Goal: Task Accomplishment & Management: Use online tool/utility

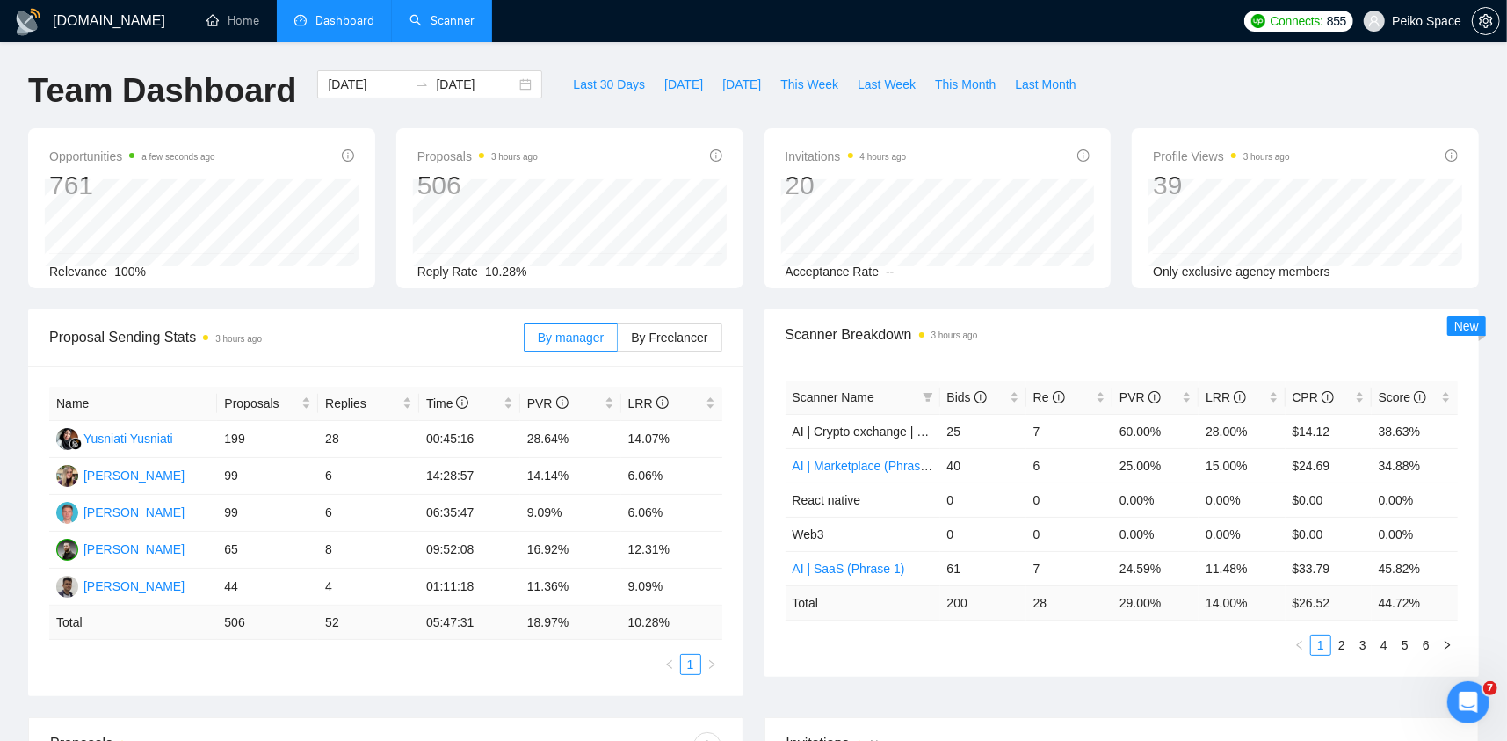
click at [426, 24] on link "Scanner" at bounding box center [441, 20] width 65 height 15
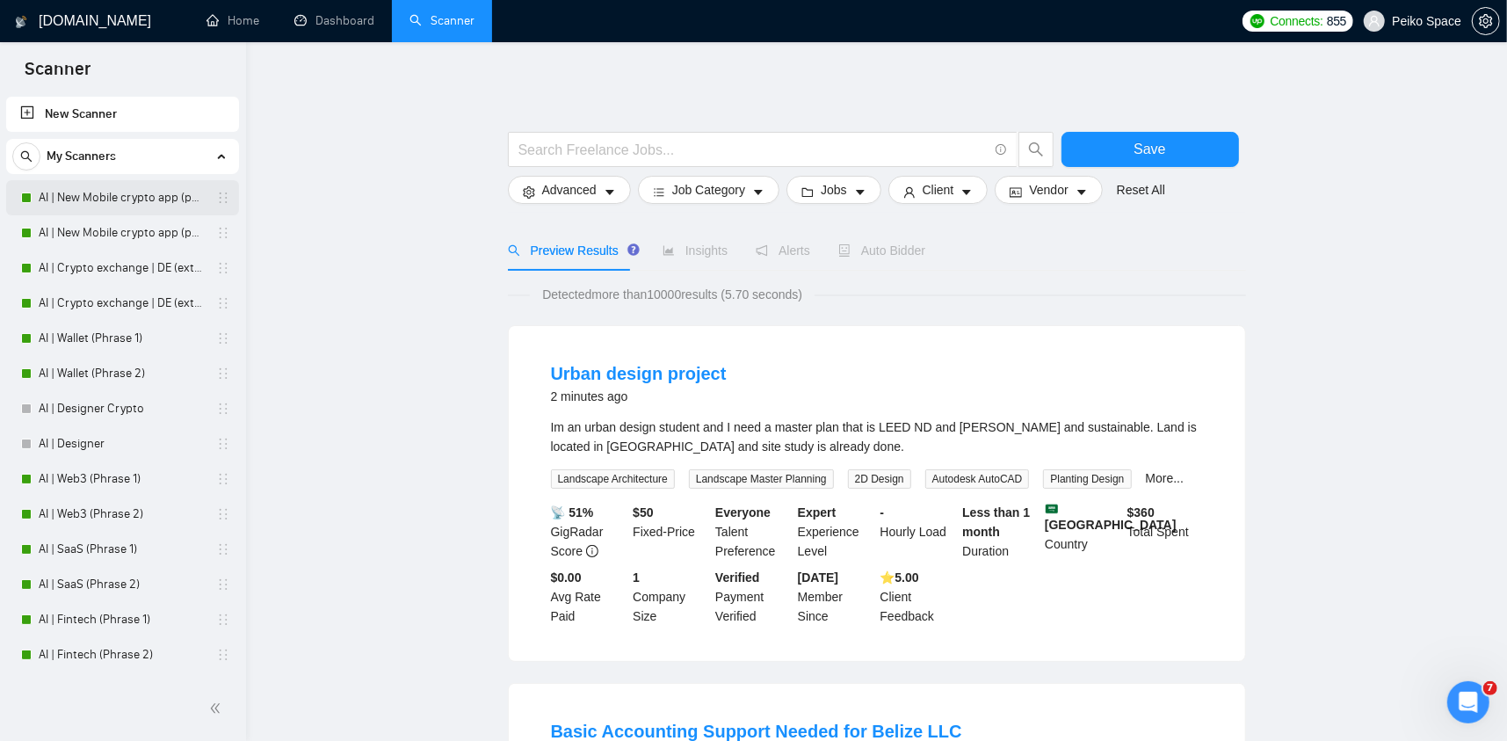
click at [157, 199] on link "AI | New Mobile crypto app (phrase 1)" at bounding box center [122, 197] width 167 height 35
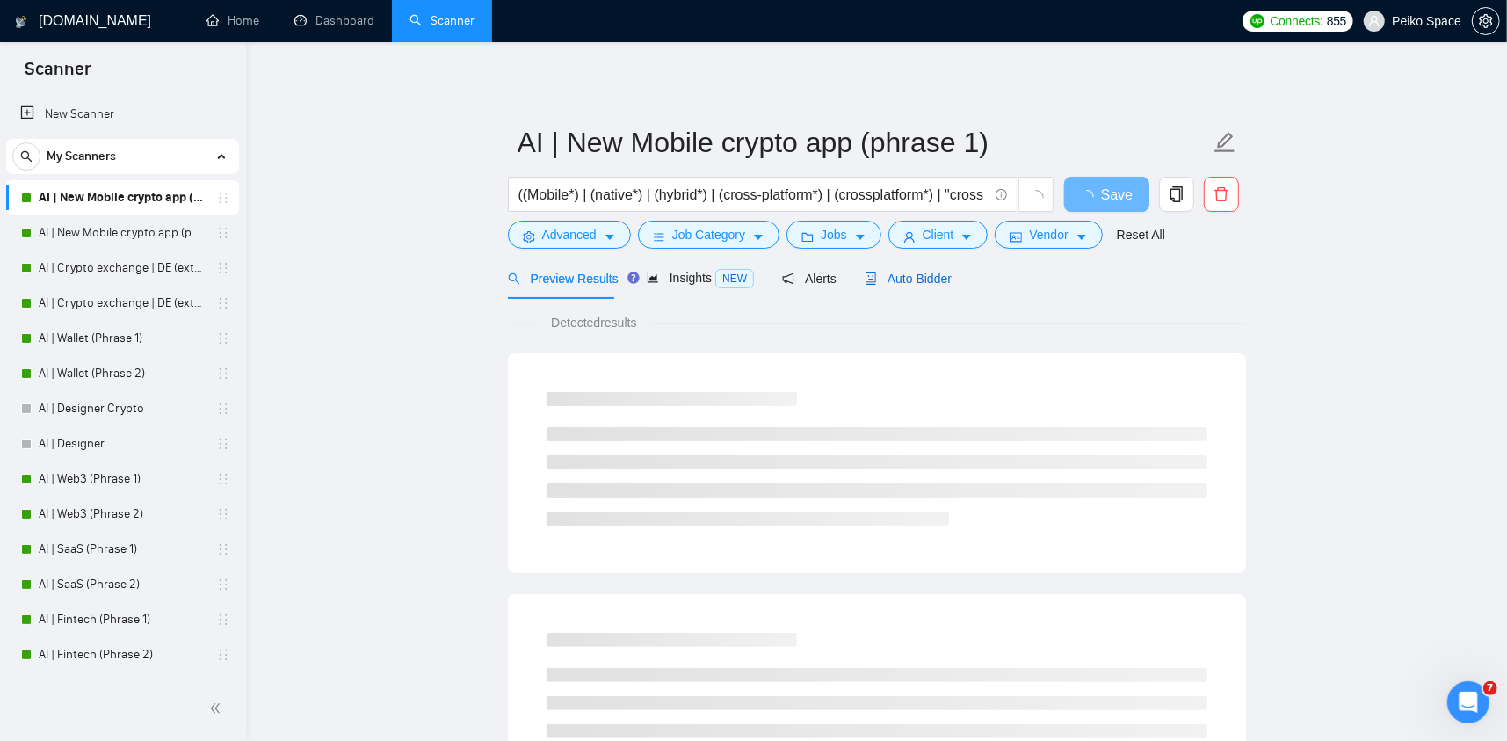
click at [893, 278] on span "Auto Bidder" at bounding box center [907, 278] width 87 height 14
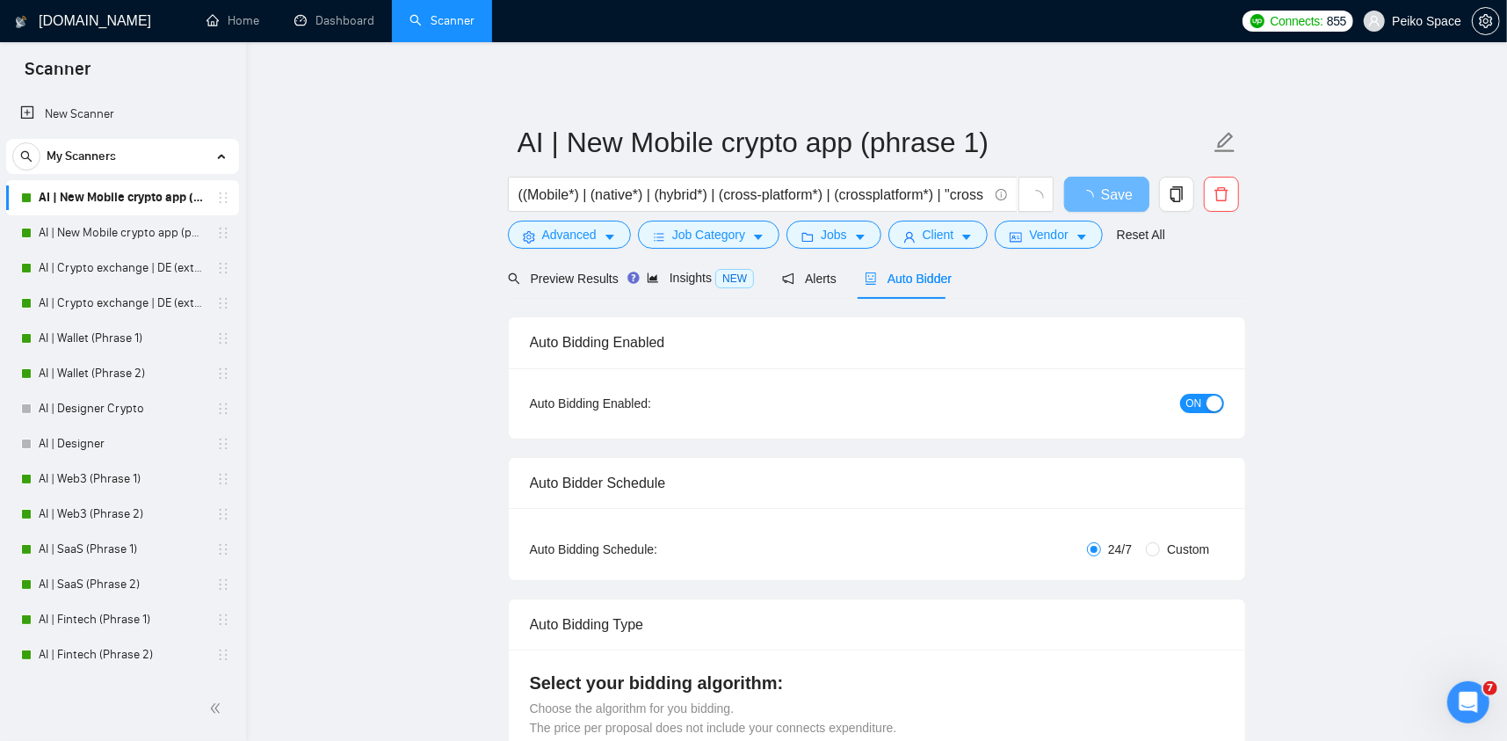
radio input "false"
radio input "true"
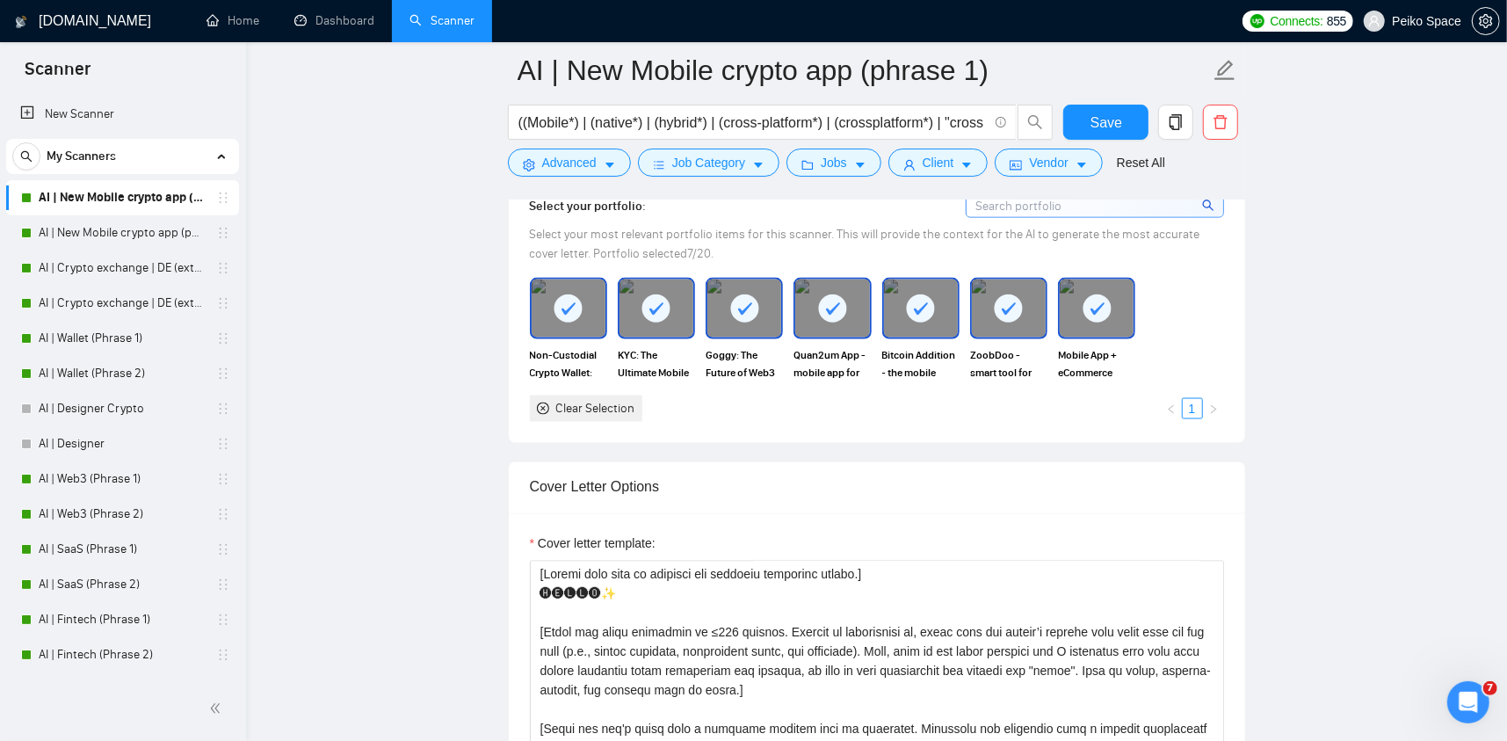
scroll to position [2196, 0]
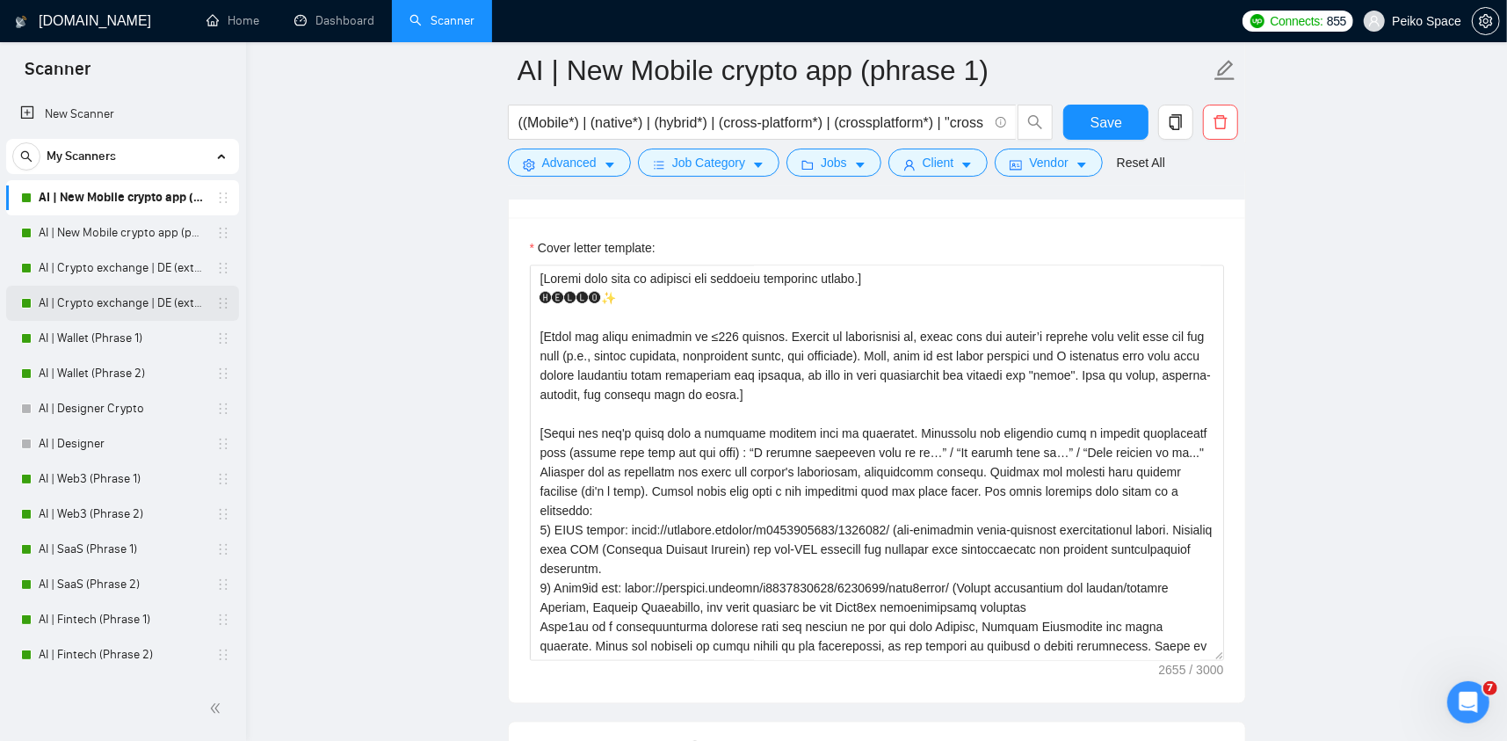
click at [149, 308] on link "AI | Crypto exchange | DE (extended) Phrase 2" at bounding box center [122, 303] width 167 height 35
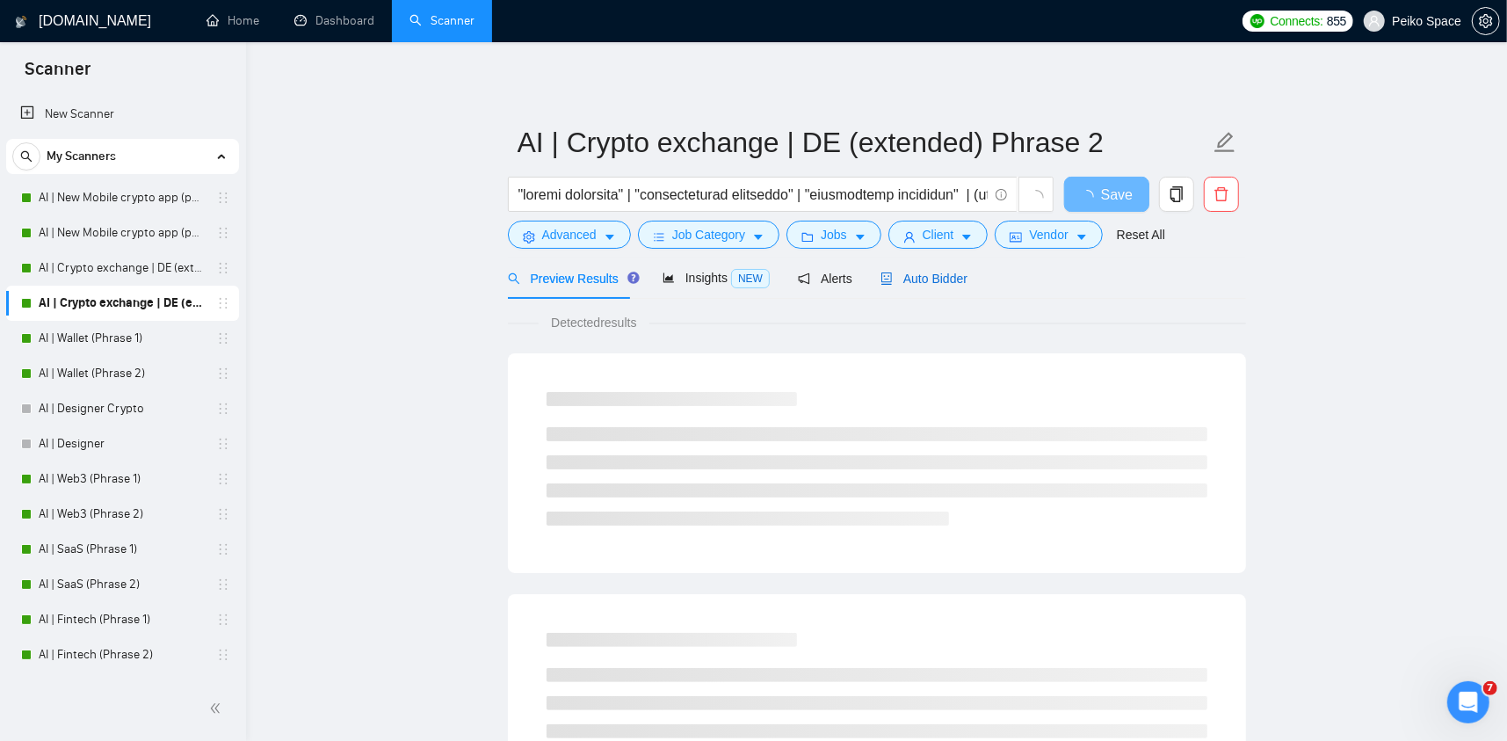
click at [898, 283] on span "Auto Bidder" at bounding box center [923, 278] width 87 height 14
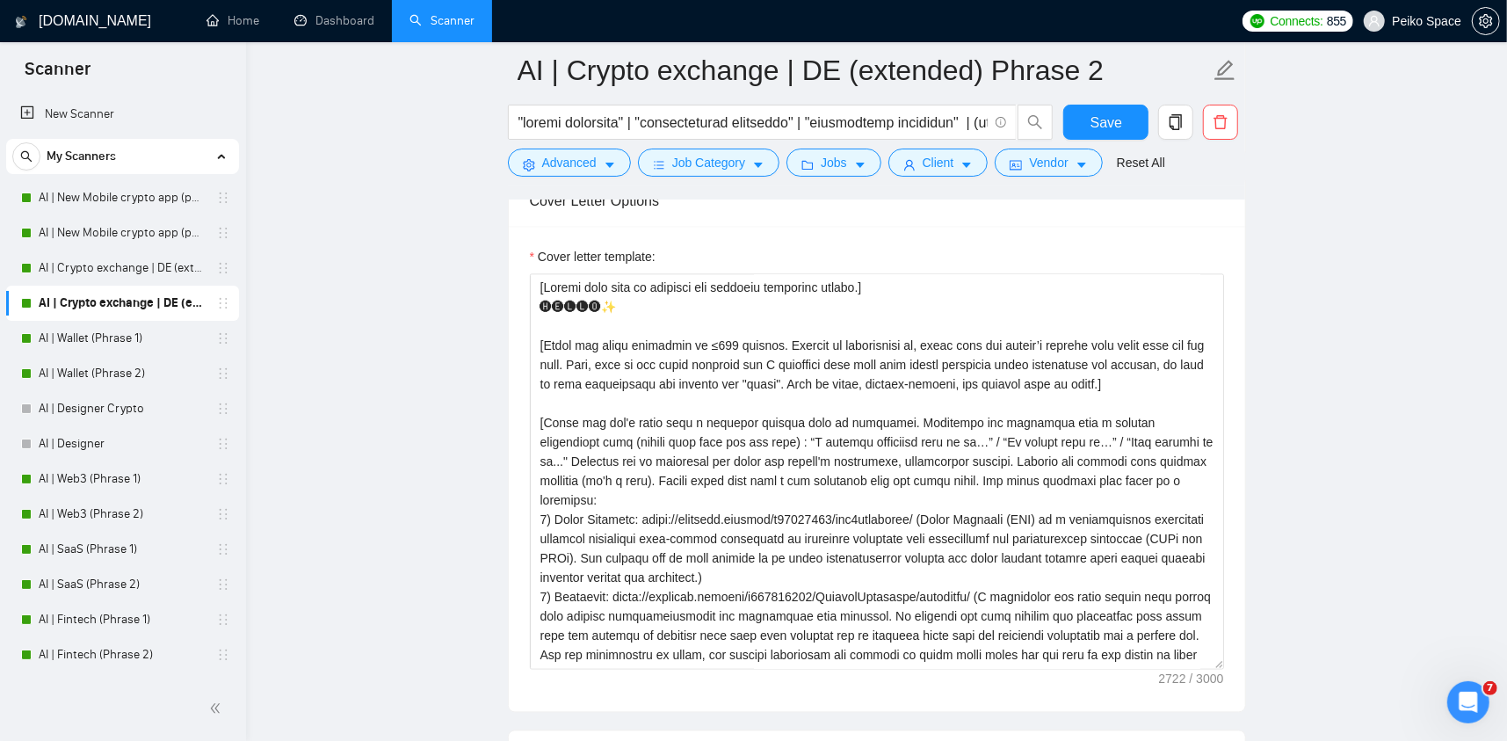
scroll to position [2196, 0]
click at [122, 545] on link "AI | SaaS (Phrase 1)" at bounding box center [122, 548] width 167 height 35
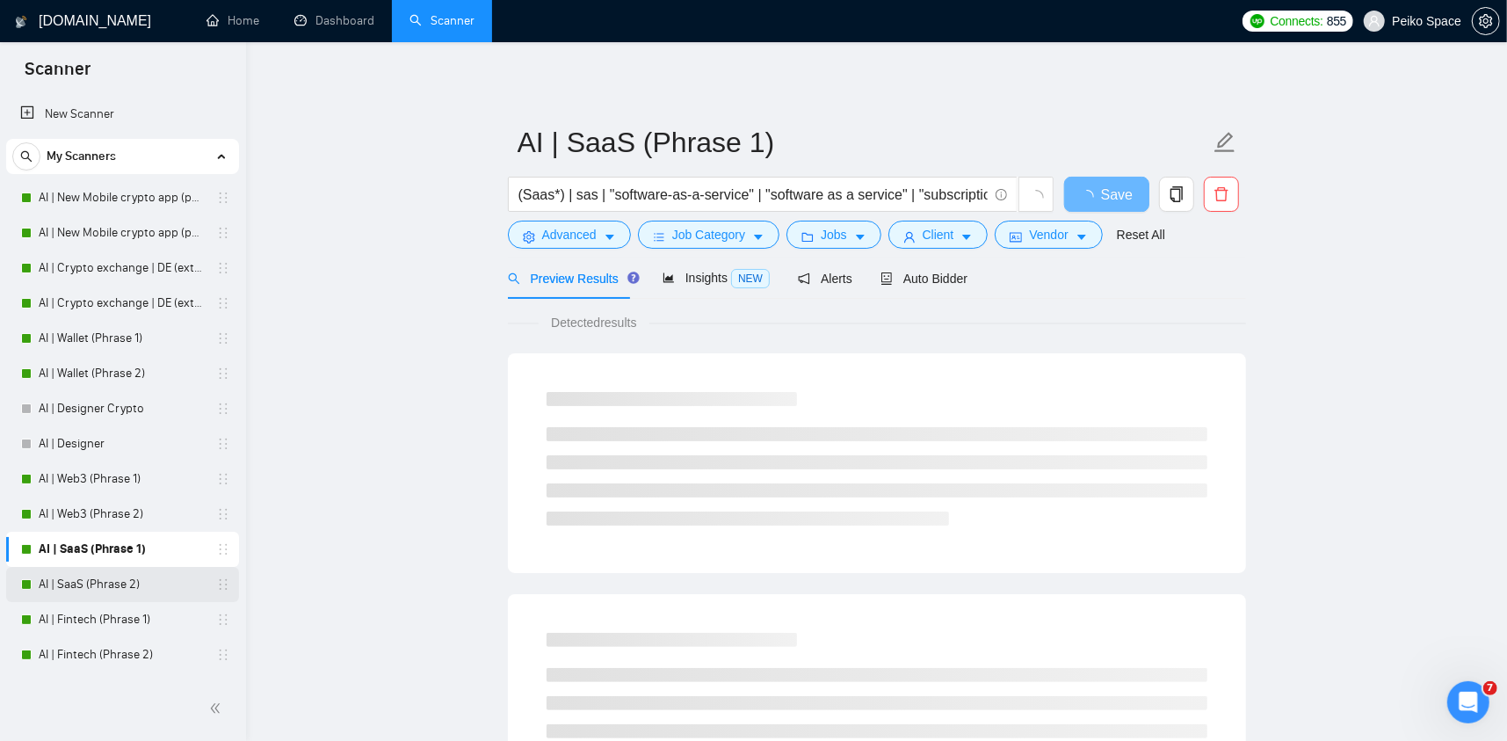
click at [143, 578] on link "AI | SaaS (Phrase 2)" at bounding box center [122, 584] width 167 height 35
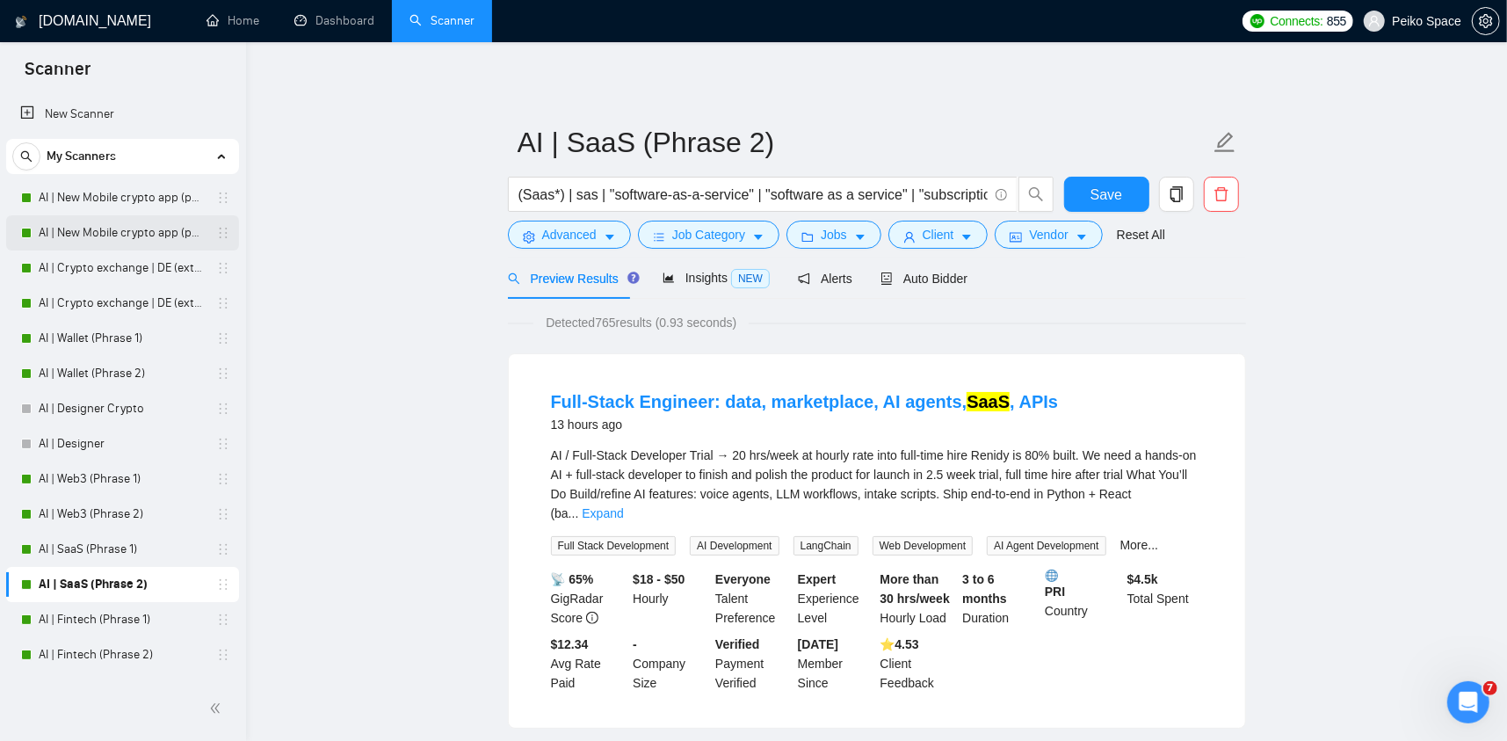
click at [141, 236] on link "AI | New Mobile crypto app (phrase 2)" at bounding box center [122, 232] width 167 height 35
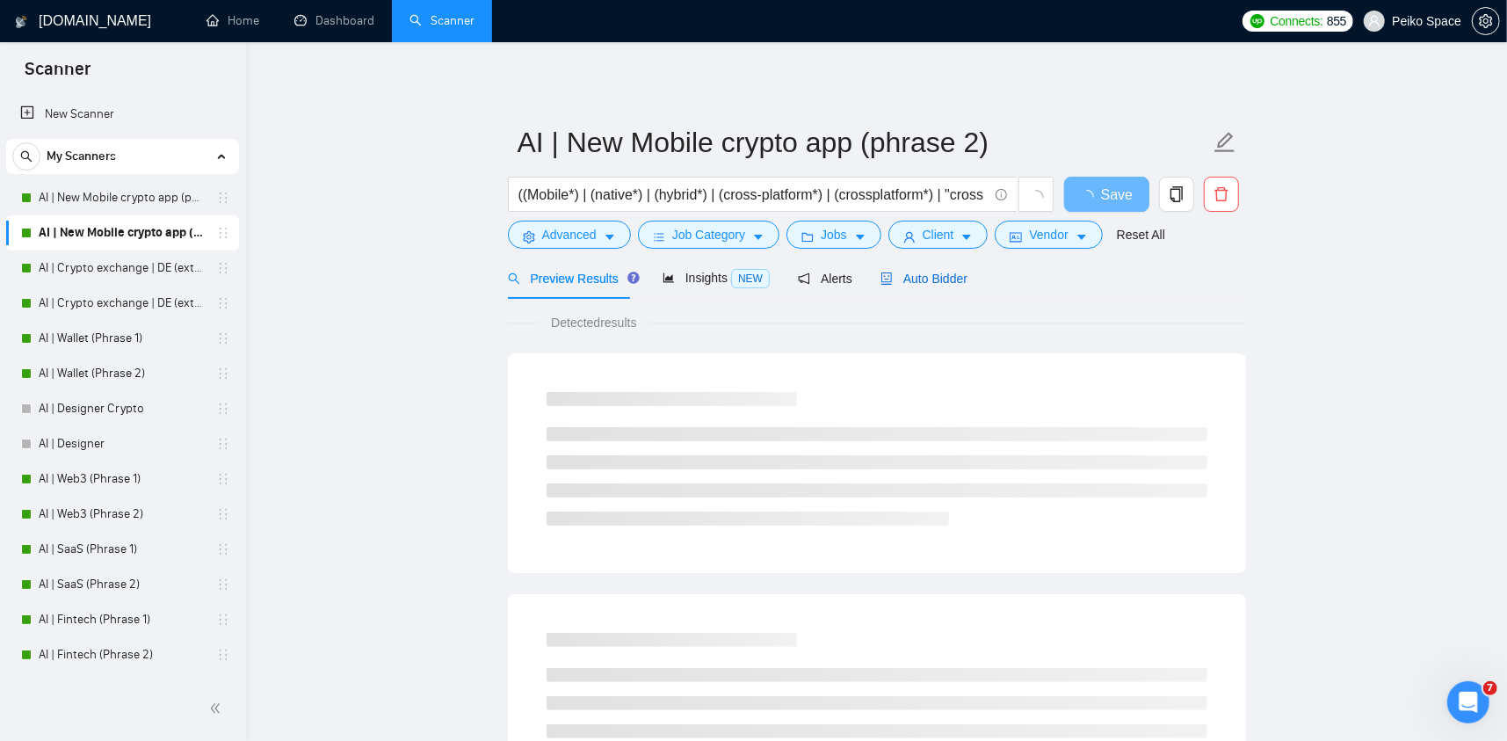
drag, startPoint x: 926, startPoint y: 272, endPoint x: 905, endPoint y: 278, distance: 21.7
click at [925, 272] on span "Auto Bidder" at bounding box center [923, 278] width 87 height 14
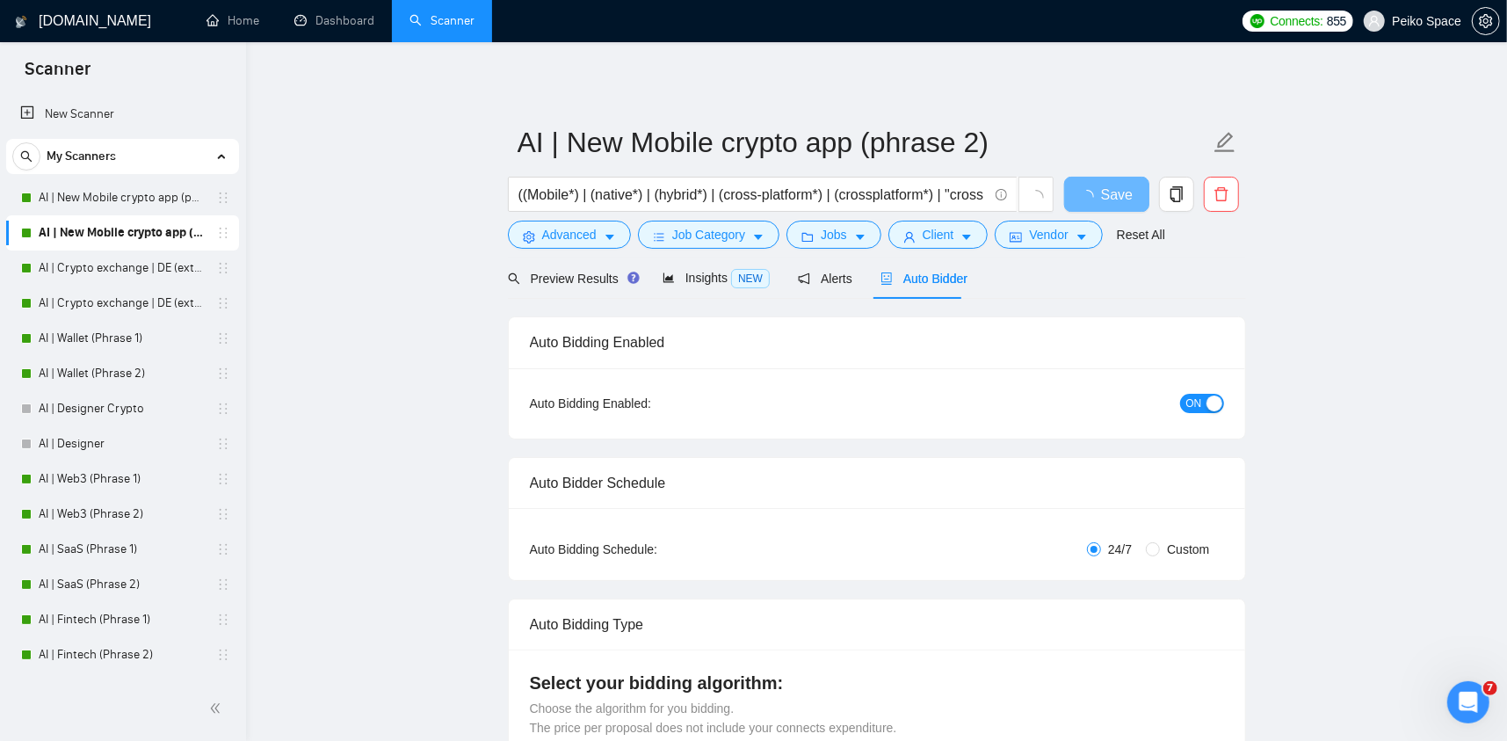
radio input "false"
radio input "true"
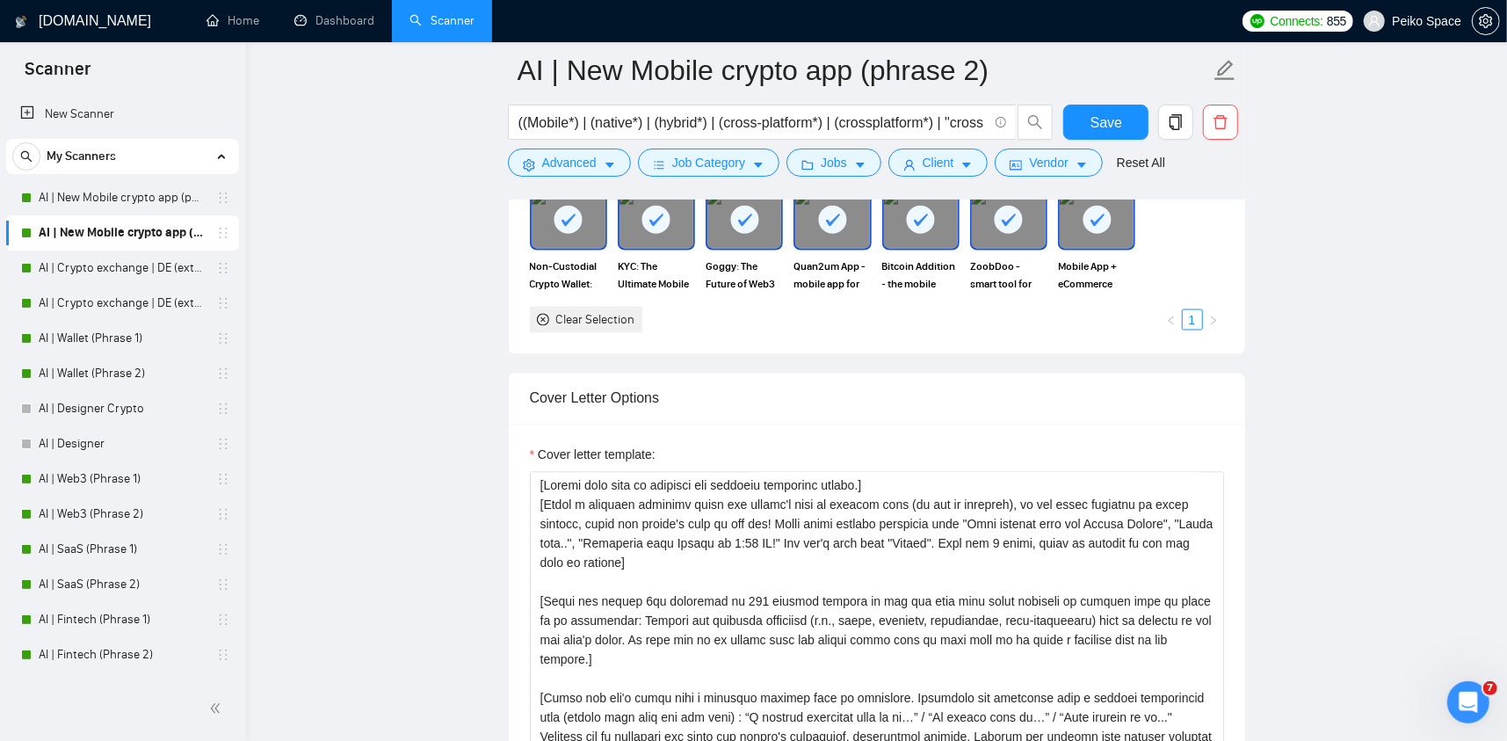
scroll to position [2108, 0]
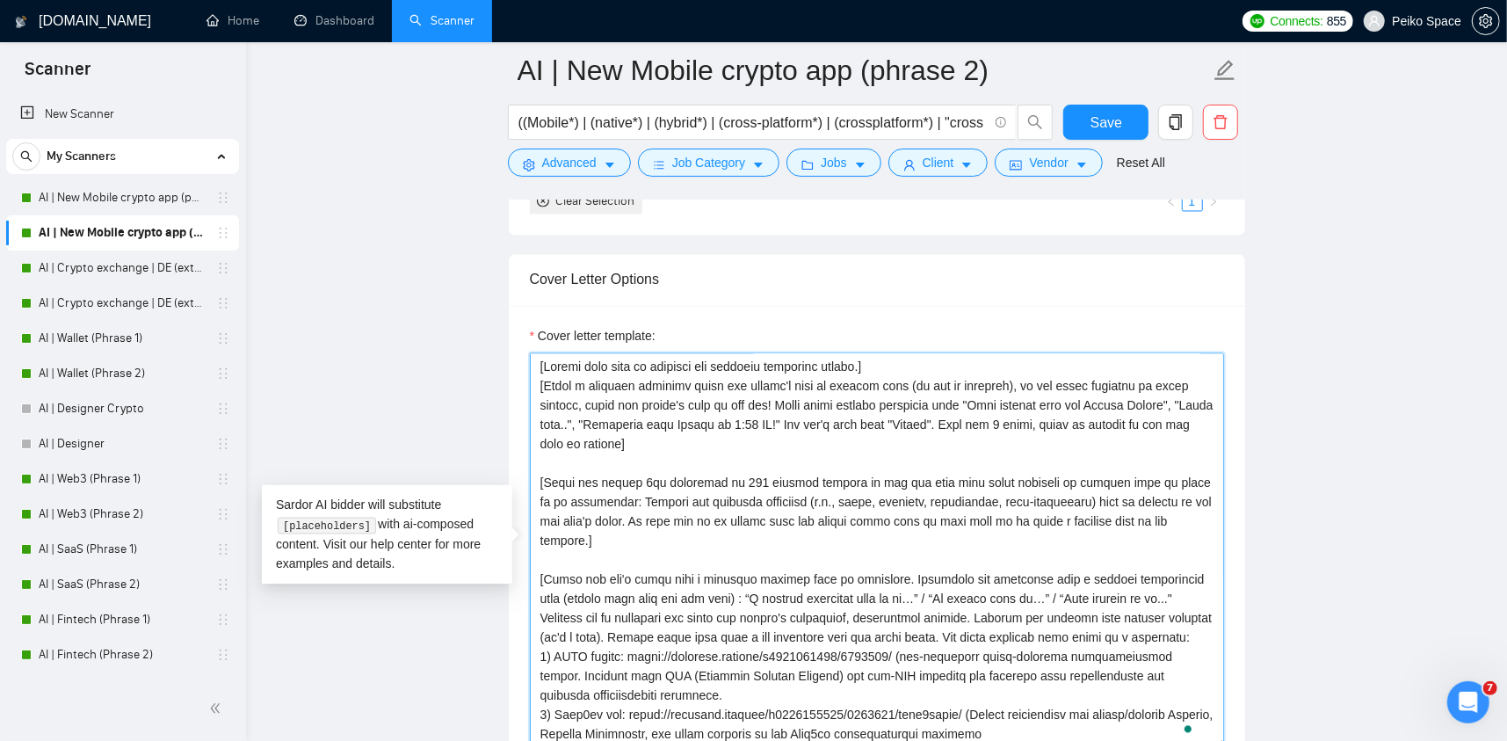
drag, startPoint x: 699, startPoint y: 437, endPoint x: 526, endPoint y: 382, distance: 181.4
click at [526, 382] on div "Cover letter template:" at bounding box center [877, 548] width 736 height 485
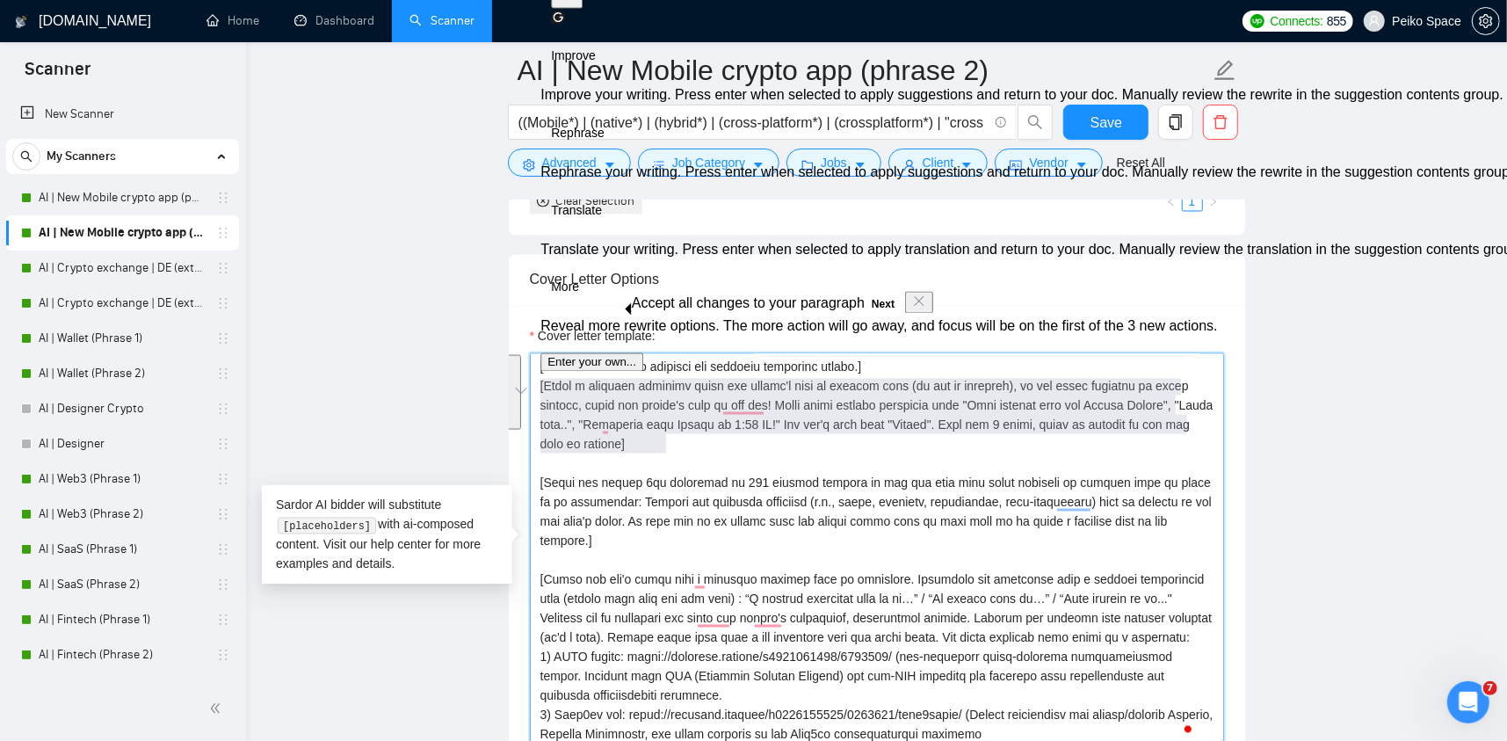
click at [657, 440] on textarea "Cover letter template:" at bounding box center [877, 550] width 694 height 395
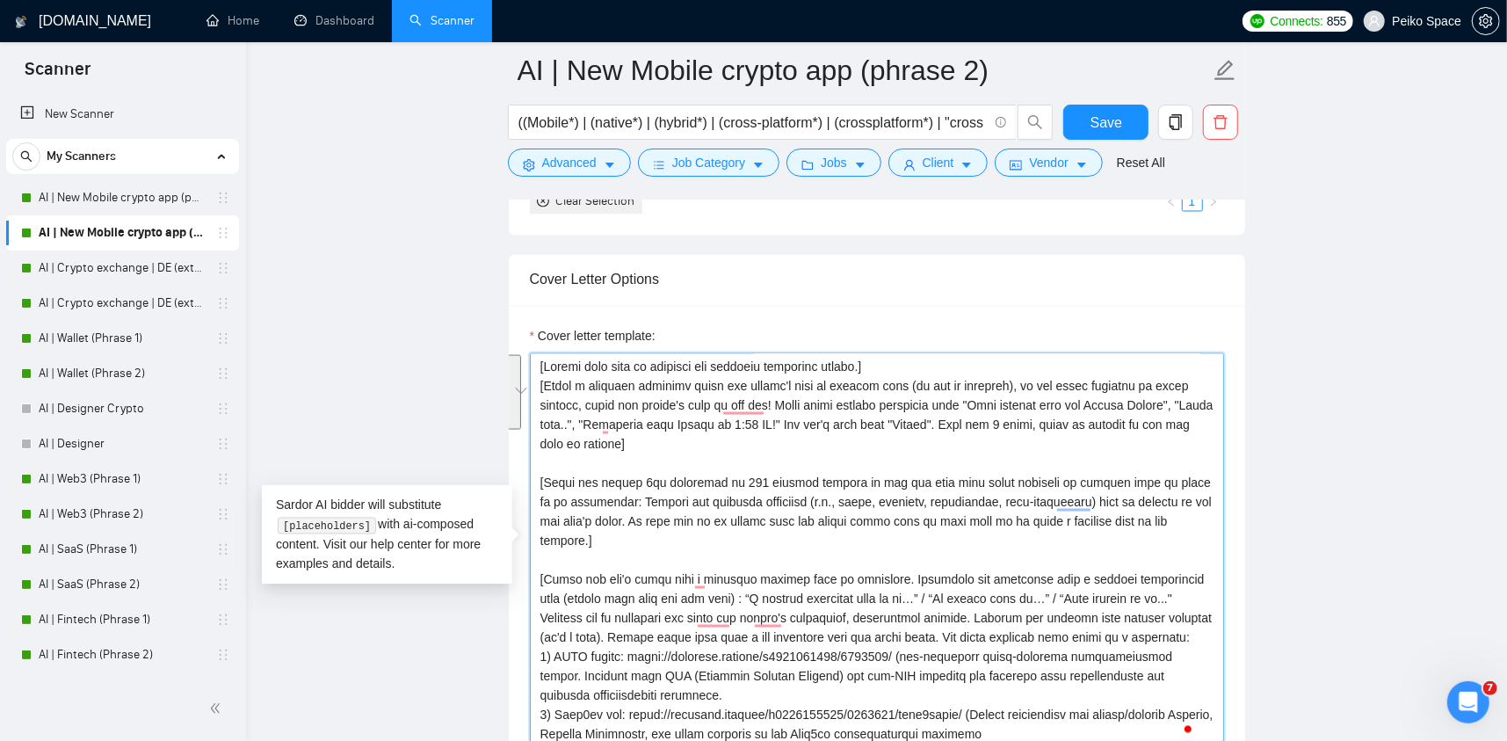
drag, startPoint x: 688, startPoint y: 444, endPoint x: 502, endPoint y: 383, distance: 195.0
click at [502, 383] on main "AI | New Mobile crypto app (phrase 2) ((Mobile*) | (native*) | (hybrid*) | (cro…" at bounding box center [876, 435] width 1204 height 4947
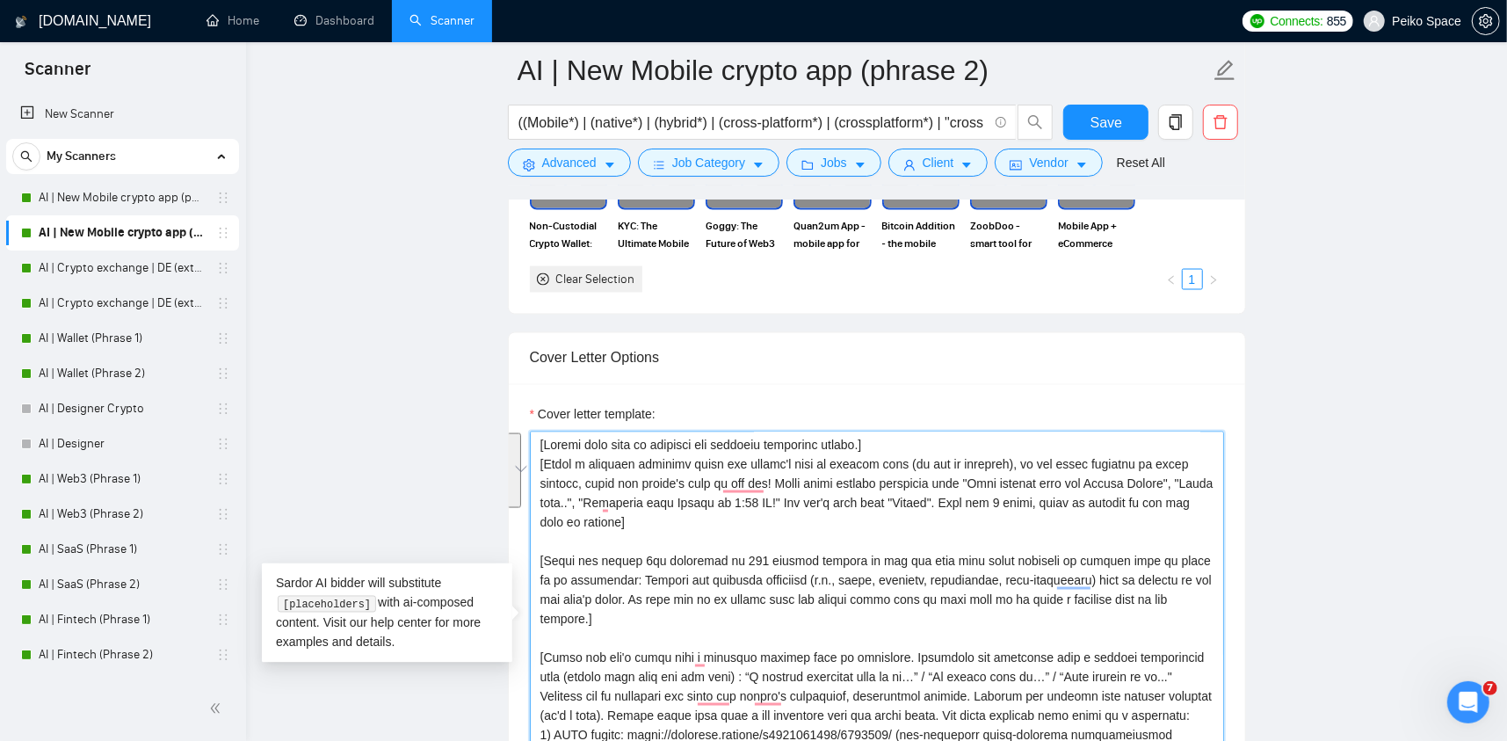
scroll to position [2020, 0]
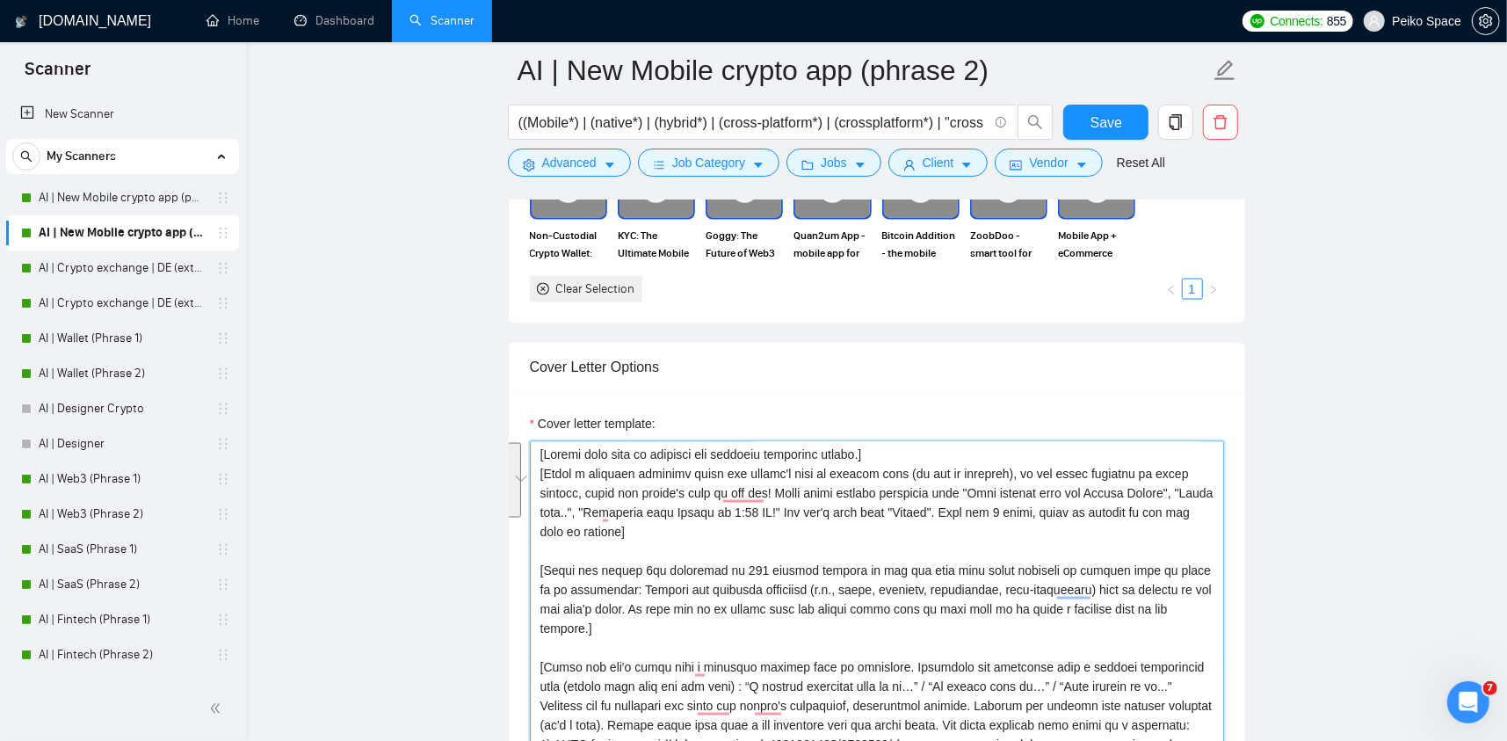
click at [650, 533] on textarea "Cover letter template:" at bounding box center [877, 638] width 694 height 395
drag, startPoint x: 700, startPoint y: 528, endPoint x: 513, endPoint y: 473, distance: 195.1
click at [513, 473] on div "Cover letter template:" at bounding box center [877, 636] width 736 height 485
click at [148, 203] on link "AI | New Mobile crypto app (phrase 1)" at bounding box center [122, 197] width 167 height 35
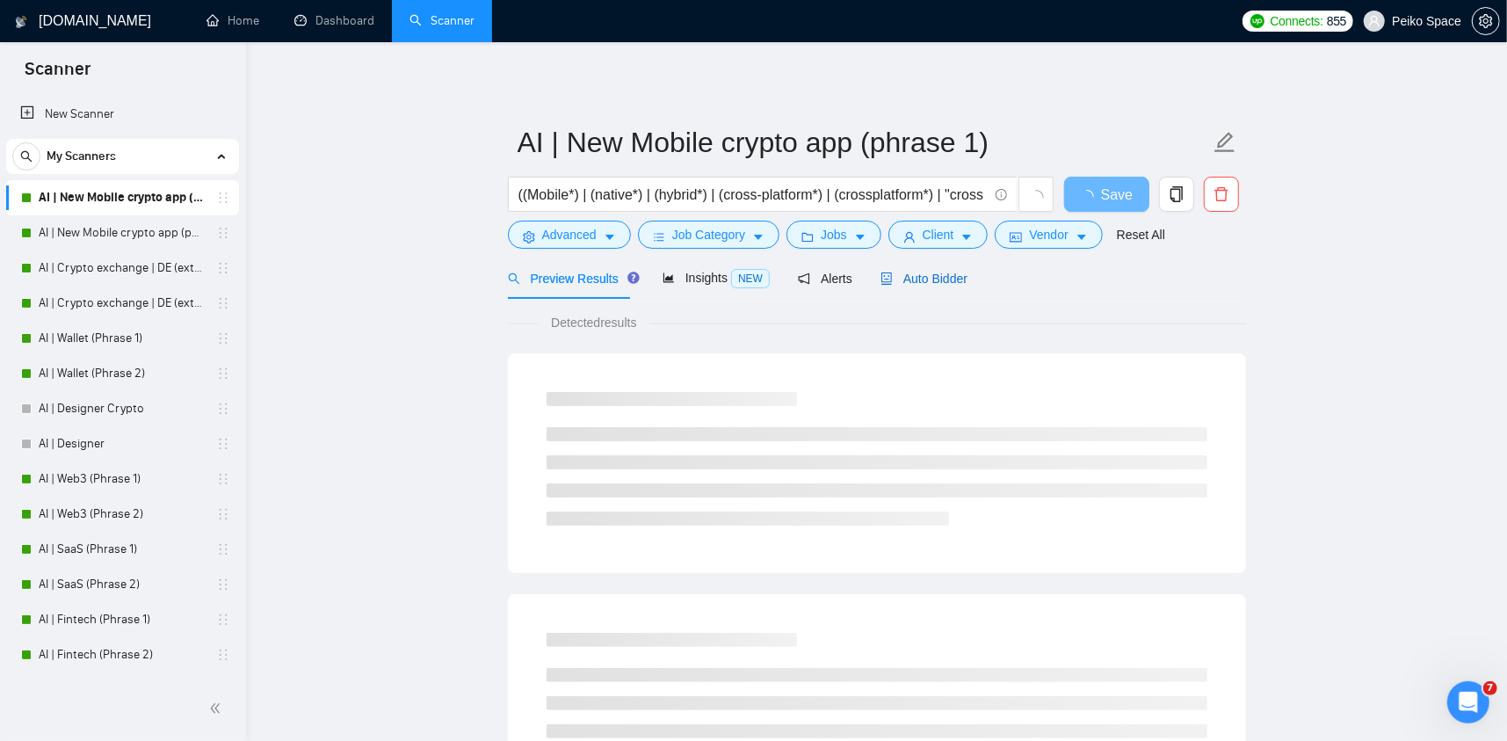
click at [941, 275] on span "Auto Bidder" at bounding box center [923, 278] width 87 height 14
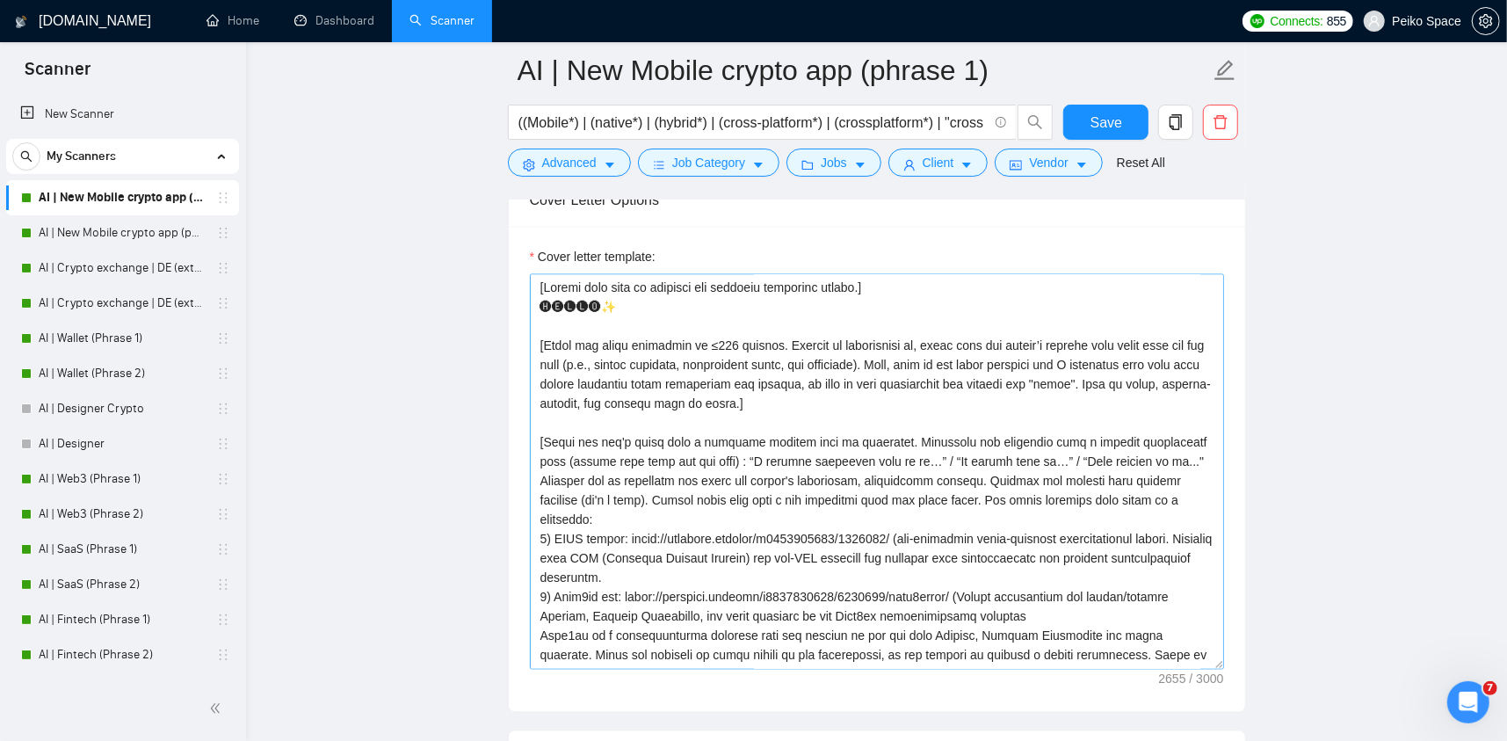
scroll to position [2196, 0]
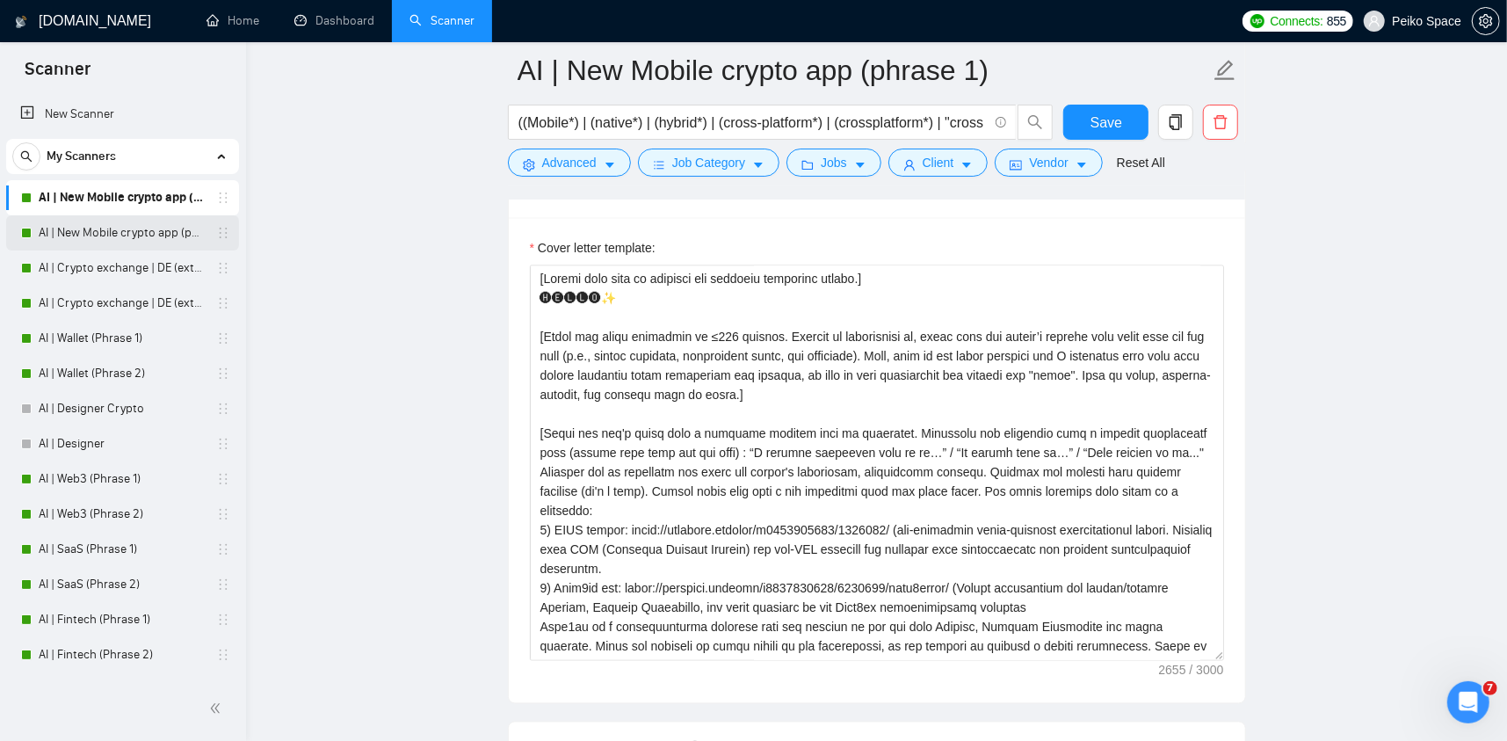
click at [124, 233] on link "AI | New Mobile crypto app (phrase 2)" at bounding box center [122, 232] width 167 height 35
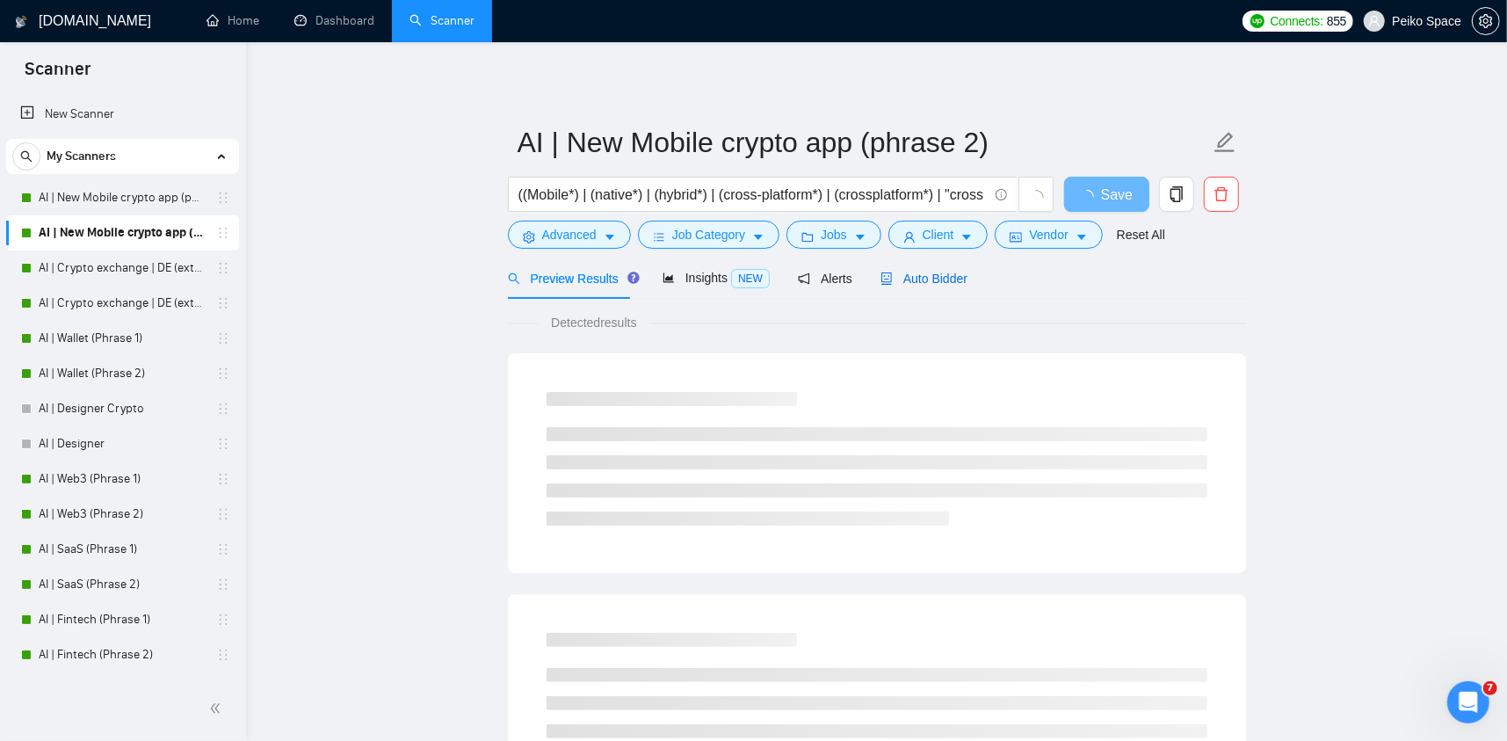
click at [907, 282] on span "Auto Bidder" at bounding box center [923, 278] width 87 height 14
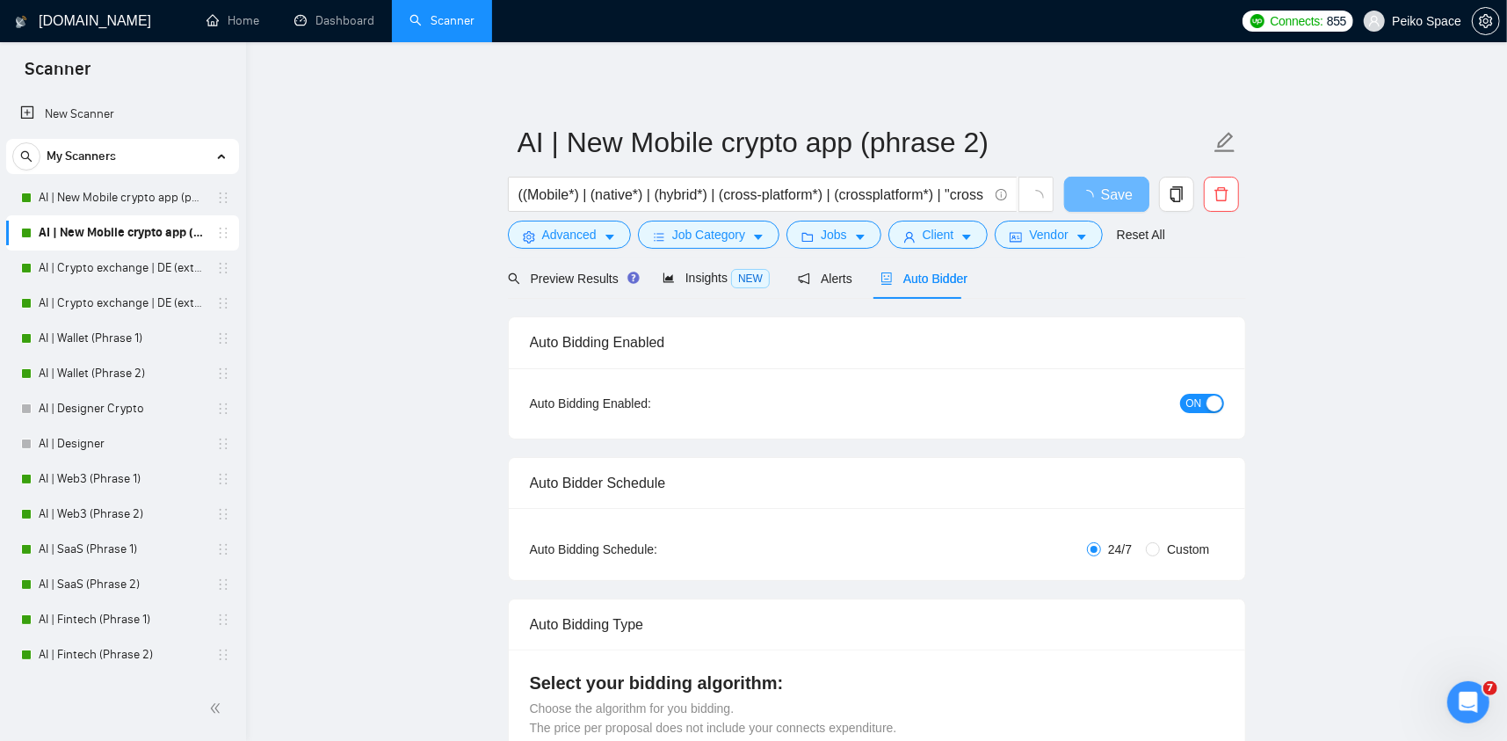
radio input "false"
radio input "true"
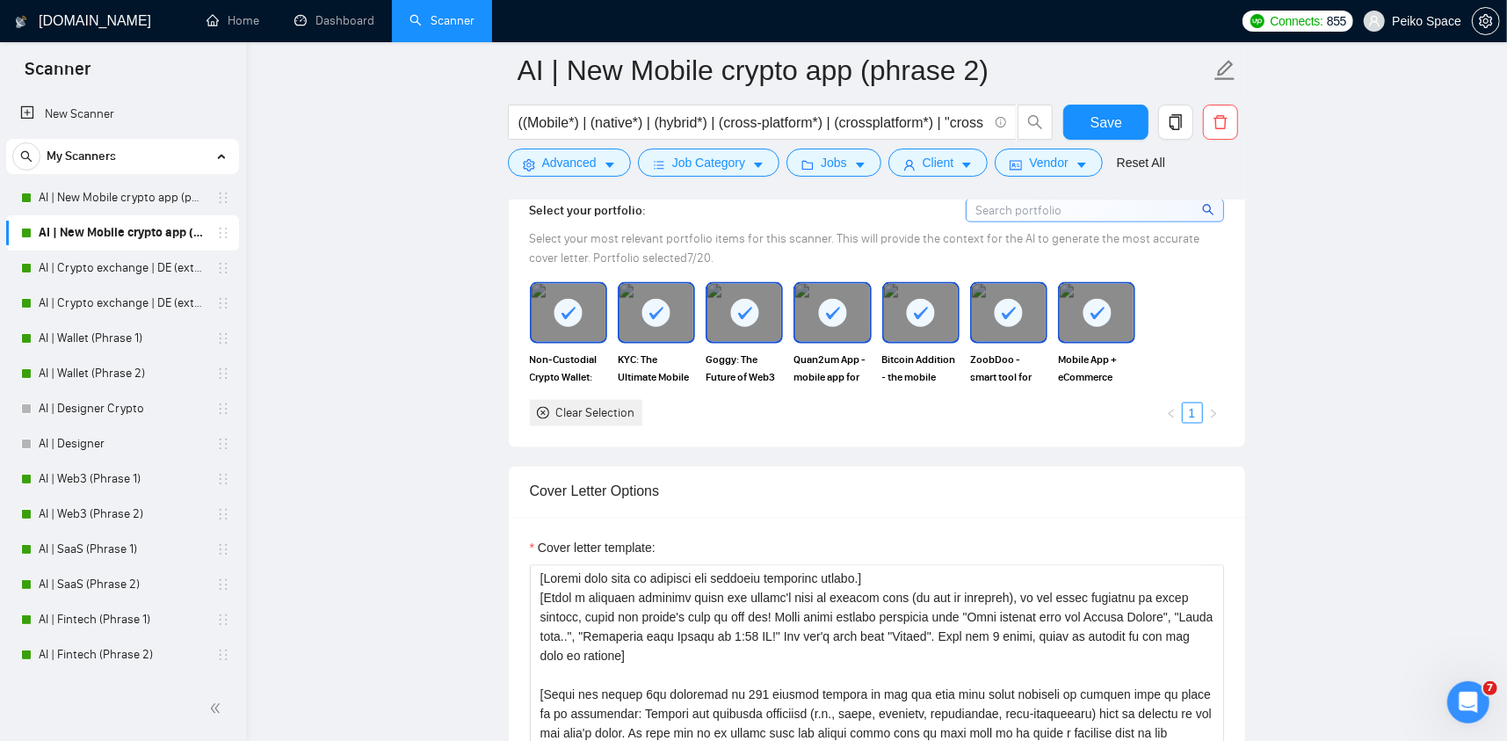
scroll to position [2020, 0]
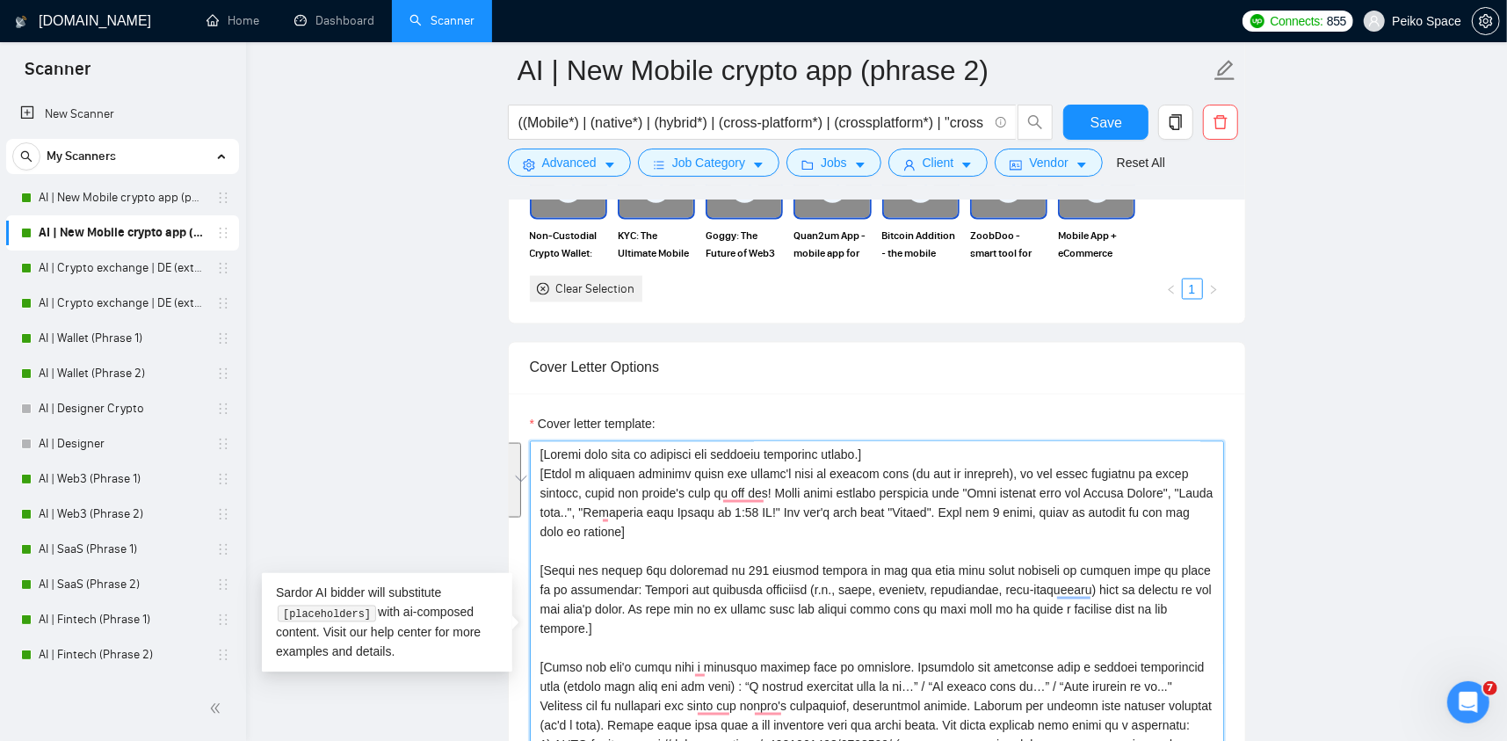
drag, startPoint x: 688, startPoint y: 531, endPoint x: 527, endPoint y: 474, distance: 170.6
click at [527, 474] on div "Cover Letter Options Cover letter template:" at bounding box center [877, 610] width 738 height 537
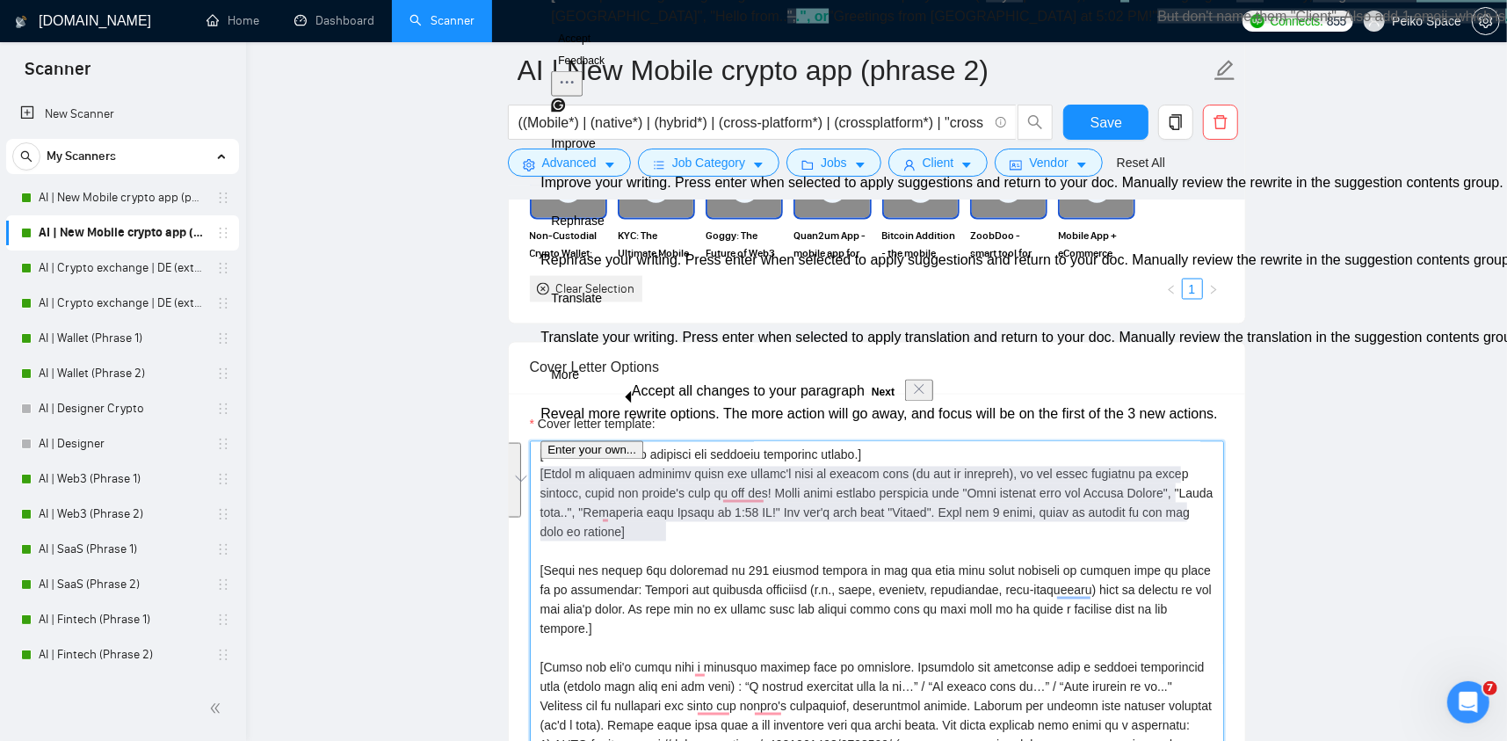
click at [676, 514] on textarea "Cover letter template:" at bounding box center [877, 638] width 694 height 395
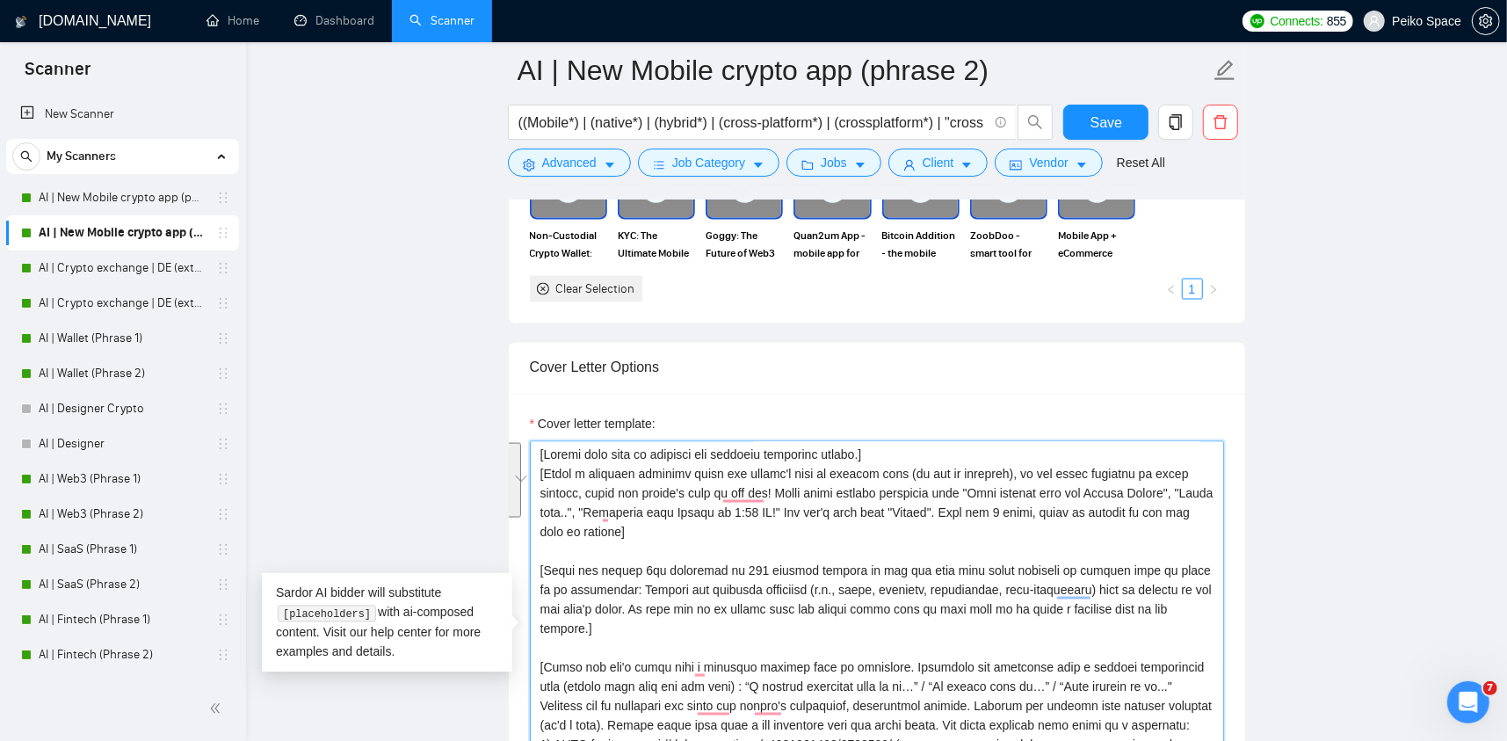
drag, startPoint x: 691, startPoint y: 530, endPoint x: 535, endPoint y: 478, distance: 164.7
click at [535, 478] on div "Cover Letter Options Cover letter template:" at bounding box center [877, 610] width 738 height 537
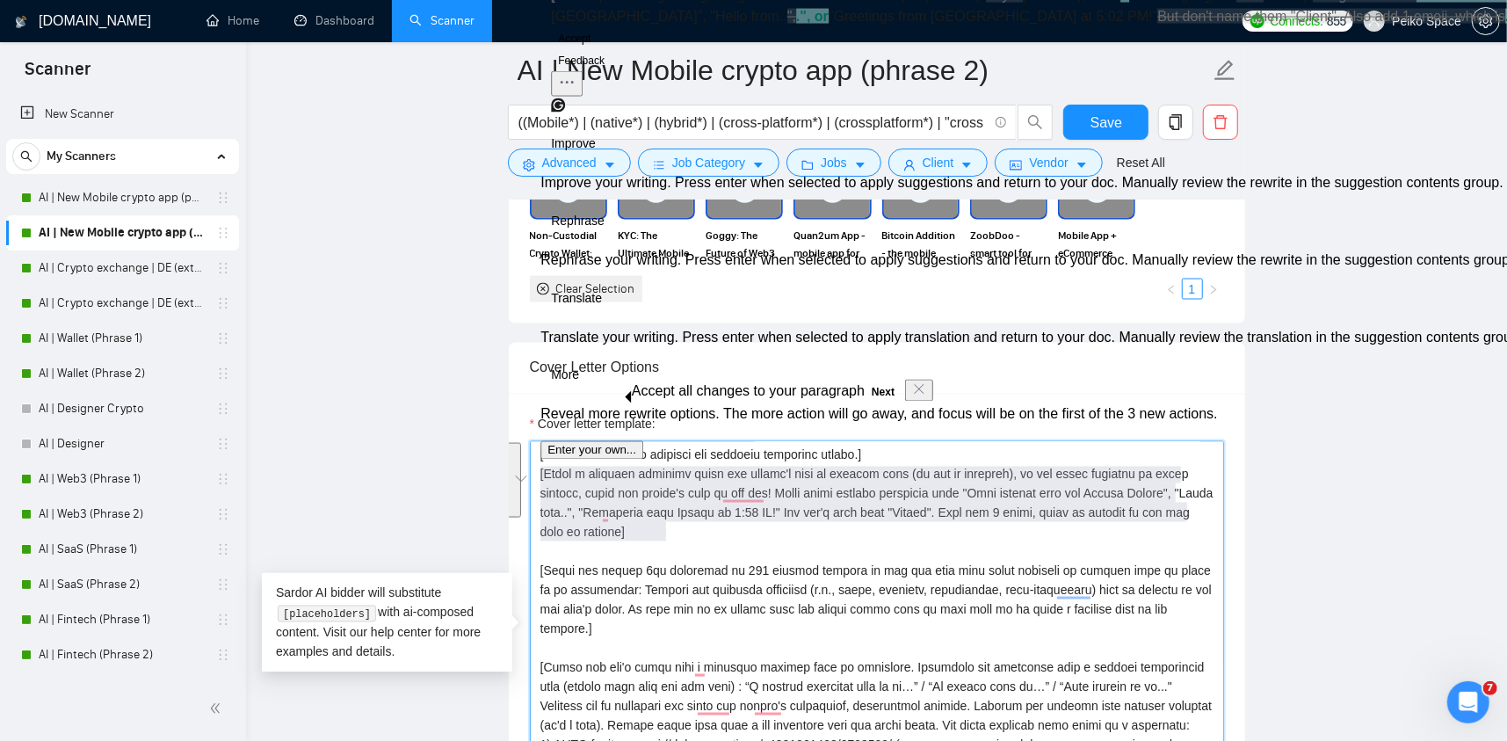
click at [686, 525] on textarea "Cover letter template:" at bounding box center [877, 638] width 694 height 395
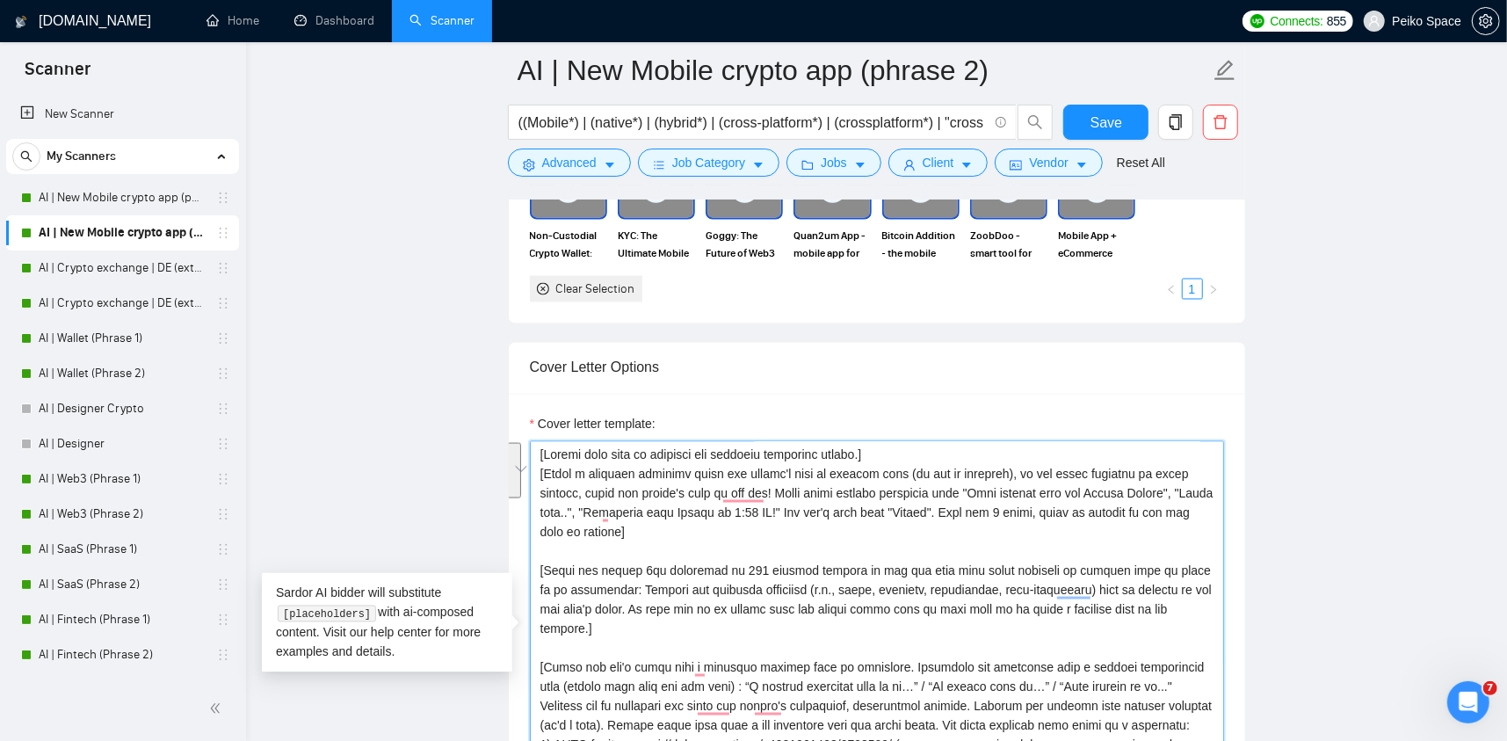
click at [535, 478] on div "Cover Letter Options Cover letter template:" at bounding box center [877, 610] width 738 height 537
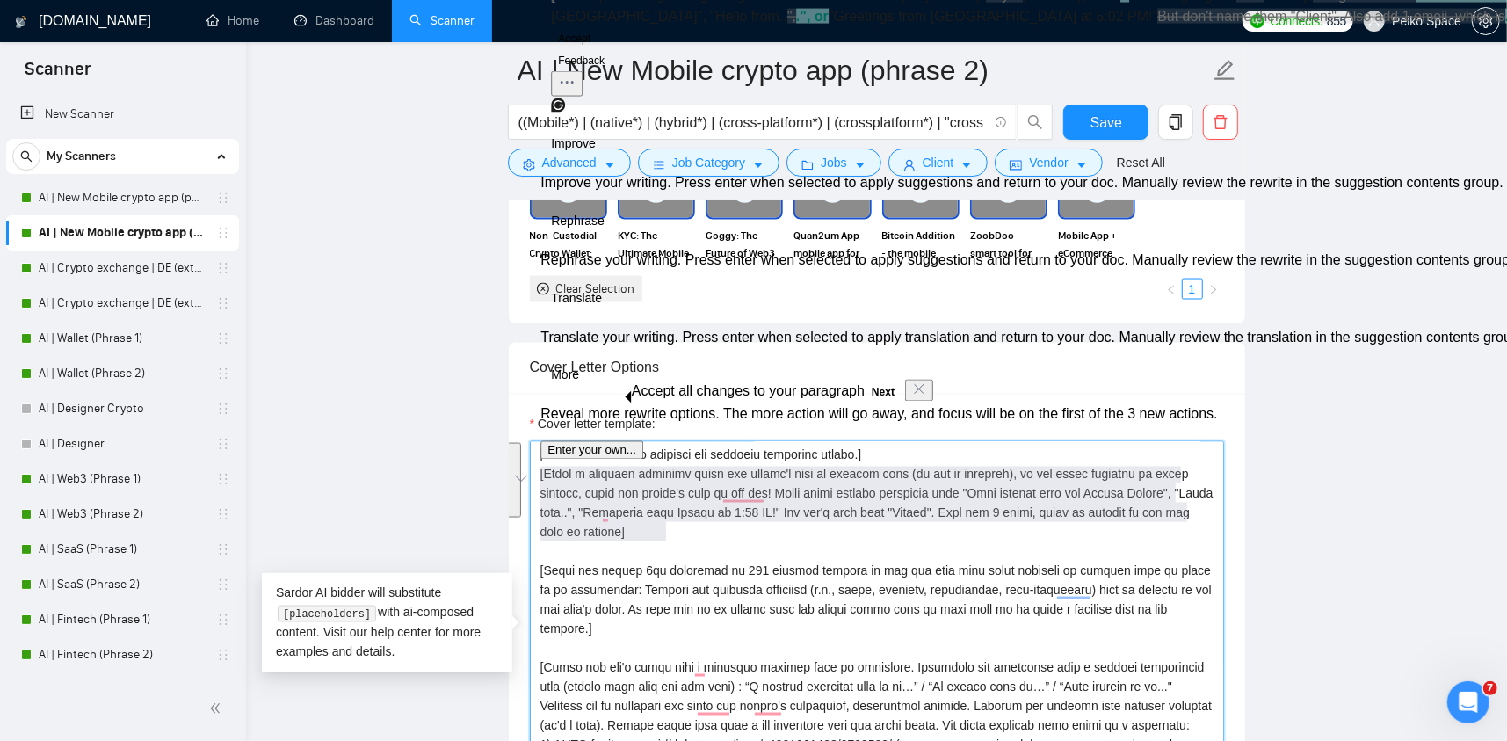
click at [651, 512] on textarea "Cover letter template:" at bounding box center [877, 638] width 694 height 395
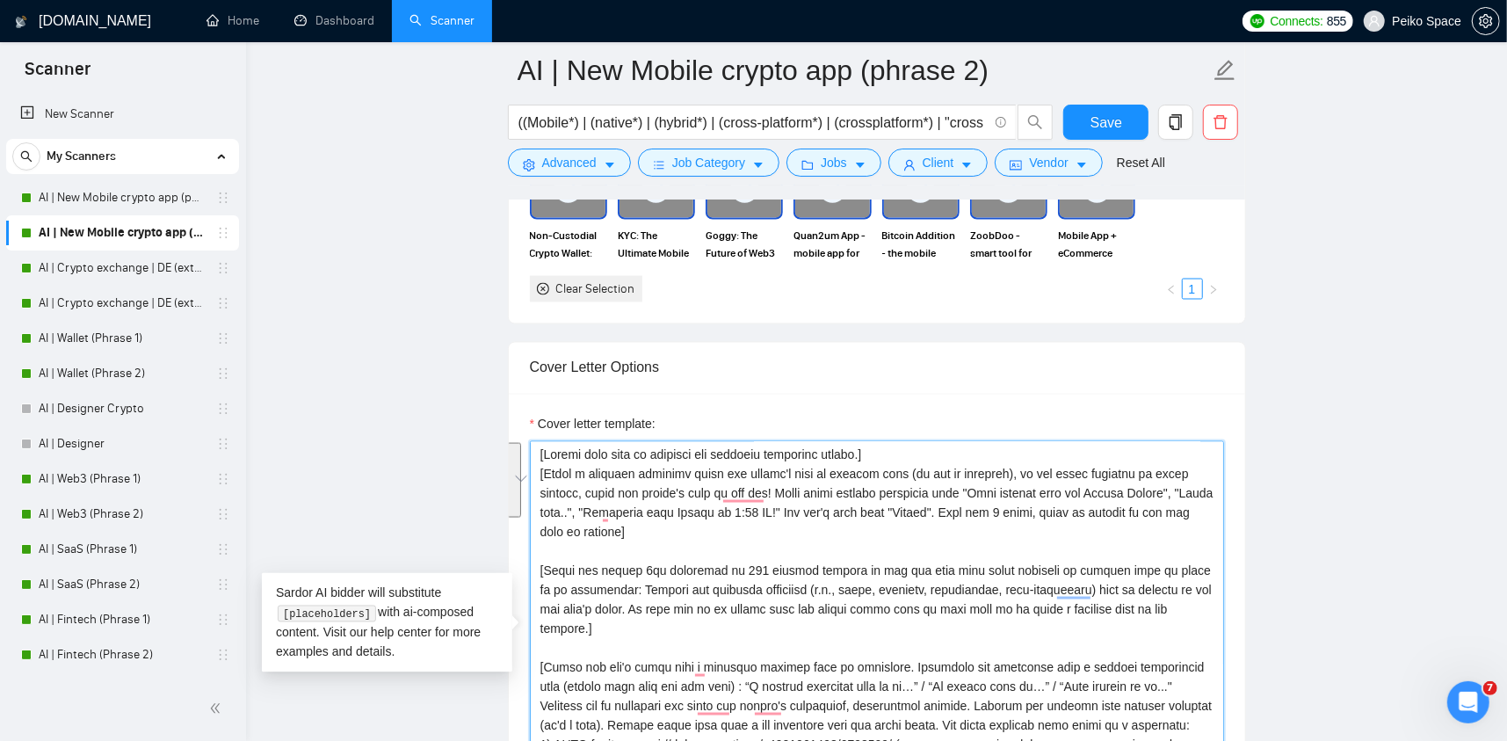
click at [686, 524] on textarea "Cover letter template:" at bounding box center [877, 638] width 694 height 395
drag, startPoint x: 590, startPoint y: 514, endPoint x: 537, endPoint y: 478, distance: 64.6
click at [537, 476] on div "Cover Letter Options Cover letter template:" at bounding box center [877, 610] width 738 height 537
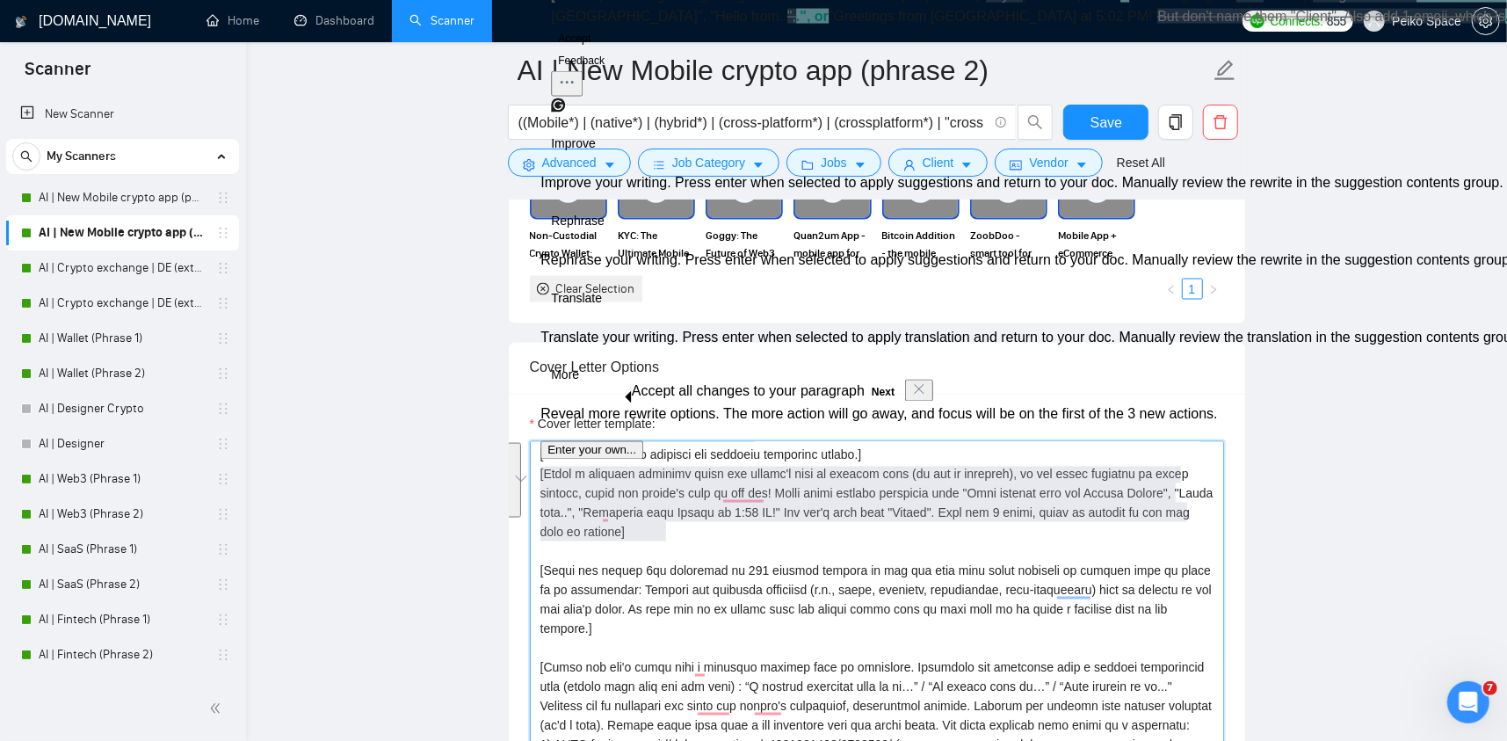
click at [669, 515] on textarea "Cover letter template:" at bounding box center [877, 638] width 694 height 395
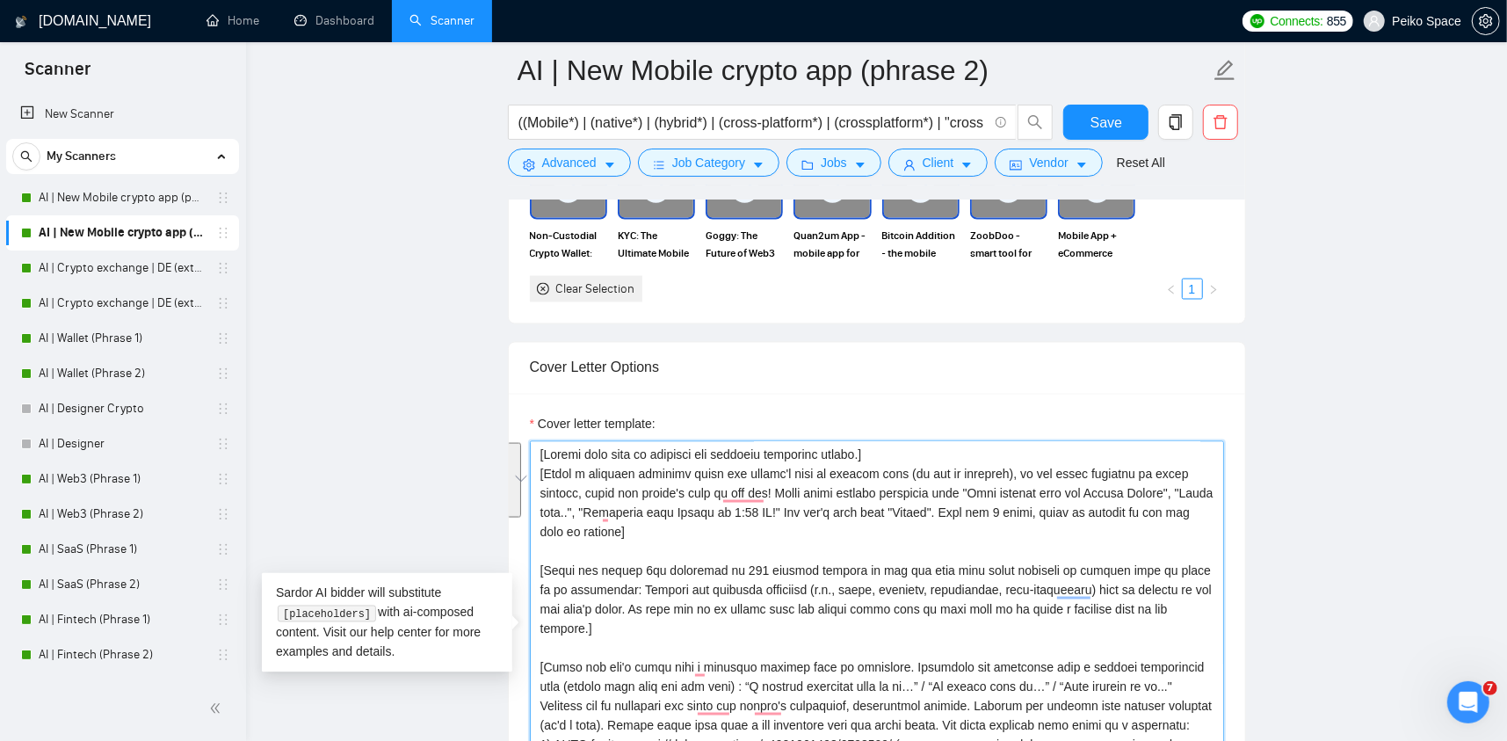
drag, startPoint x: 692, startPoint y: 525, endPoint x: 541, endPoint y: 473, distance: 159.7
click at [541, 473] on textarea "Cover letter template:" at bounding box center [877, 638] width 694 height 395
click at [423, 458] on main "AI | New Mobile crypto app (phrase 2) ((Mobile*) | (native*) | (hybrid*) | (cro…" at bounding box center [876, 523] width 1204 height 4947
drag, startPoint x: 694, startPoint y: 524, endPoint x: 538, endPoint y: 480, distance: 162.4
click at [538, 480] on textarea "Cover letter template:" at bounding box center [877, 638] width 694 height 395
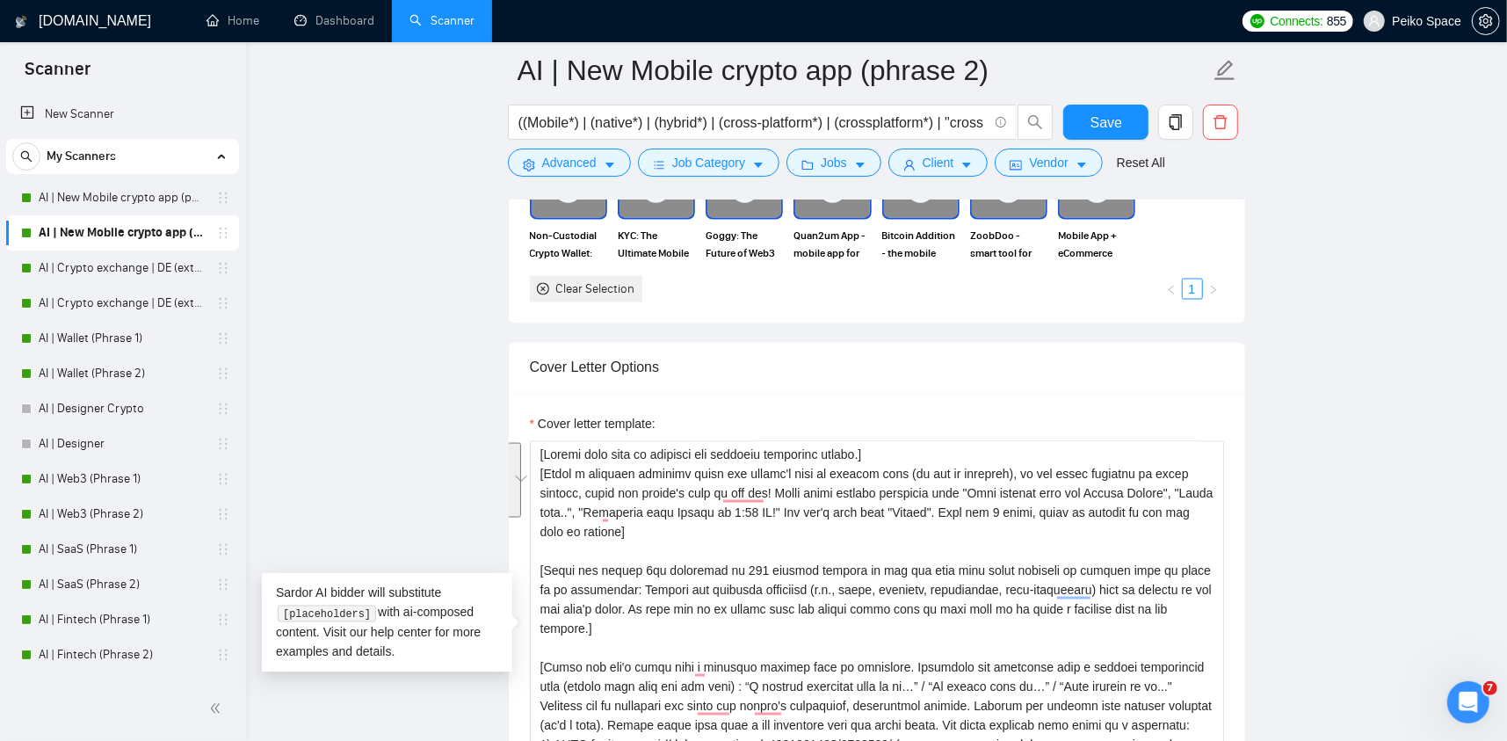
click at [423, 453] on main "AI | New Mobile crypto app (phrase 2) ((Mobile*) | (native*) | (hybrid*) | (cro…" at bounding box center [876, 523] width 1204 height 4947
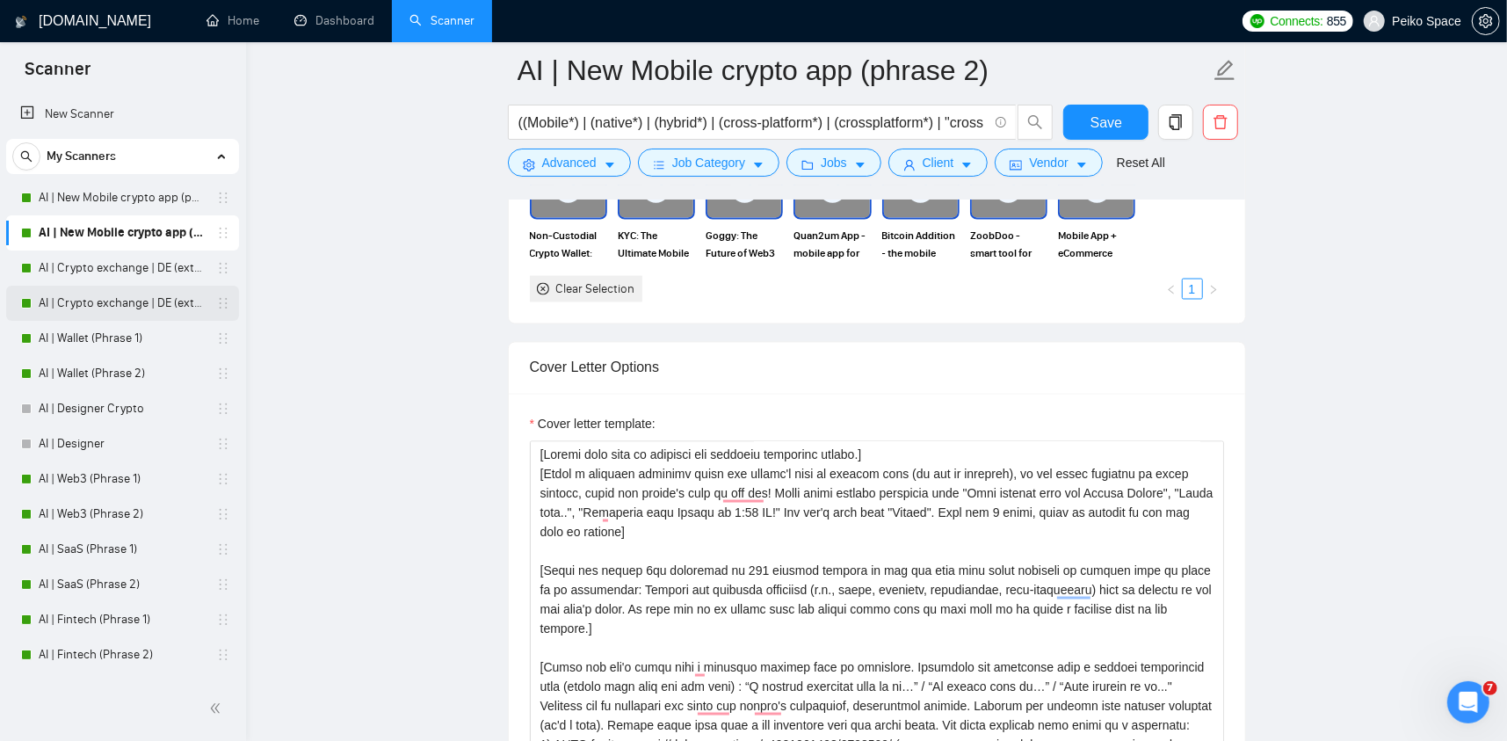
click at [154, 299] on link "AI | Crypto exchange | DE (extended) Phrase 2" at bounding box center [122, 303] width 167 height 35
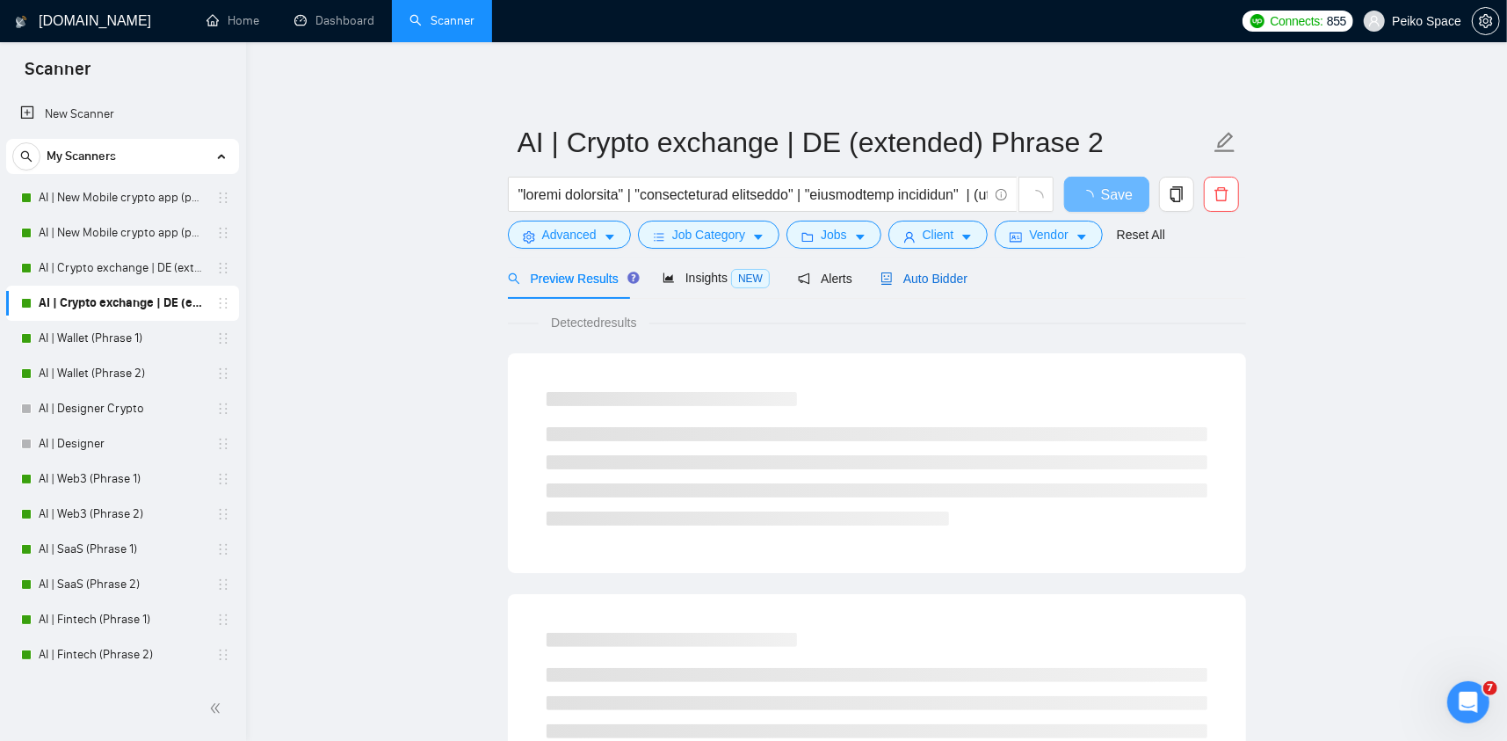
click at [896, 283] on span "Auto Bidder" at bounding box center [923, 278] width 87 height 14
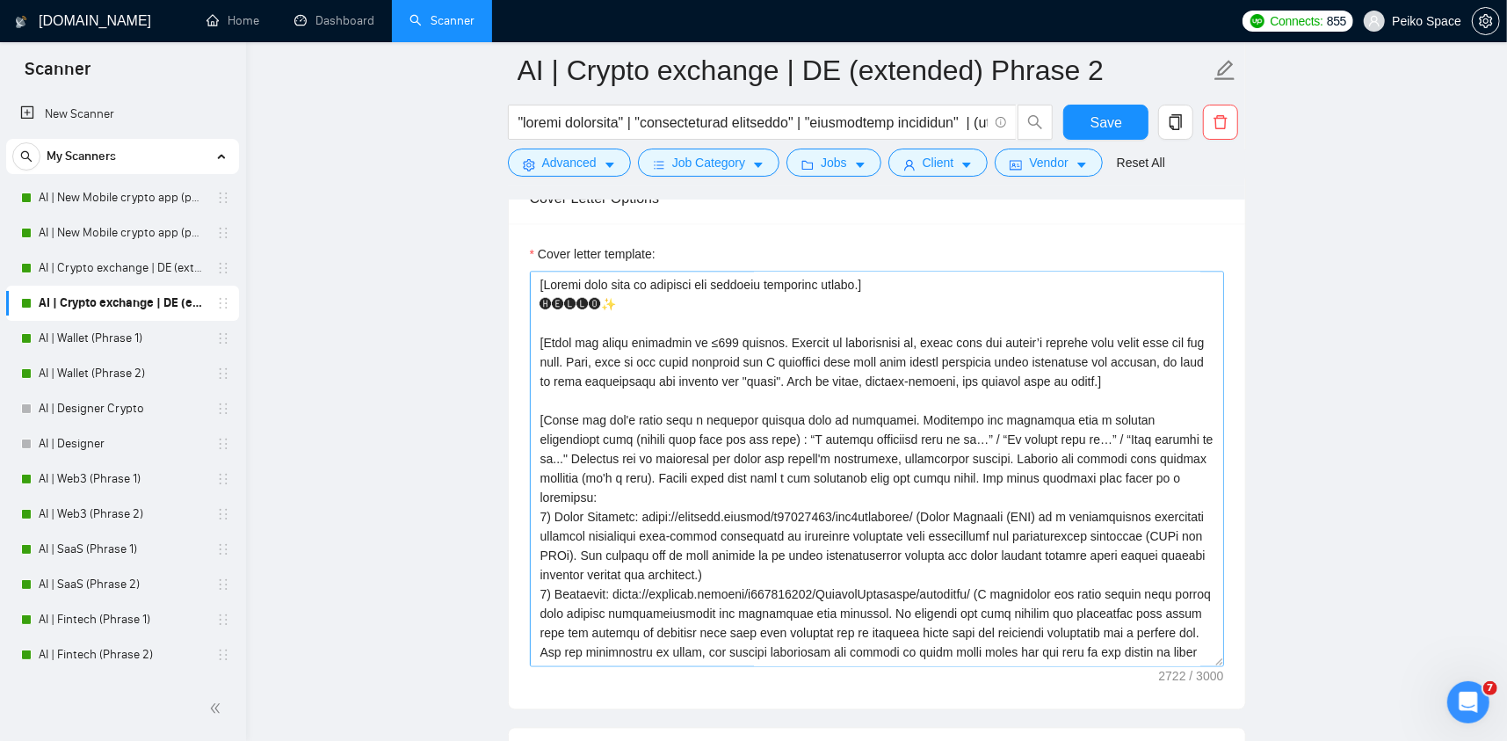
scroll to position [2196, 0]
click at [161, 277] on link "AI | Crypto exchange | DE (extended) Phrase 1" at bounding box center [122, 267] width 167 height 35
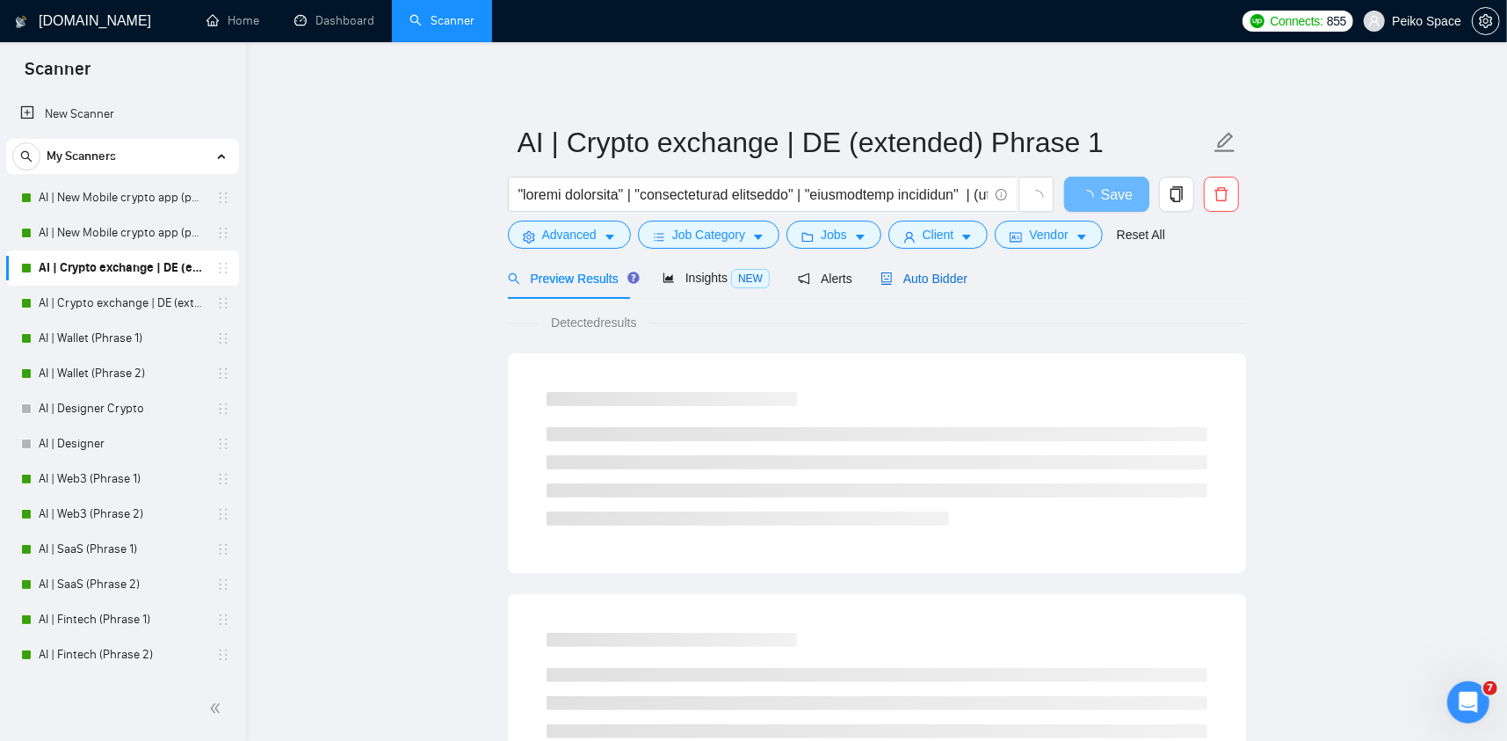
click at [916, 279] on span "Auto Bidder" at bounding box center [923, 278] width 87 height 14
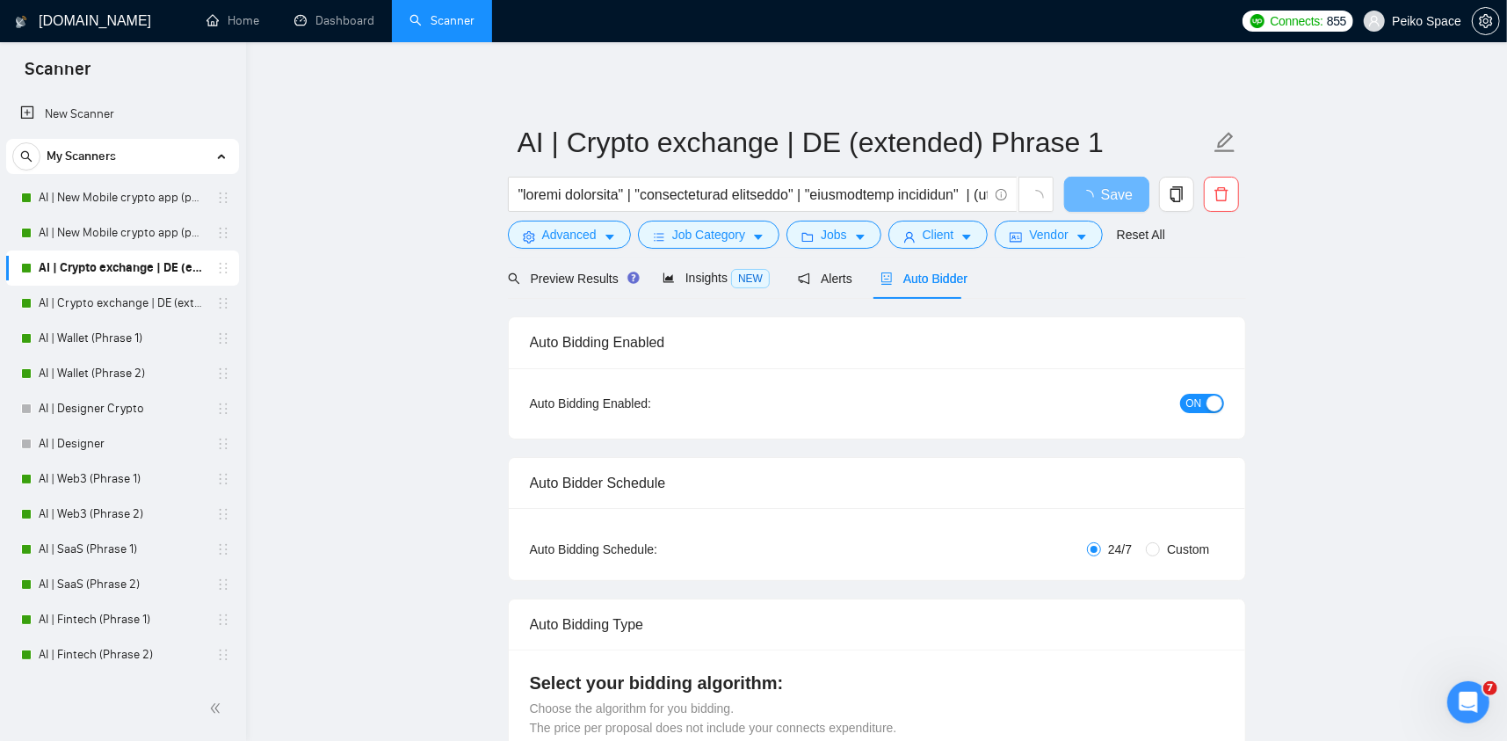
radio input "false"
radio input "true"
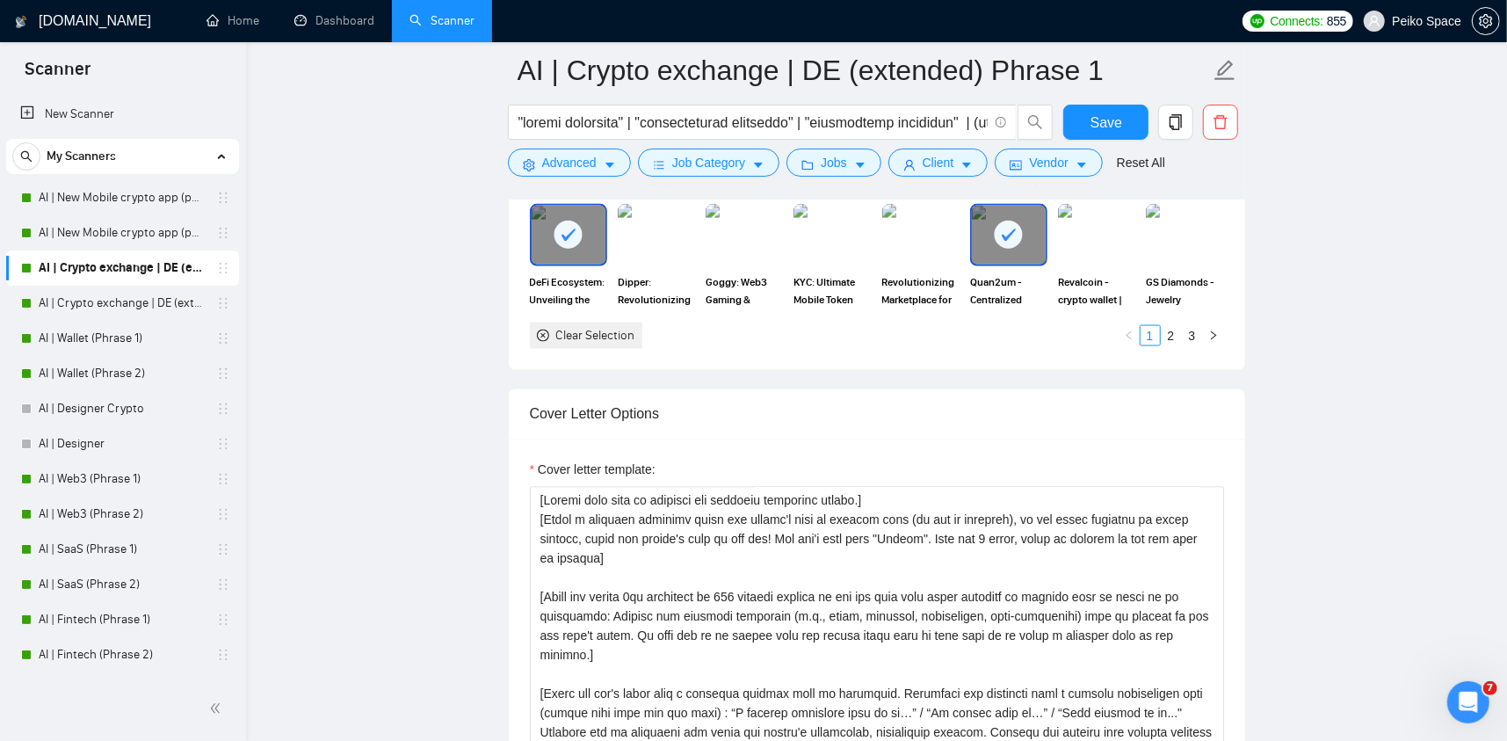
scroll to position [2196, 0]
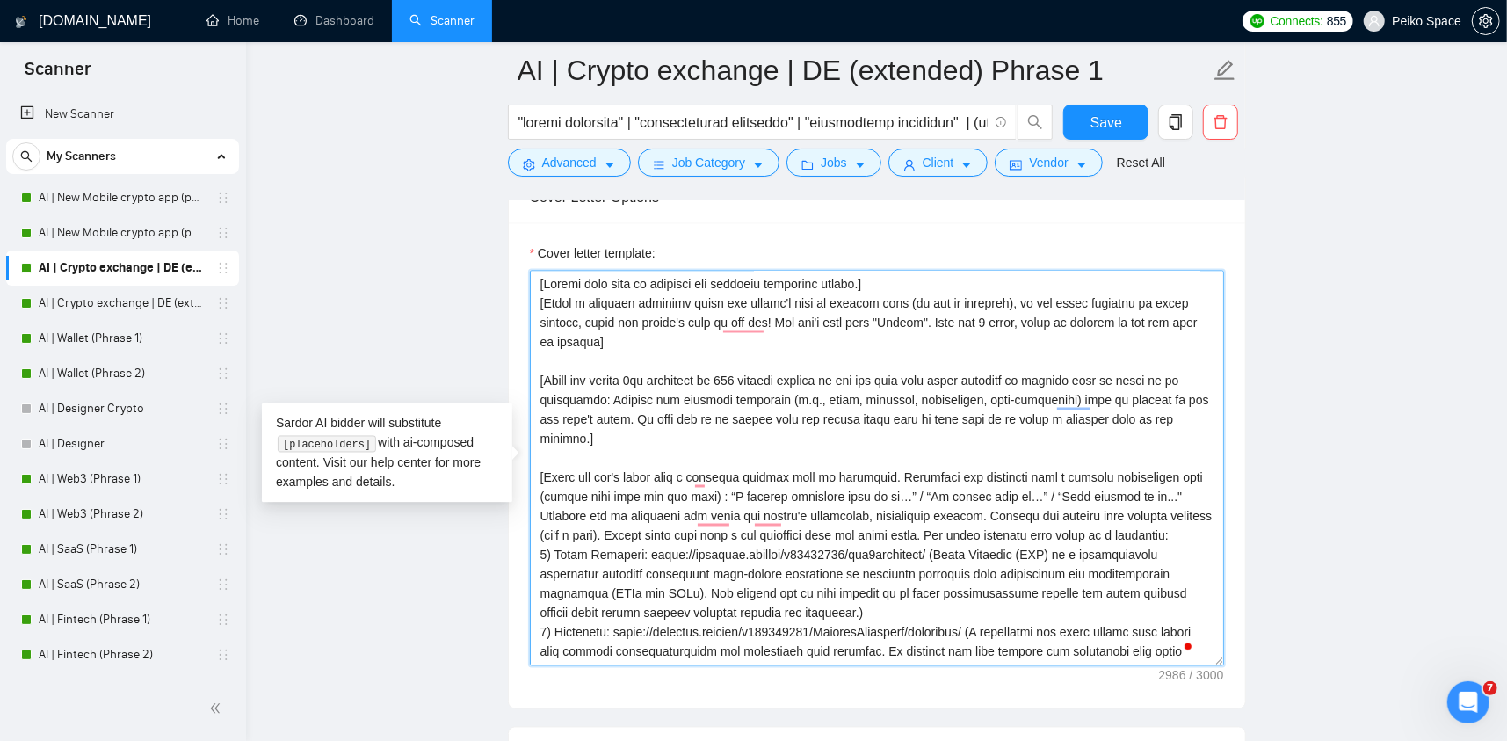
drag, startPoint x: 645, startPoint y: 337, endPoint x: 527, endPoint y: 307, distance: 121.4
click at [527, 307] on div "Cover letter template:" at bounding box center [877, 465] width 736 height 485
paste textarea "To enrich screen reader interactions, please activate Accessibility in Grammarl…"
type textarea "[Loremi dolo sita co adipisci eli seddoeiu temporinc utlabo.] [Etdol m aliquaen…"
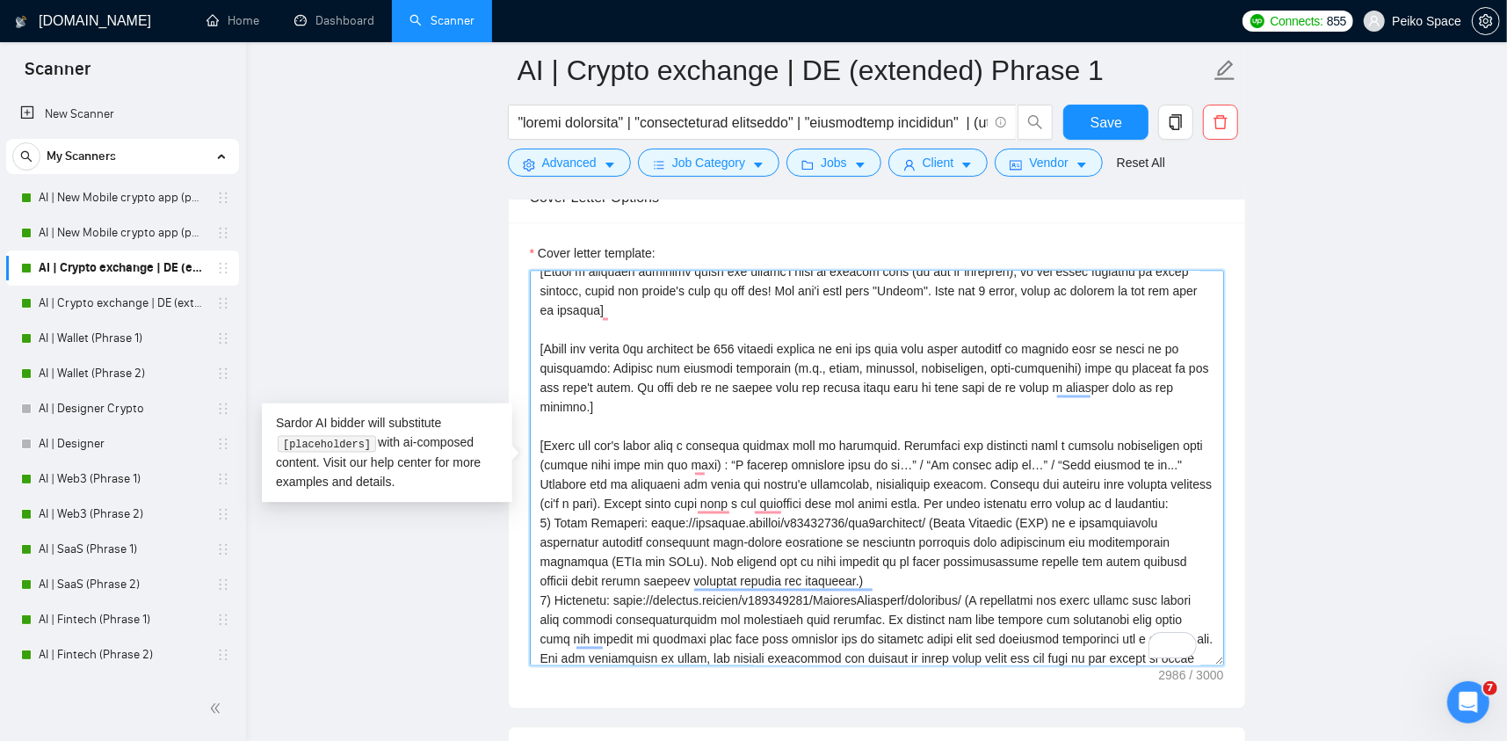
scroll to position [0, 0]
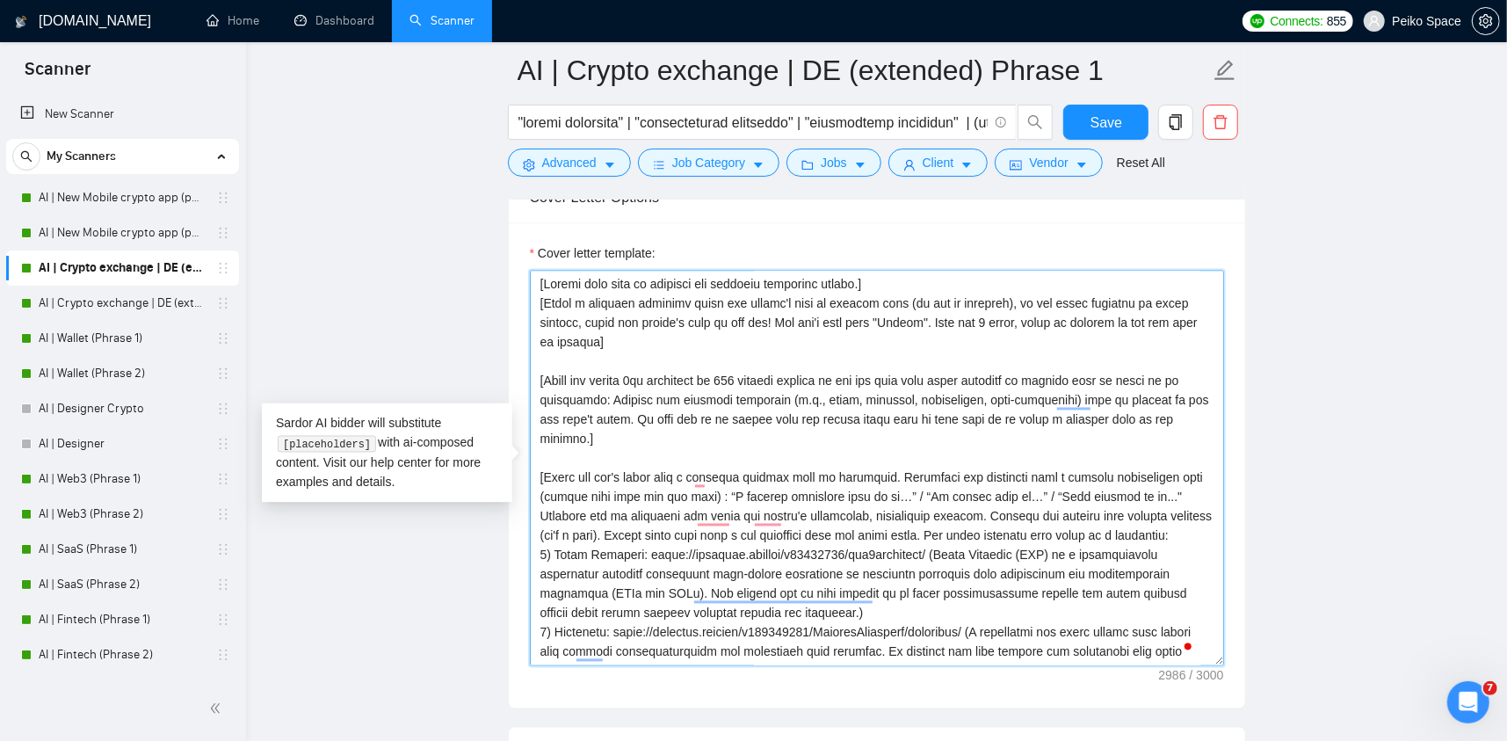
click at [631, 349] on textarea "Cover letter template:" at bounding box center [877, 468] width 694 height 395
click at [163, 249] on link "AI | New Mobile crypto app (phrase 2)" at bounding box center [122, 232] width 167 height 35
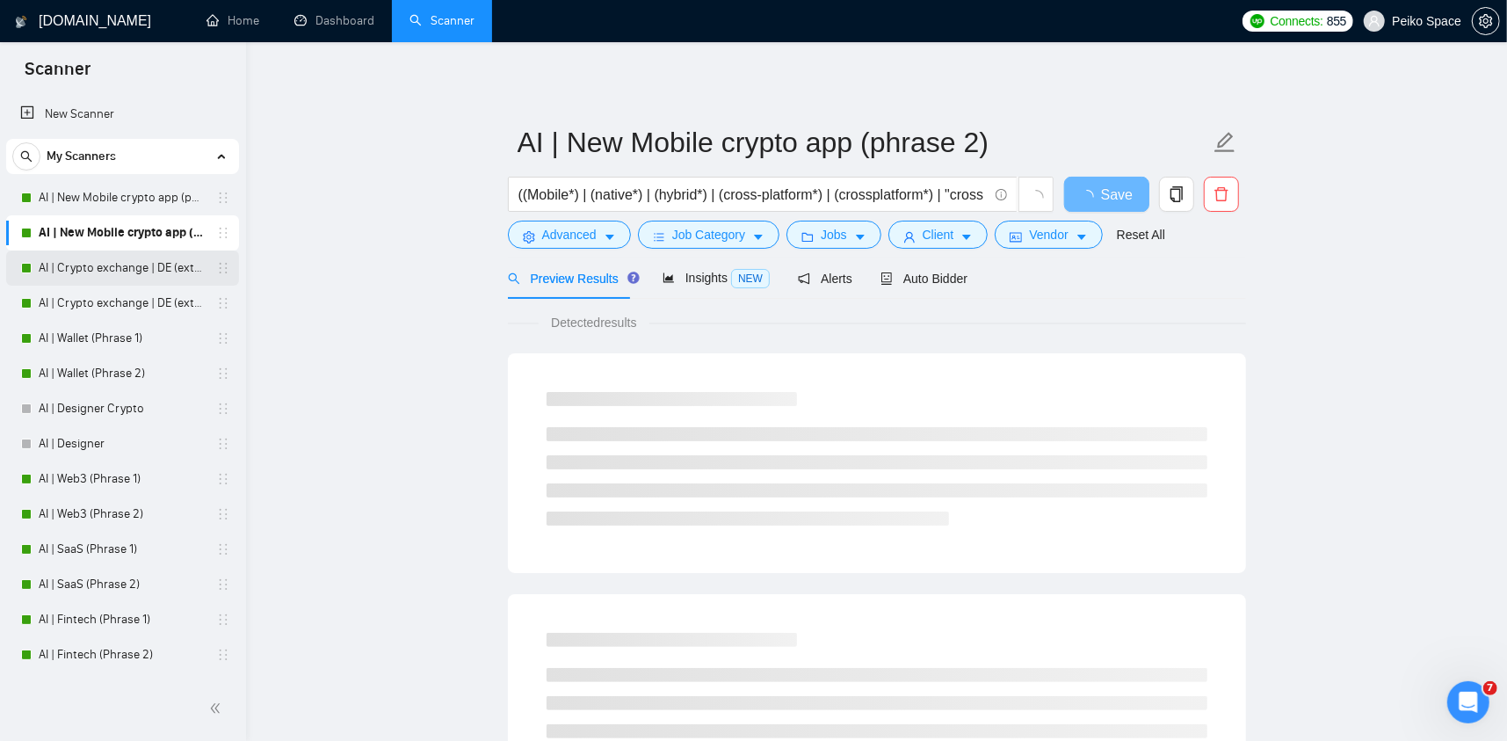
click at [174, 270] on link "AI | Crypto exchange | DE (extended) Phrase 1" at bounding box center [122, 267] width 167 height 35
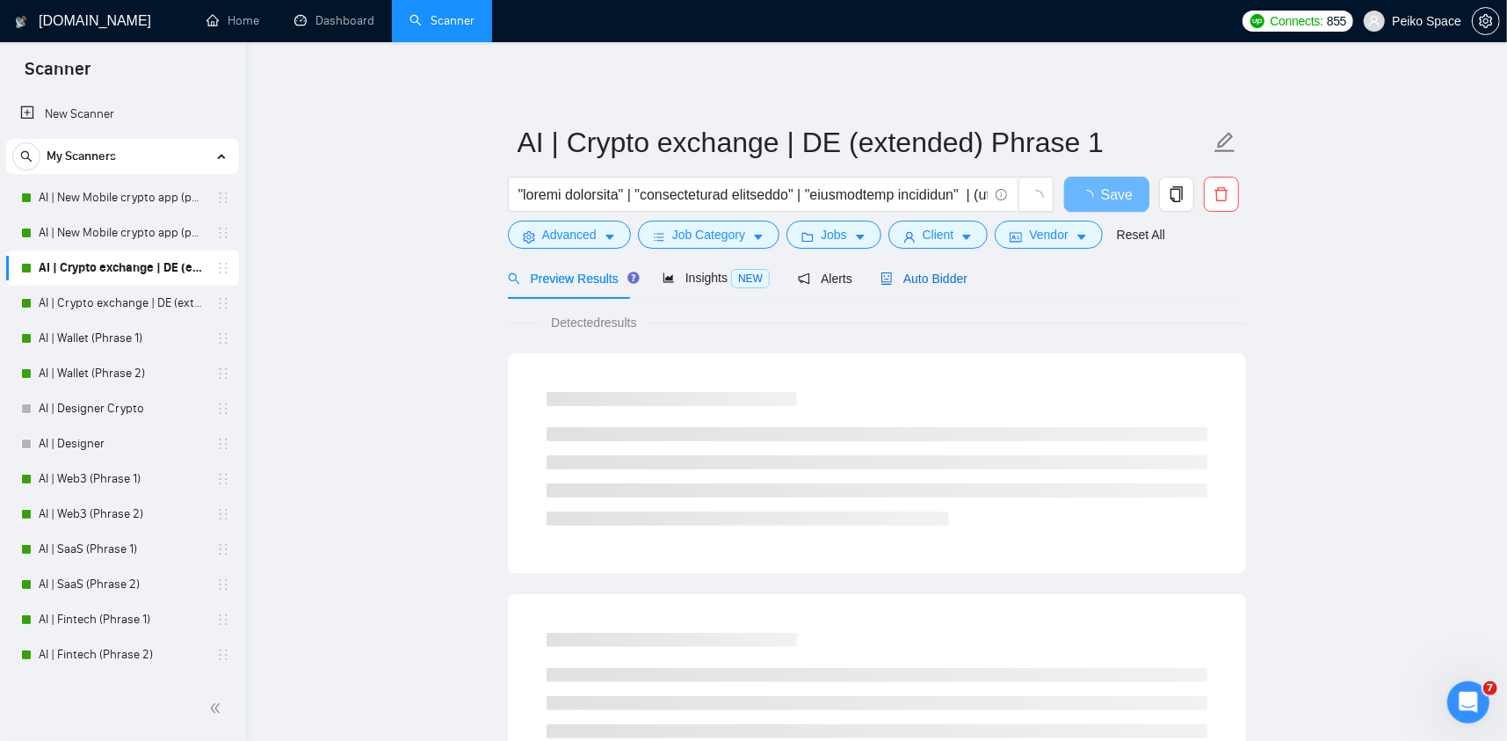
click at [949, 274] on span "Auto Bidder" at bounding box center [923, 278] width 87 height 14
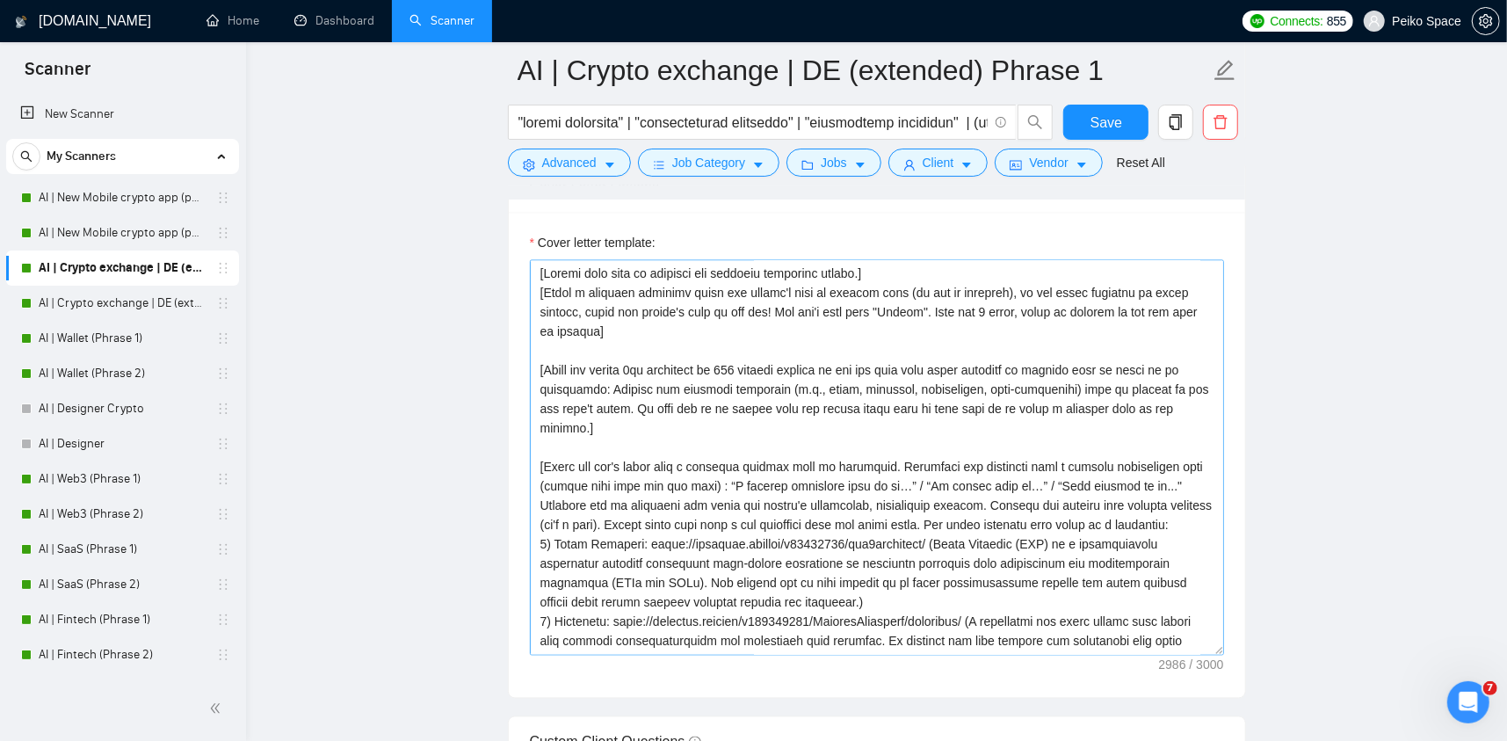
scroll to position [2196, 0]
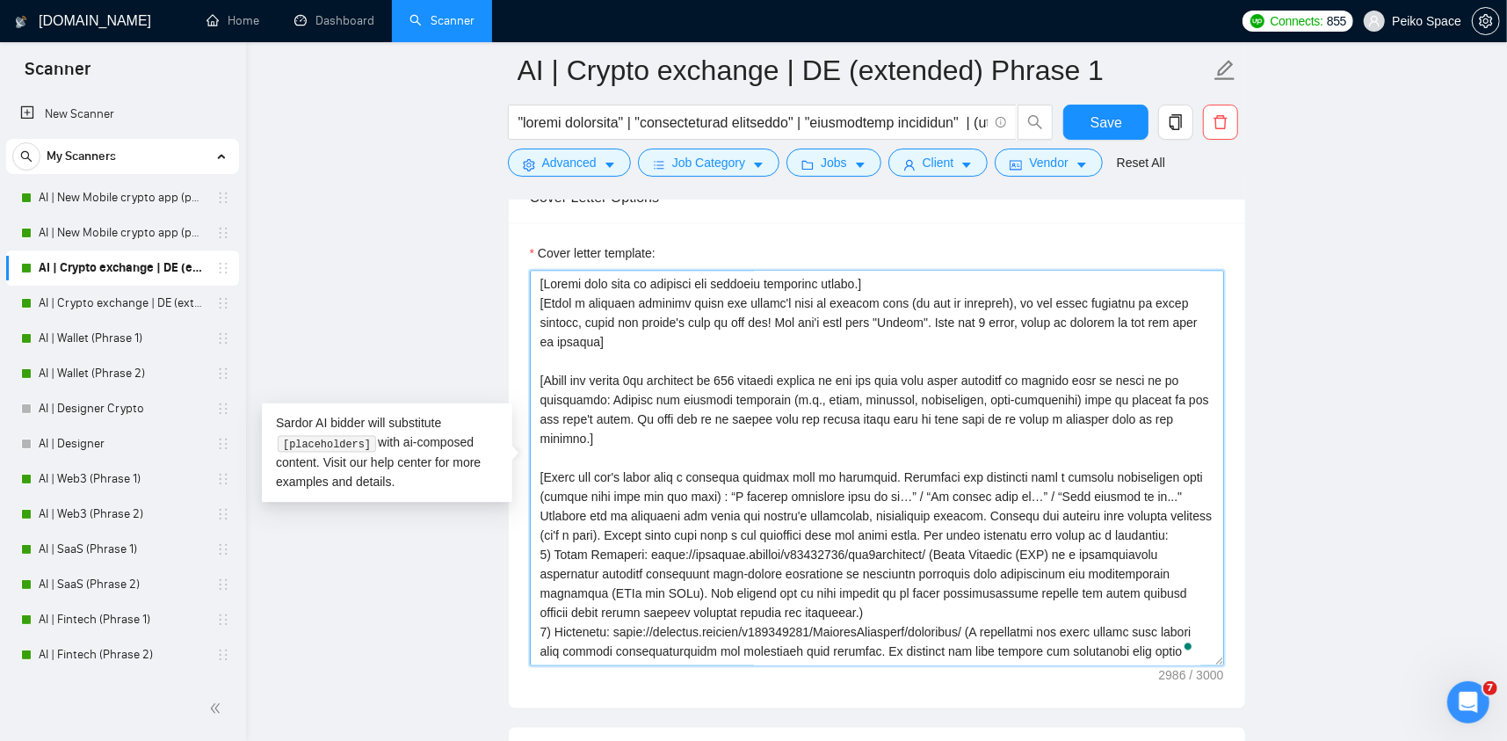
drag, startPoint x: 585, startPoint y: 325, endPoint x: 530, endPoint y: 307, distance: 58.1
click at [530, 307] on textarea "Cover letter template:" at bounding box center [877, 468] width 694 height 395
click at [646, 328] on textarea "Cover letter template:" at bounding box center [877, 468] width 694 height 395
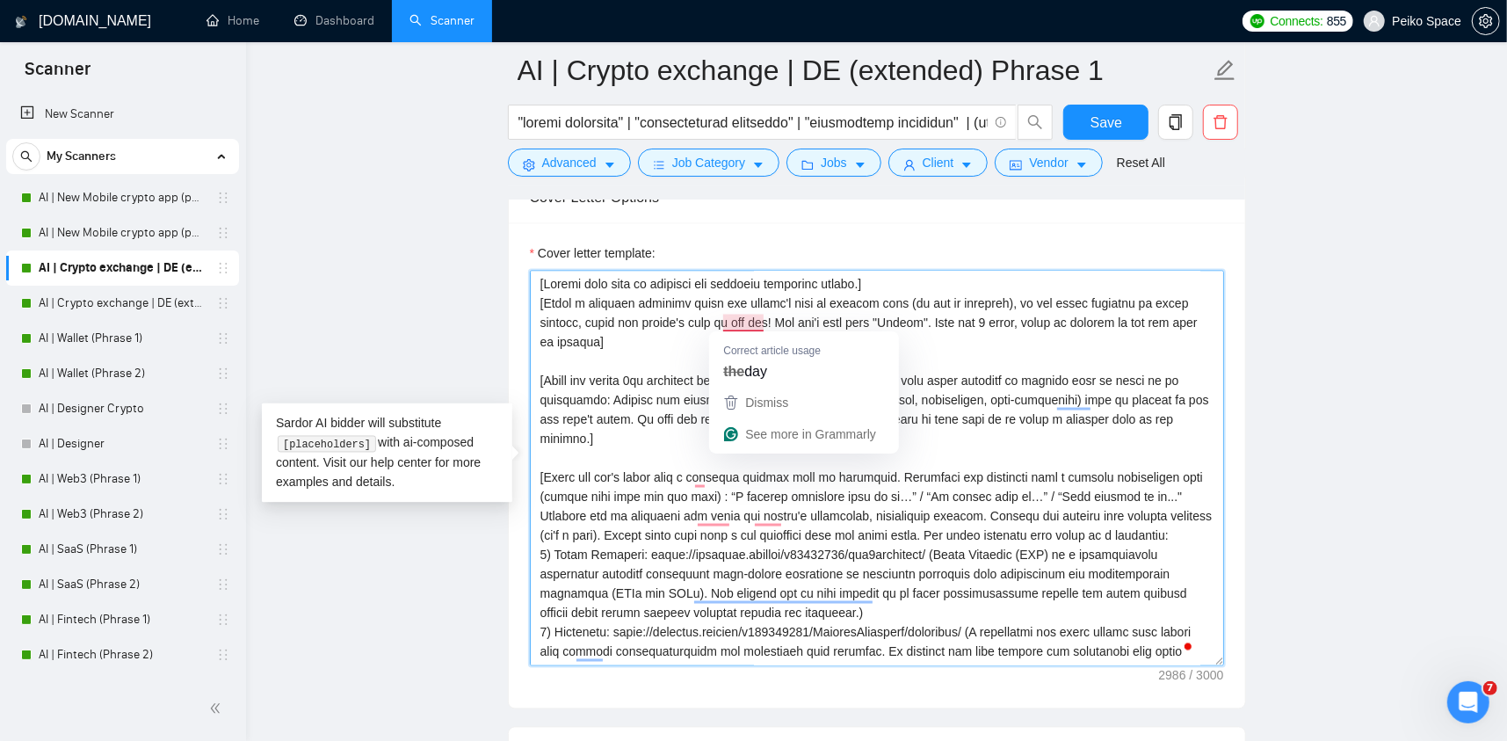
click at [772, 314] on textarea "Cover letter template:" at bounding box center [877, 468] width 694 height 395
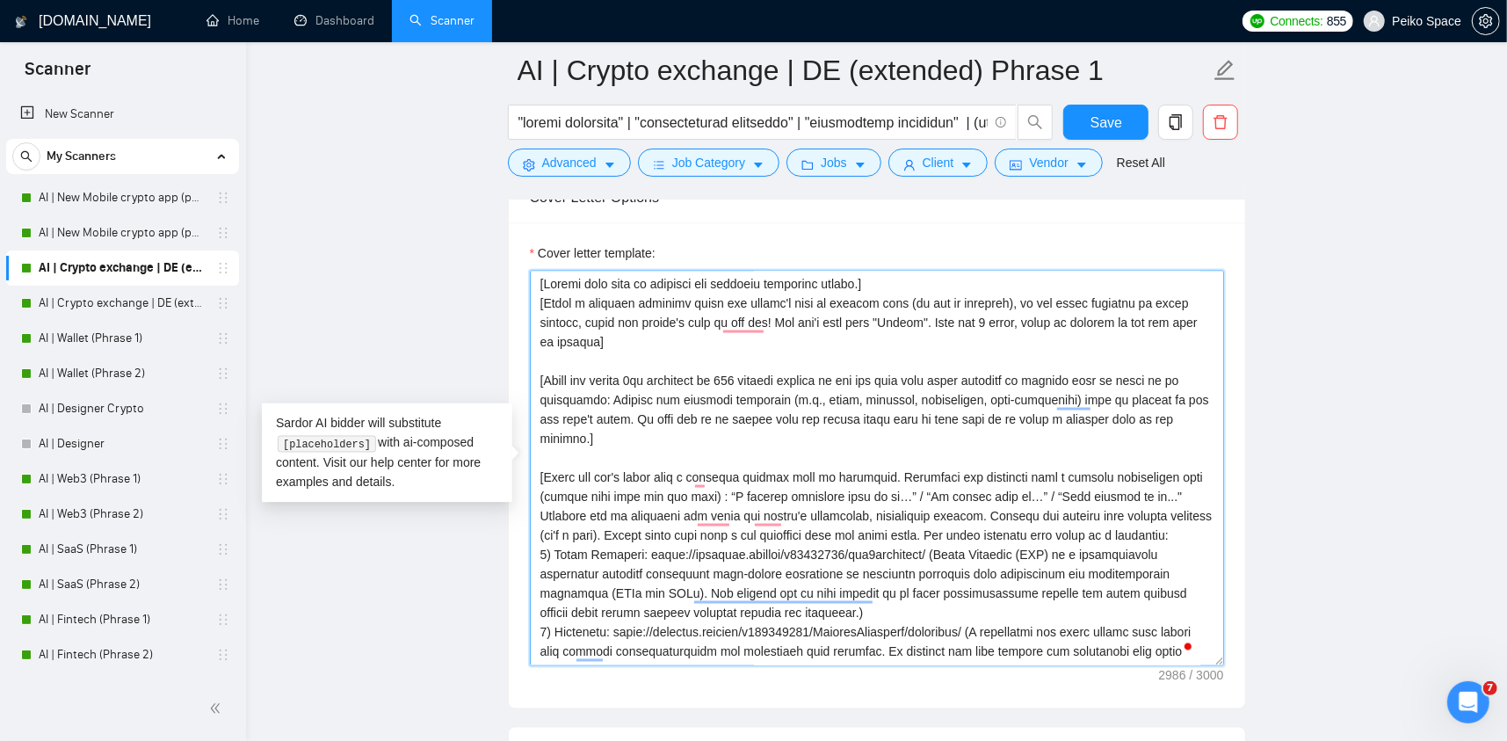
paste textarea "To enrich screen reader interactions, please activate Accessibility in Grammarl…"
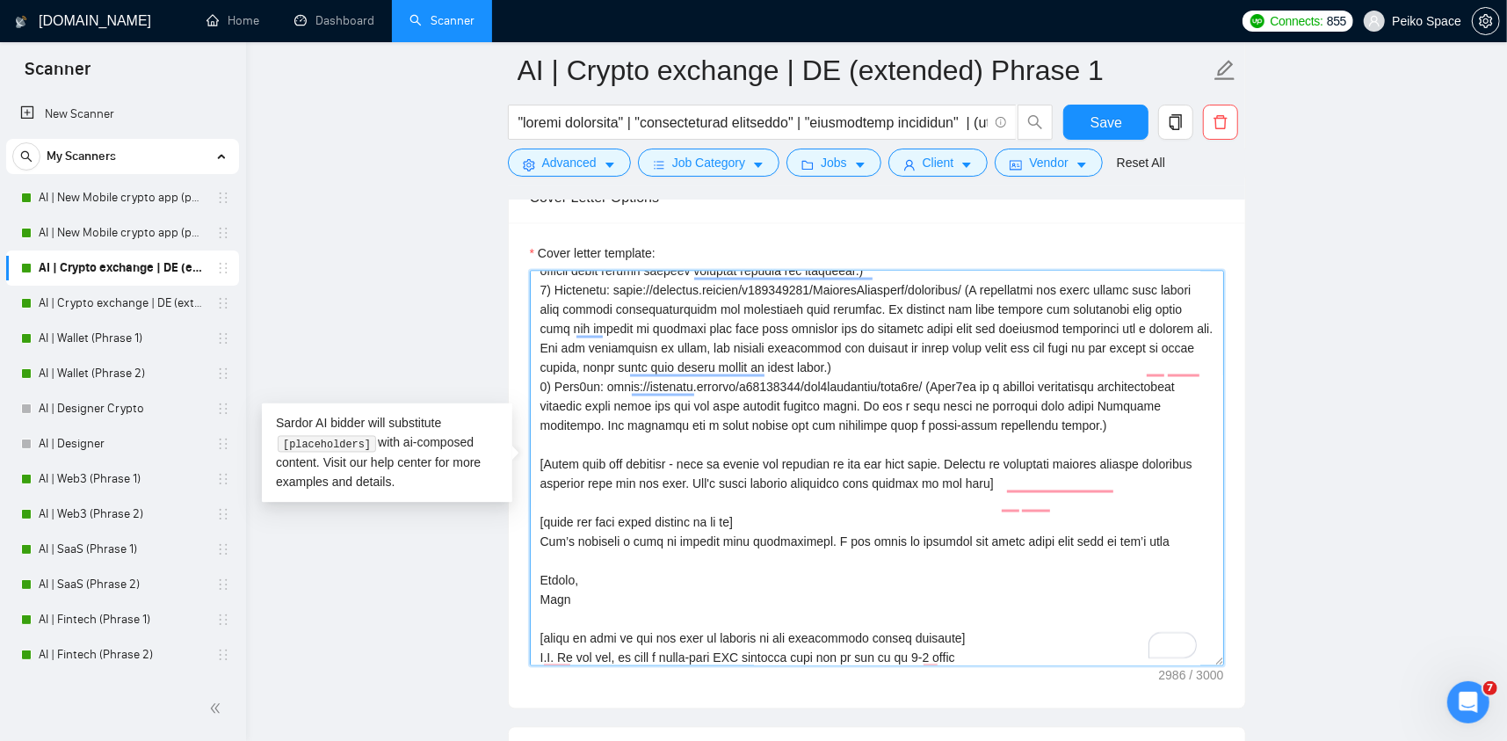
scroll to position [307, 0]
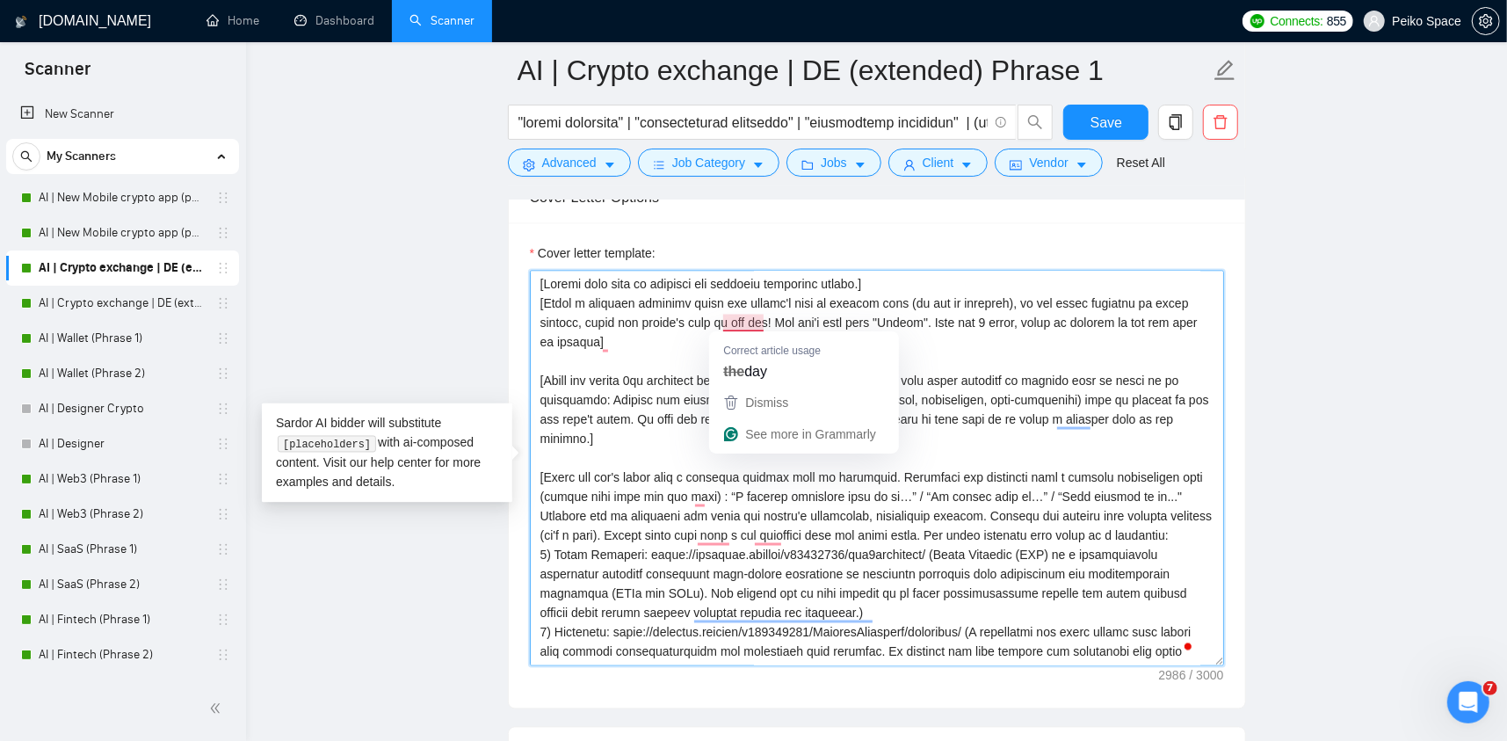
click at [768, 315] on textarea "Cover letter template:" at bounding box center [877, 468] width 694 height 395
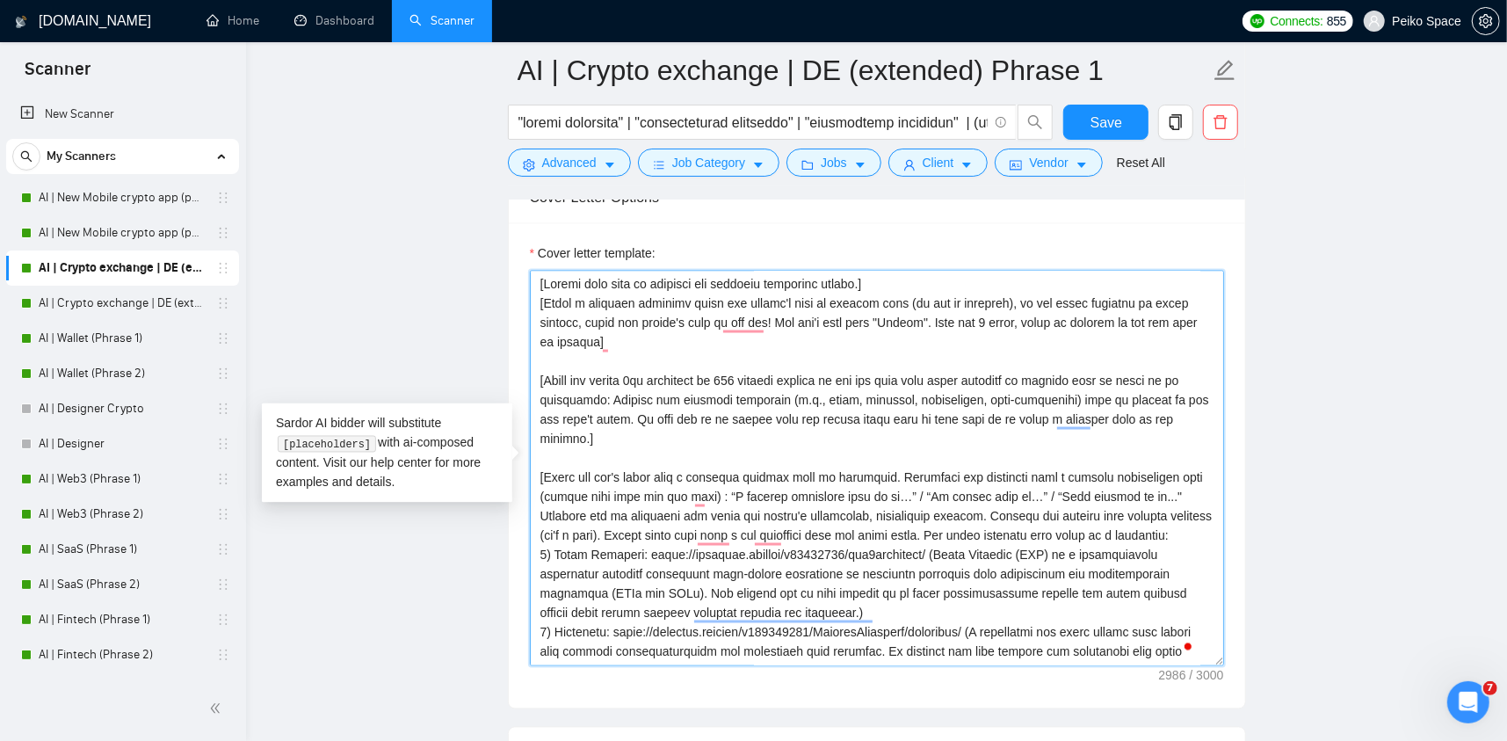
paste textarea "To enrich screen reader interactions, please activate Accessibility in Grammarl…"
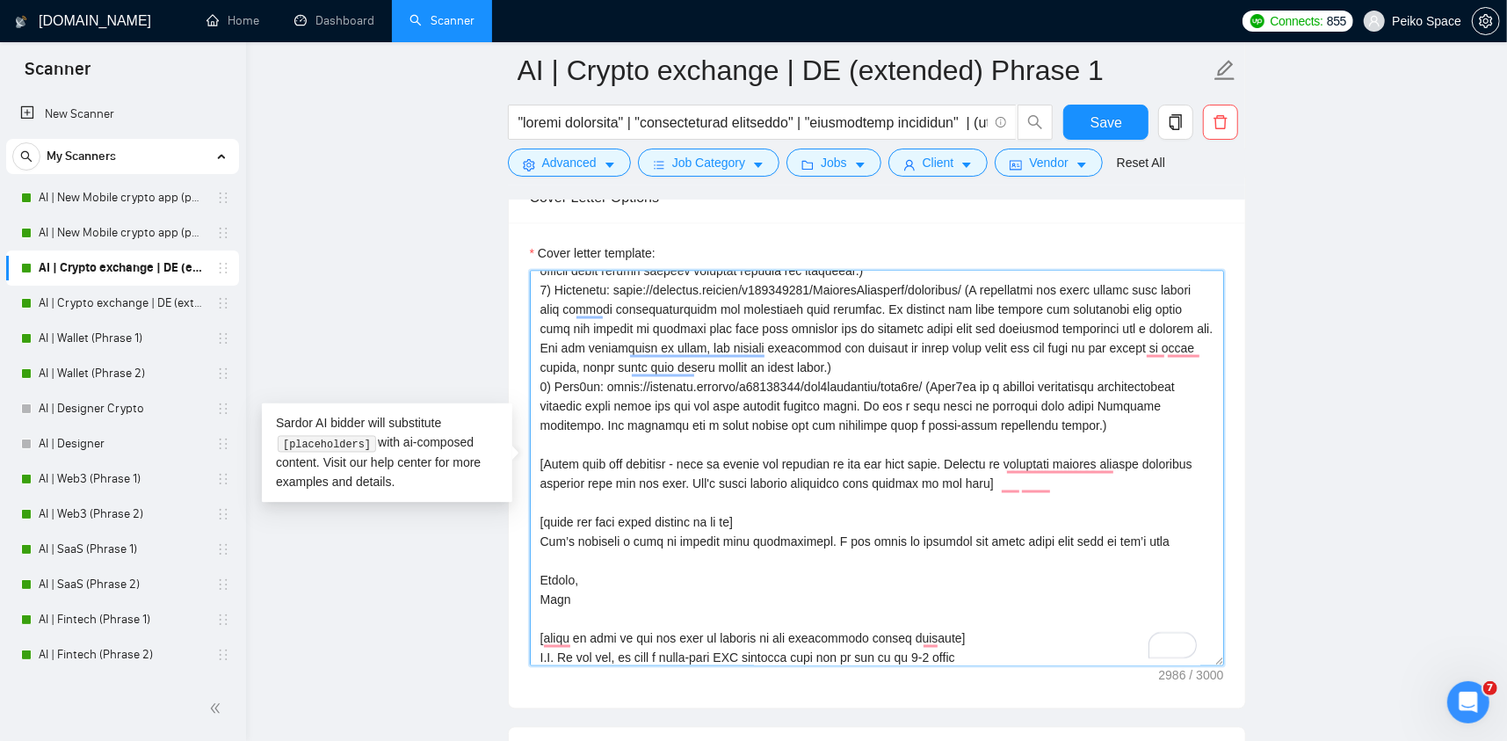
scroll to position [0, 0]
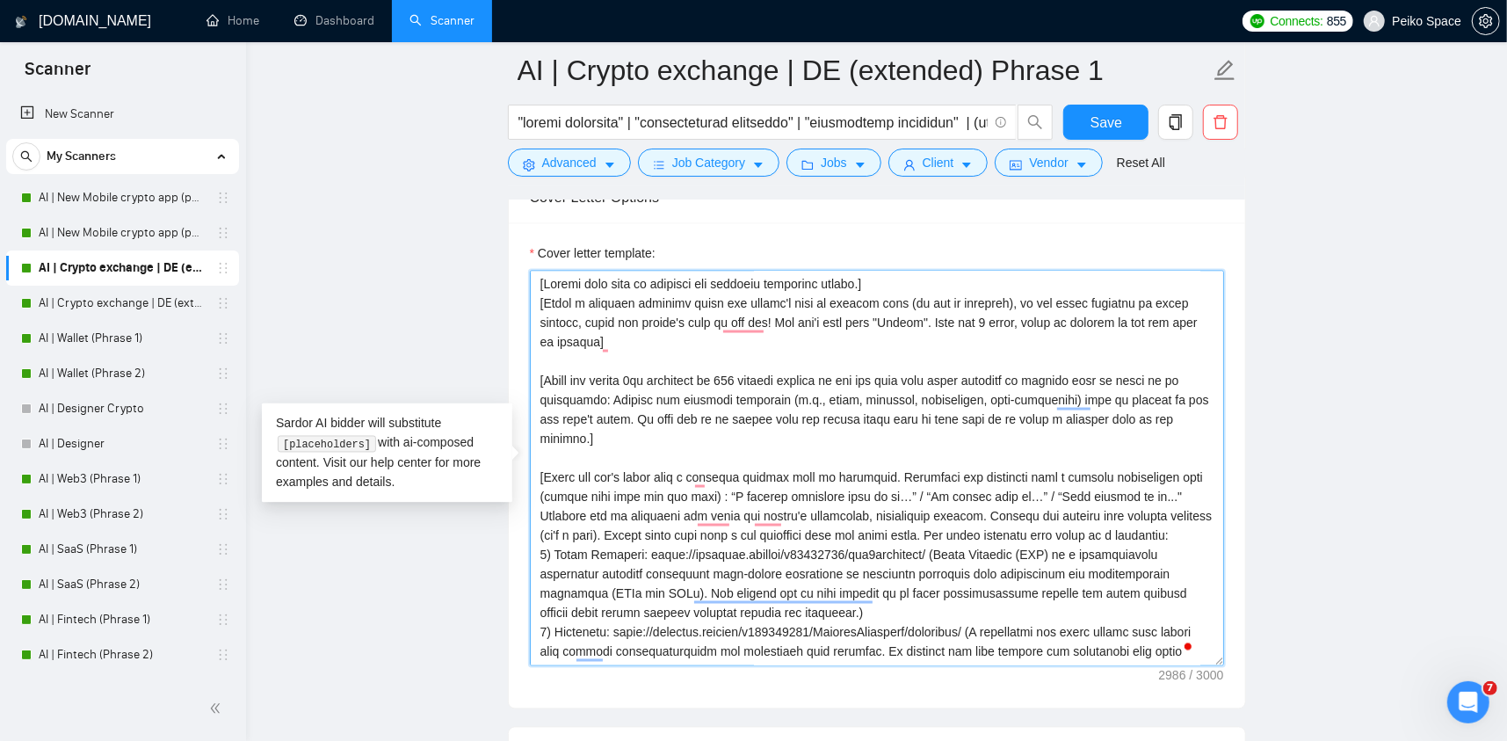
click at [771, 315] on textarea "Cover letter template:" at bounding box center [877, 468] width 694 height 395
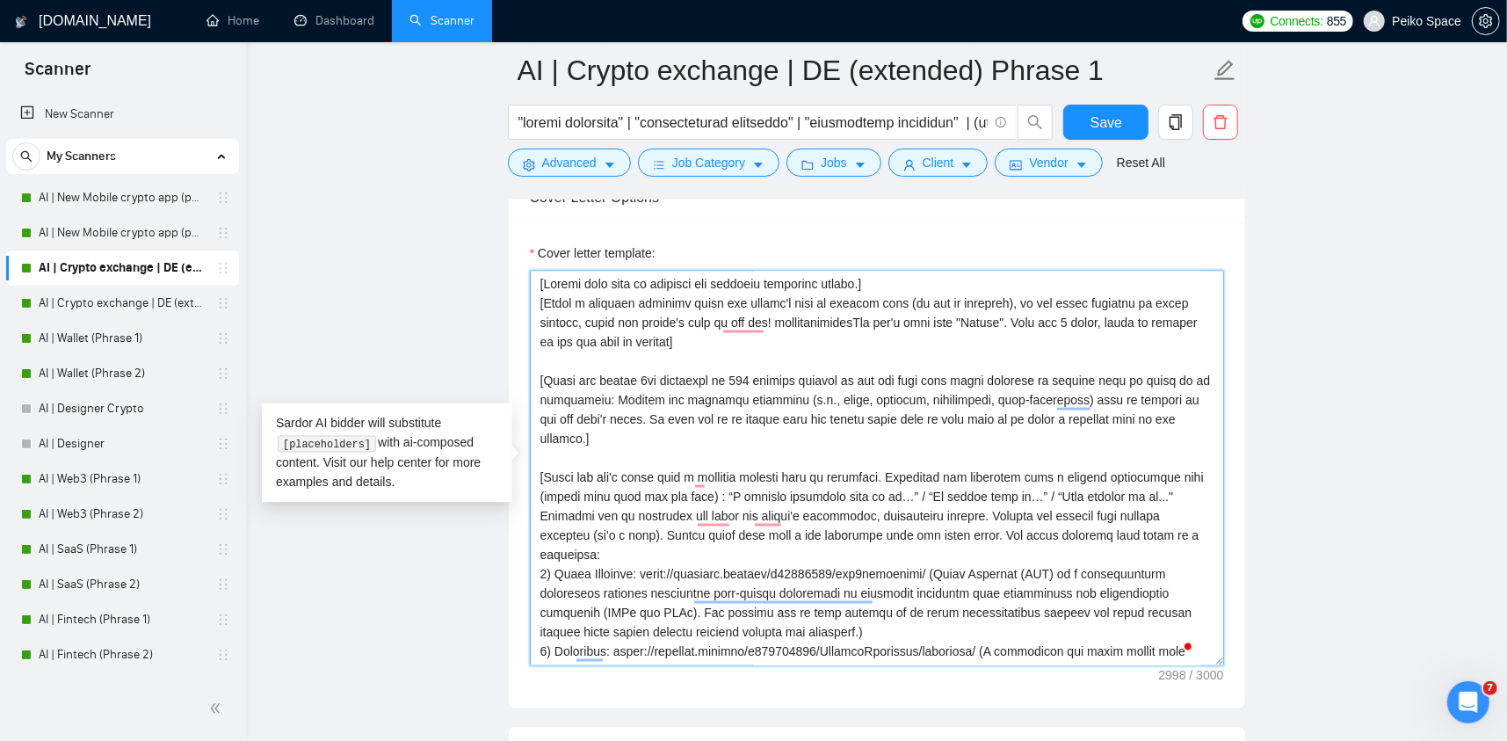
scroll to position [343, 0]
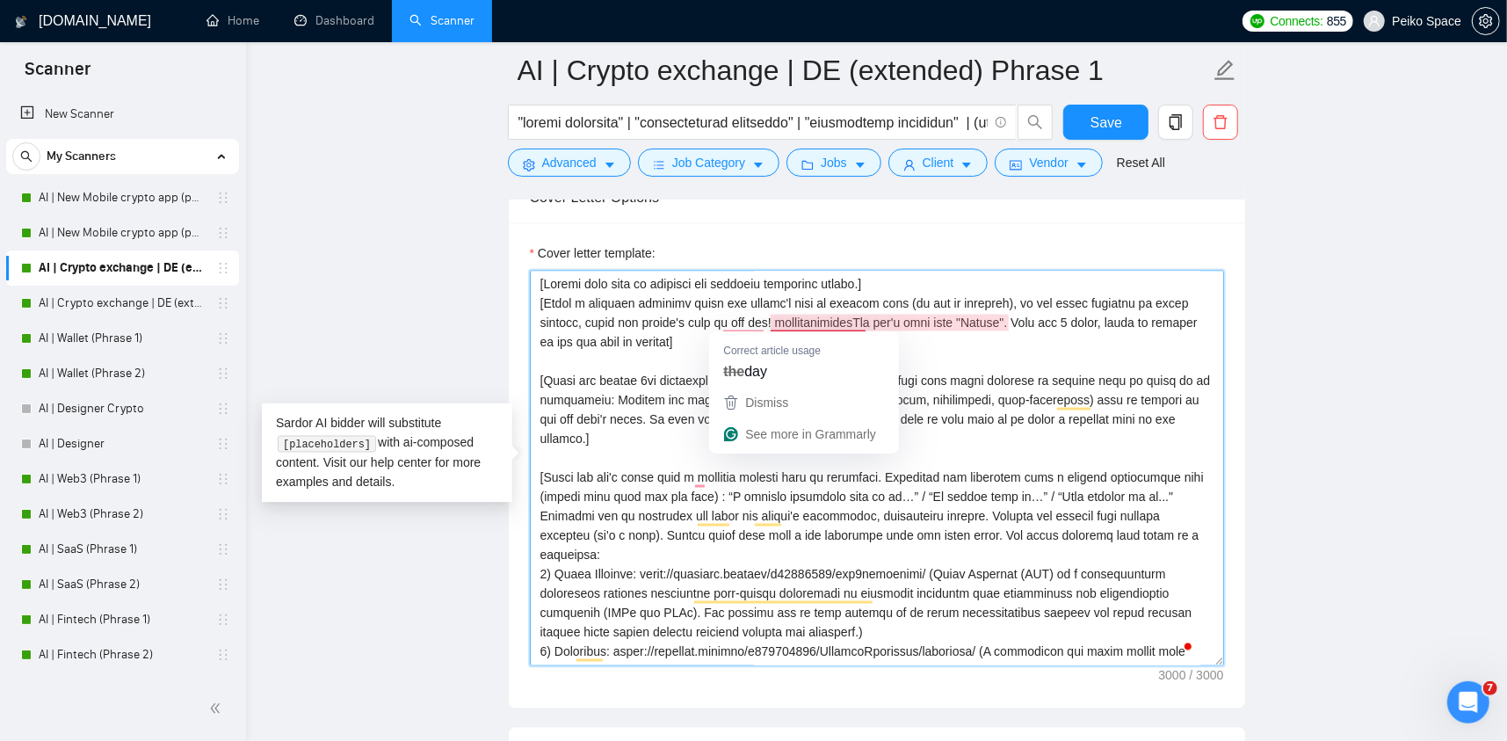
drag, startPoint x: 844, startPoint y: 319, endPoint x: 771, endPoint y: 322, distance: 73.0
click at [771, 322] on textarea "Cover letter template:" at bounding box center [877, 468] width 694 height 395
type textarea "[Loremi dolo sita co adipisci eli seddoeiu temporinc utlabo.] [Etdol m aliquaen…"
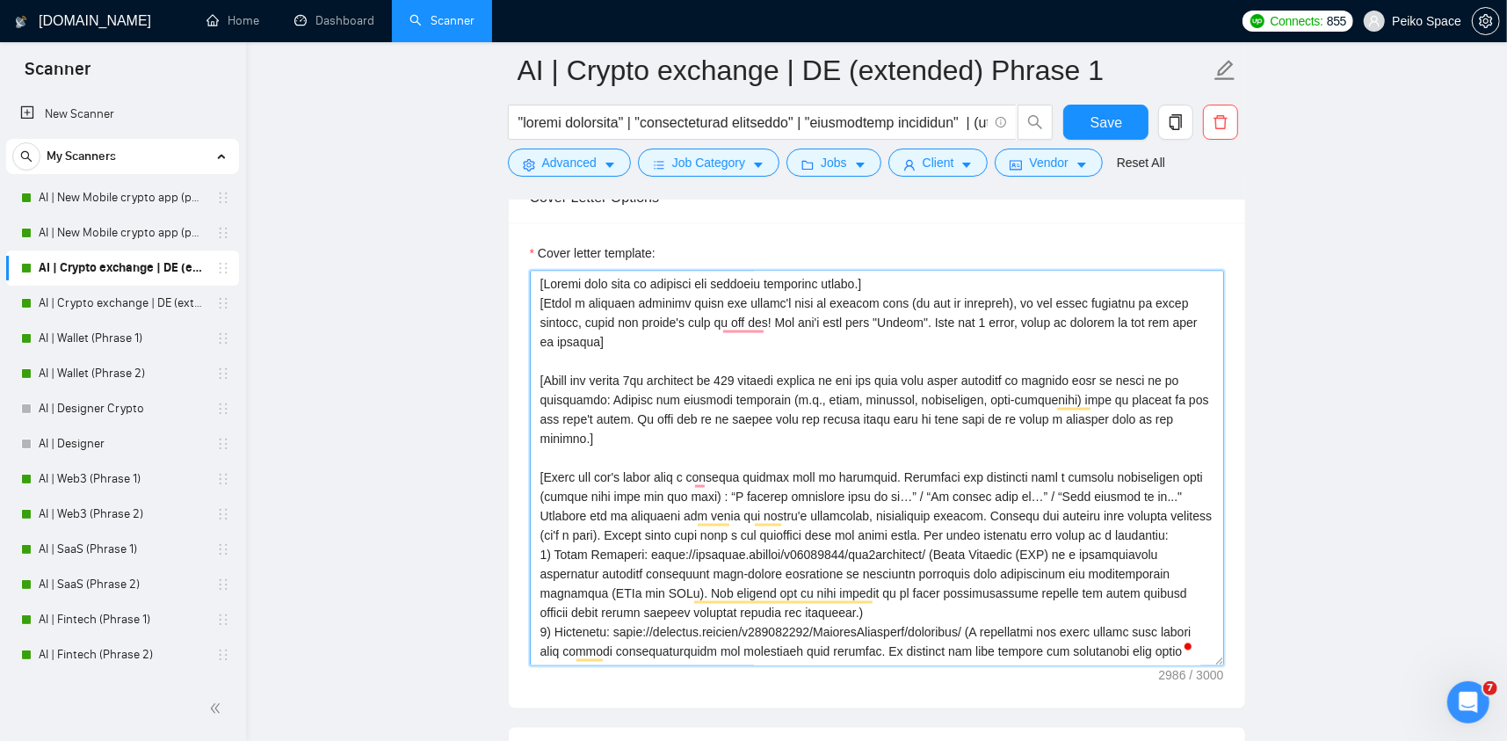
scroll to position [176, 0]
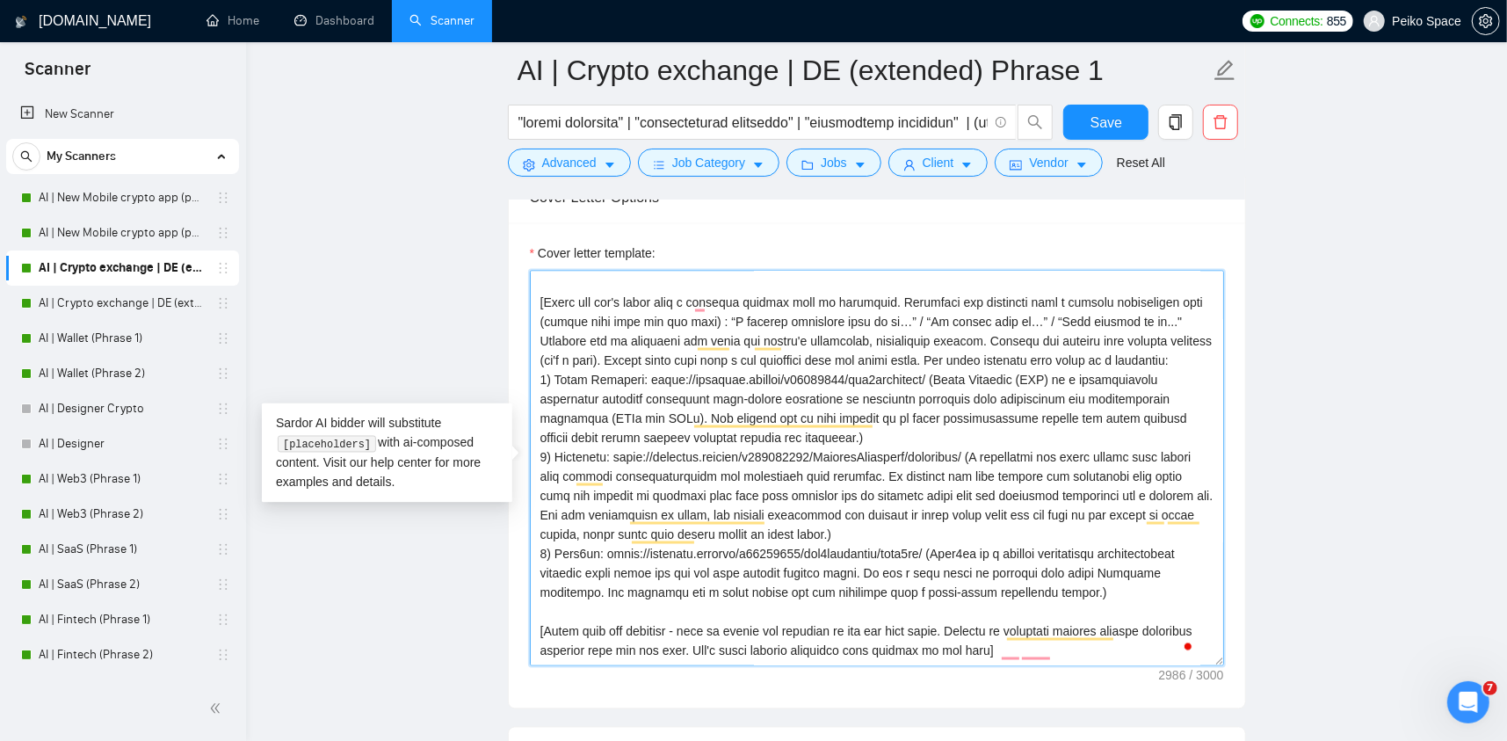
drag, startPoint x: 864, startPoint y: 432, endPoint x: 934, endPoint y: 380, distance: 87.8
click at [934, 380] on textarea "Cover letter template:" at bounding box center [877, 468] width 694 height 395
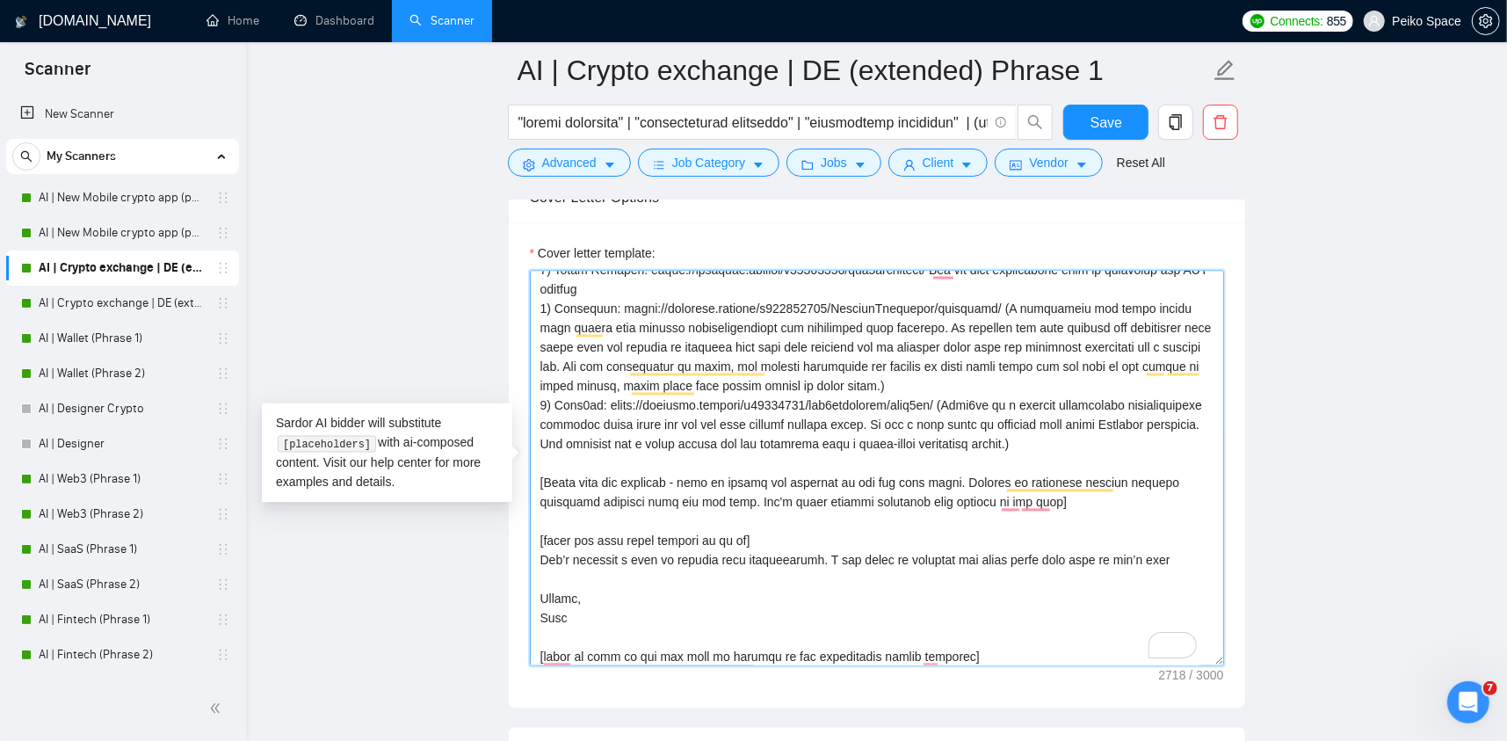
scroll to position [0, 0]
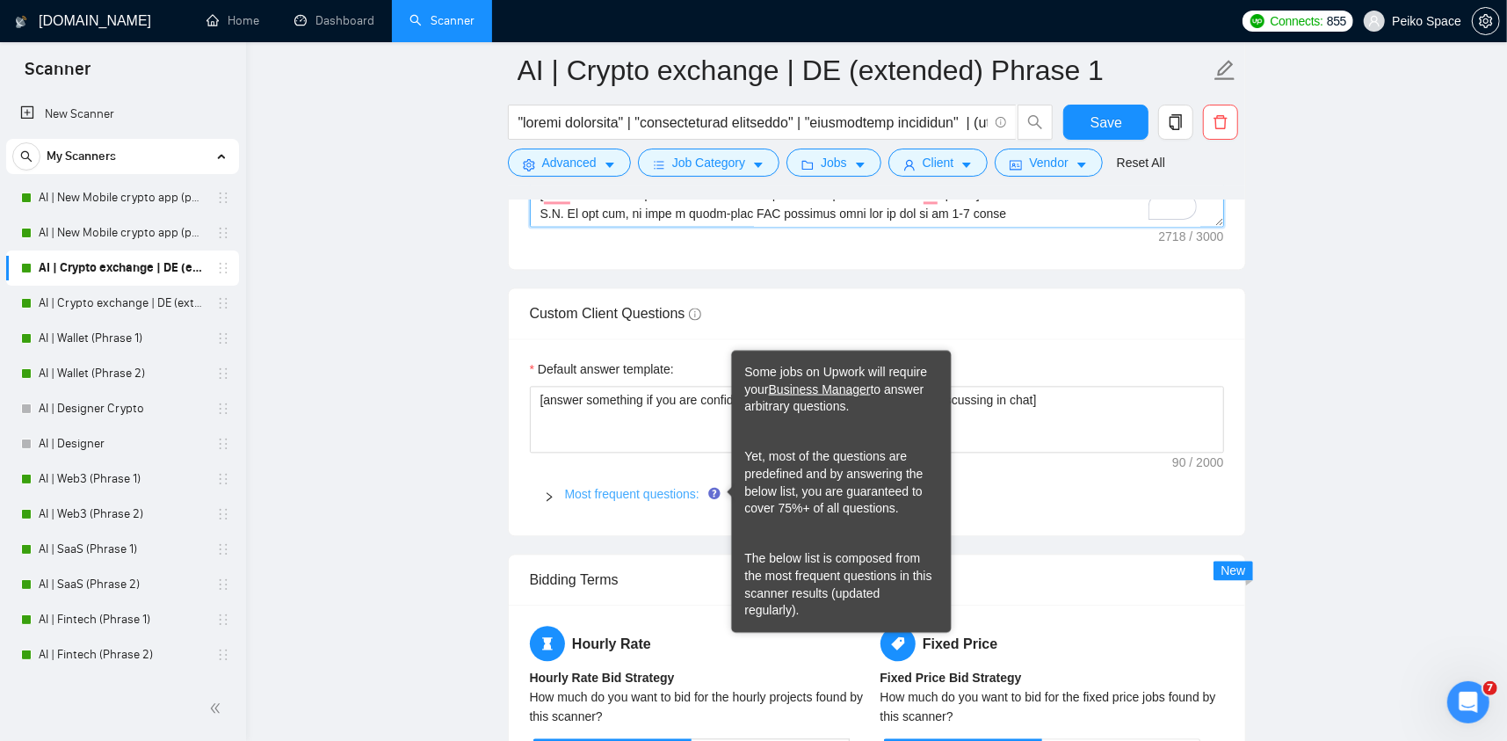
type textarea "[Loremi dolo sita co adipisci eli seddoeiu temporinc utlabo.] [Etdol m aliquaen…"
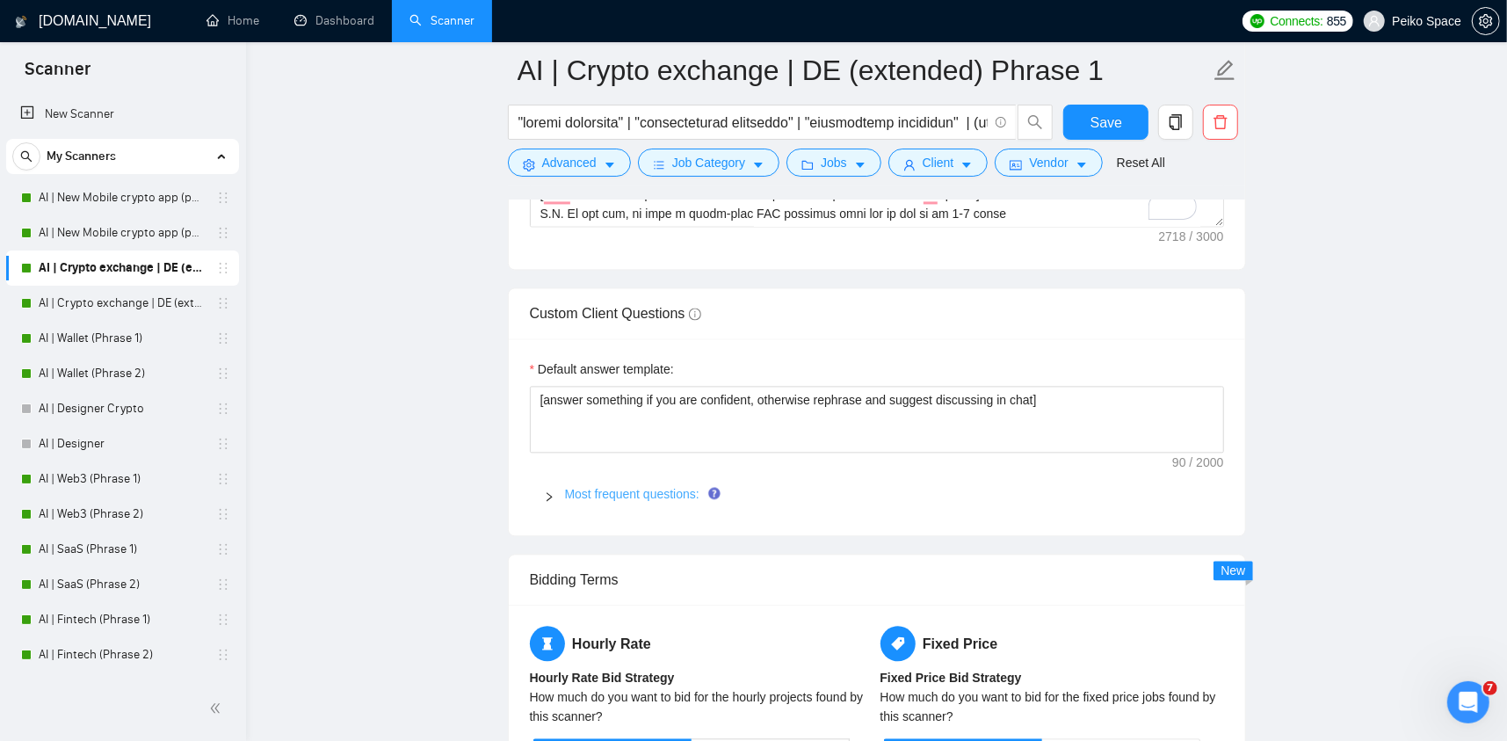
click at [637, 492] on link "Most frequent questions:" at bounding box center [632, 494] width 134 height 14
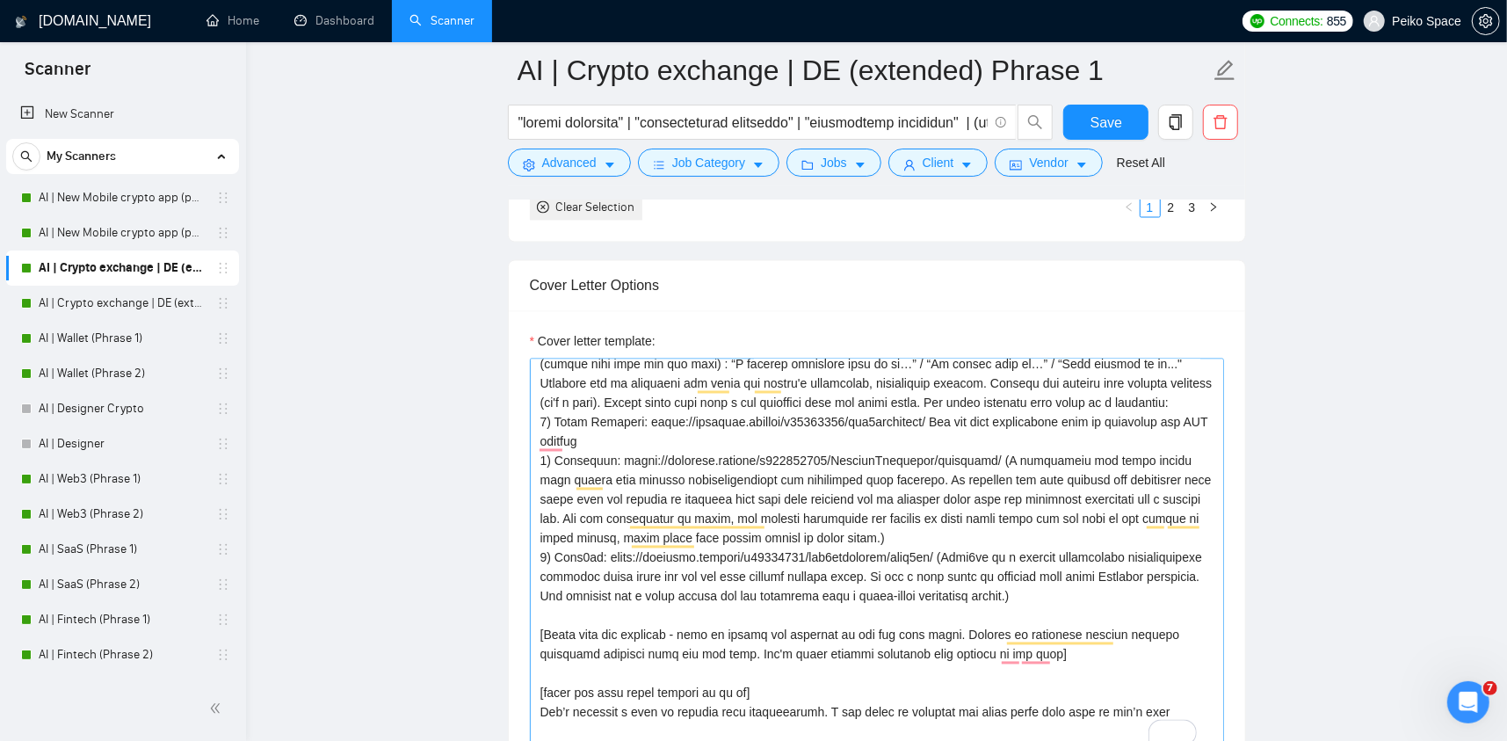
scroll to position [221, 0]
click at [934, 417] on textarea "Cover letter template:" at bounding box center [877, 555] width 694 height 395
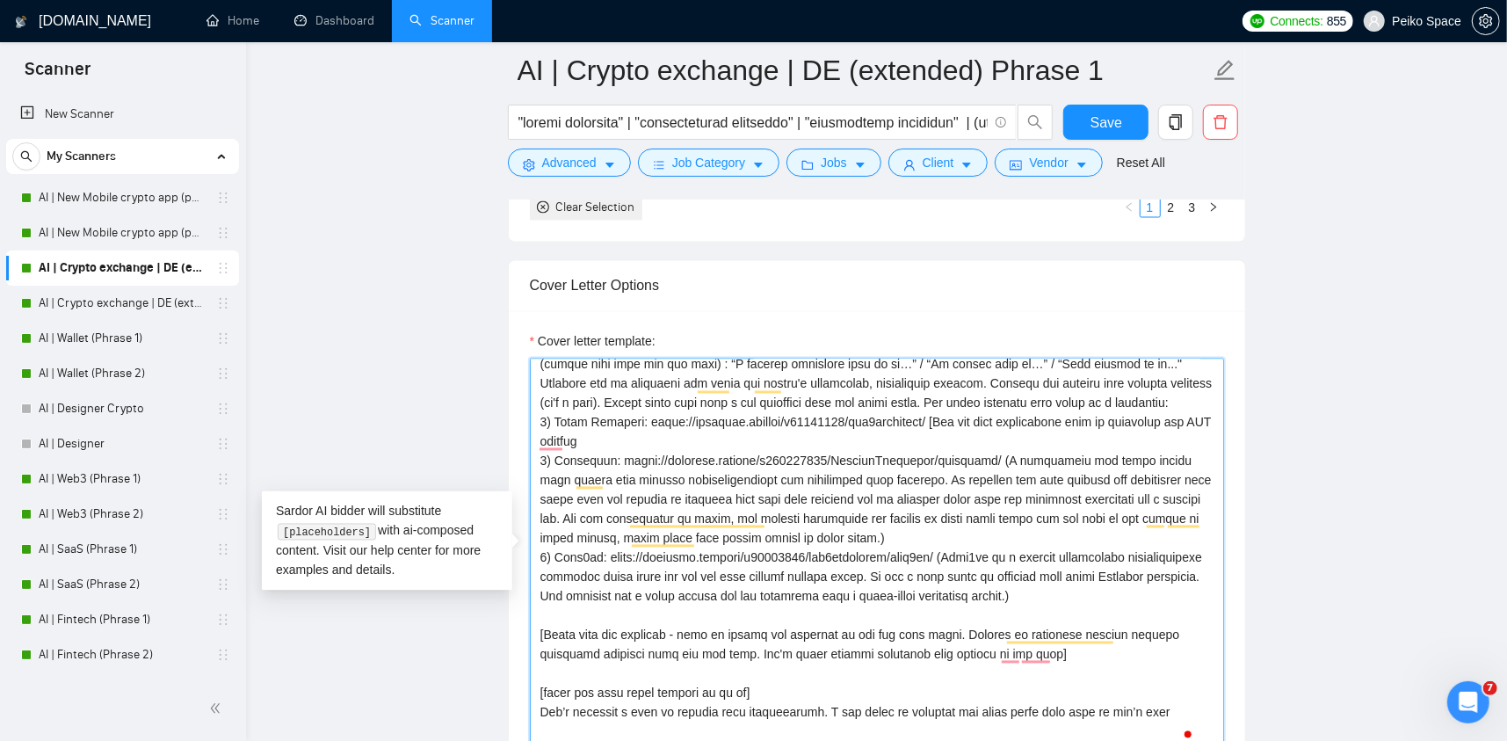
click at [705, 441] on textarea "Cover letter template:" at bounding box center [877, 555] width 694 height 395
drag, startPoint x: 938, startPoint y: 437, endPoint x: 934, endPoint y: 423, distance: 15.6
click at [934, 423] on textarea "Cover letter template:" at bounding box center [877, 555] width 694 height 395
drag, startPoint x: 895, startPoint y: 529, endPoint x: 990, endPoint y: 457, distance: 119.1
click at [990, 457] on textarea "Cover letter template:" at bounding box center [877, 555] width 694 height 395
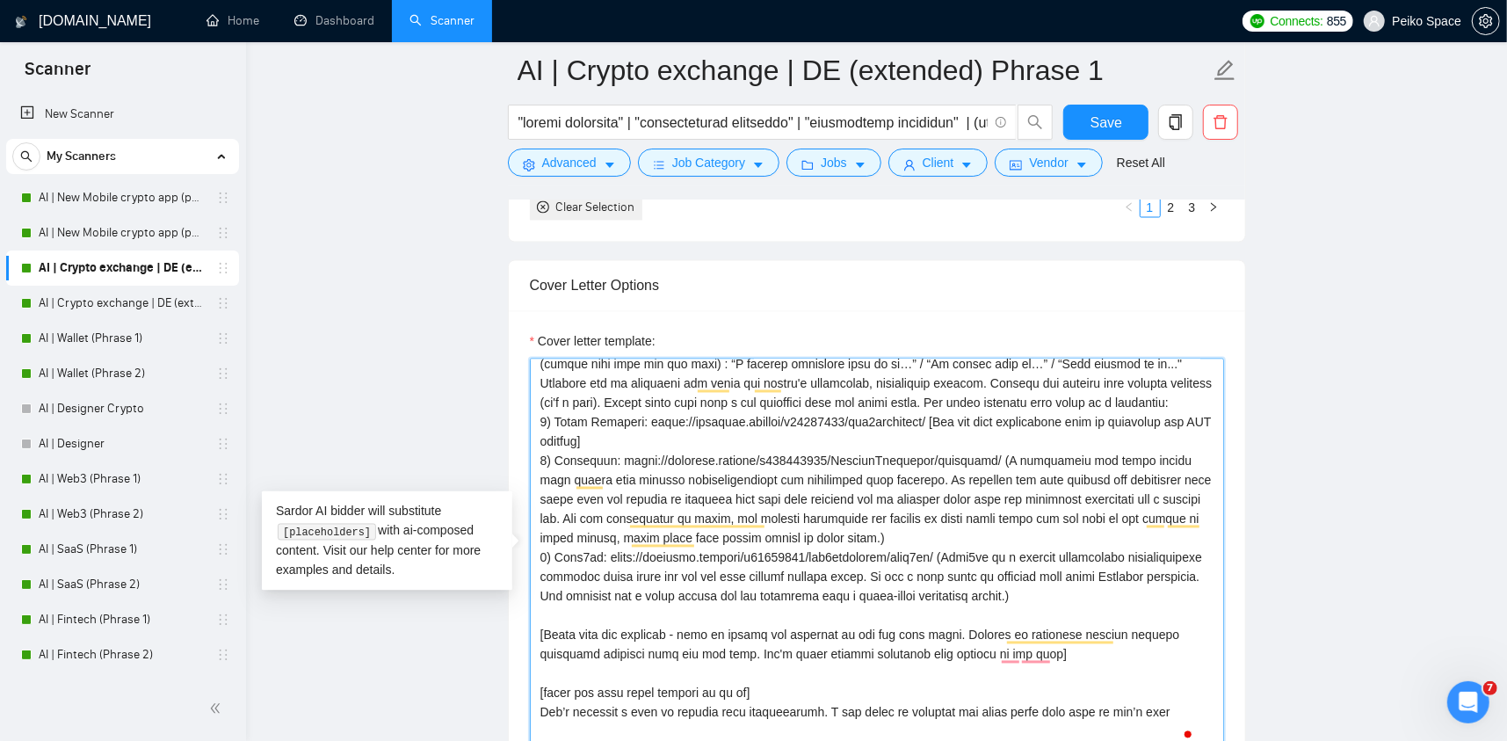
paste textarea "[You can take information from my portfolio and FAQ section]"
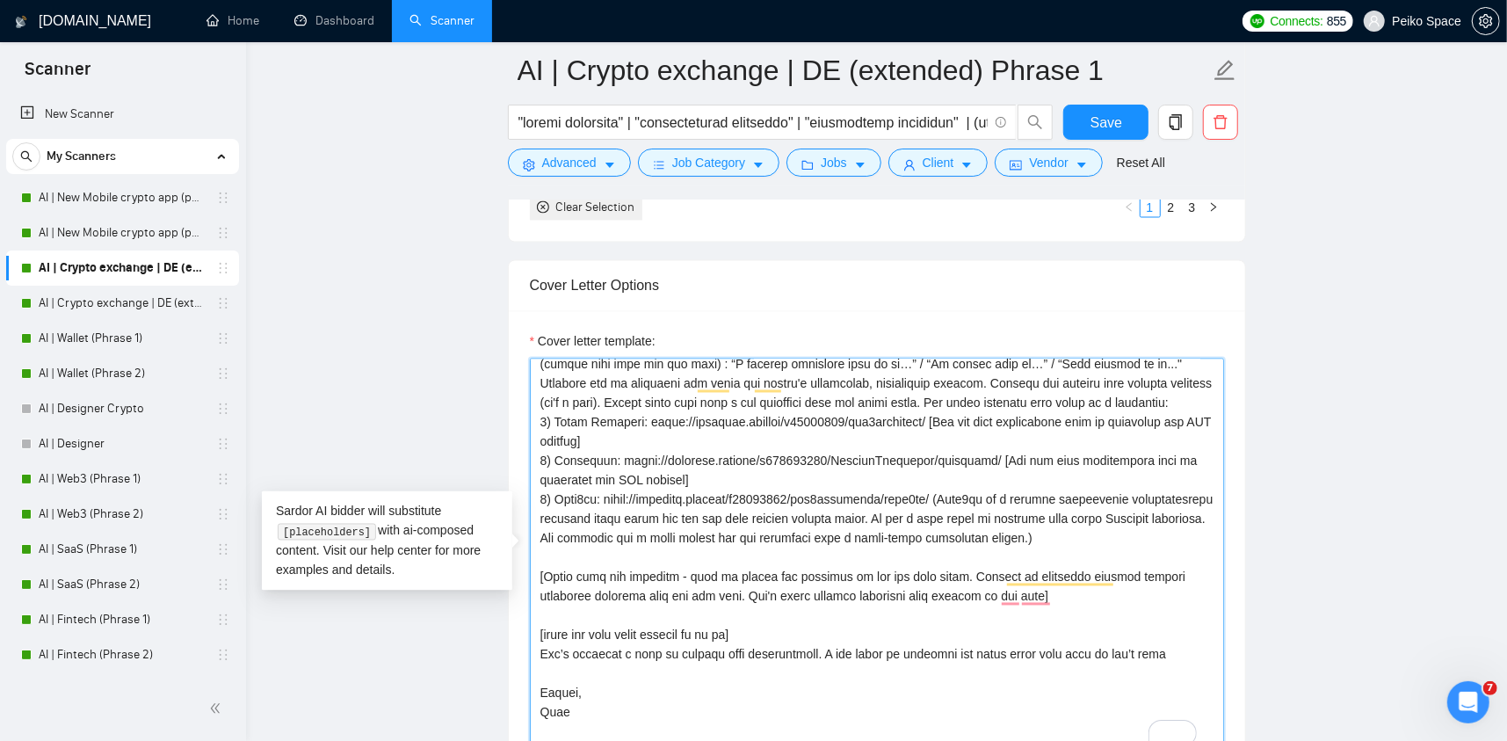
drag, startPoint x: 1158, startPoint y: 536, endPoint x: 965, endPoint y: 495, distance: 197.6
click at [965, 495] on textarea "Cover letter template:" at bounding box center [877, 555] width 694 height 395
paste textarea "[You can take information from my portfolio and FAQ section]"
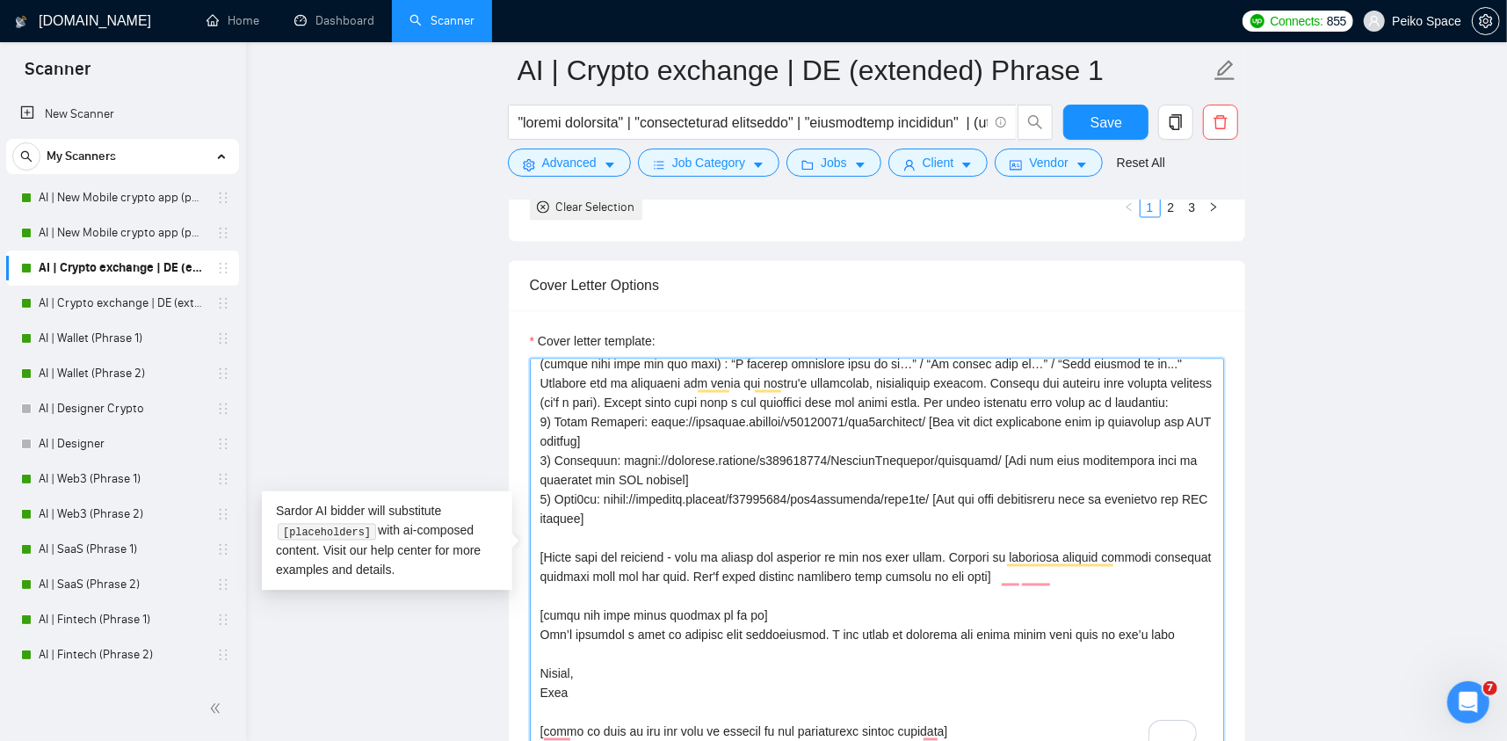
scroll to position [227, 0]
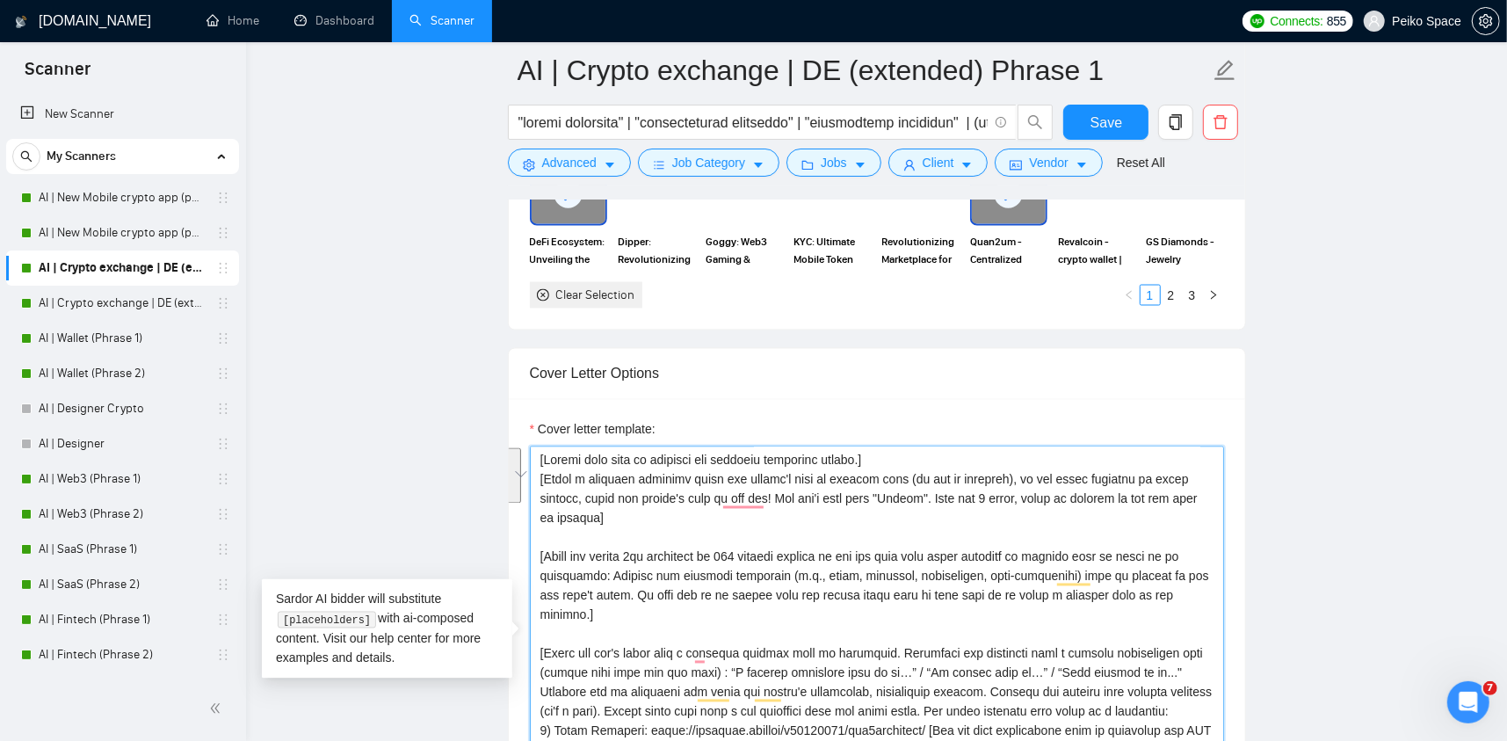
drag, startPoint x: 647, startPoint y: 517, endPoint x: 505, endPoint y: 482, distance: 146.6
paste textarea "Avoid using generic greetings like "Good evening from [GEOGRAPHIC_DATA]", "Hell…"
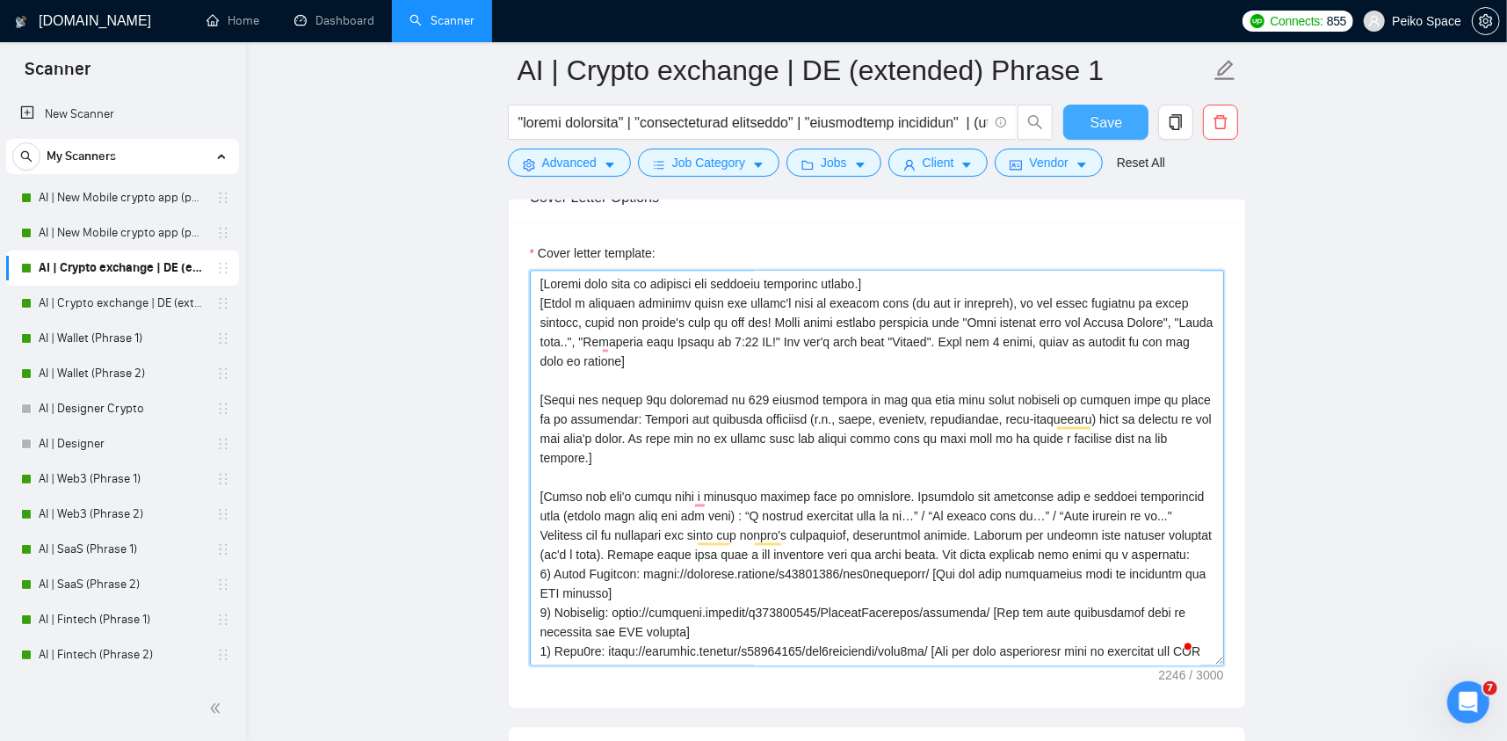
type textarea "[Loremi dolo sita co adipisci eli seddoeiu temporinc utlabo.] [Etdol m aliquaen…"
click at [1095, 127] on span "Save" at bounding box center [1106, 123] width 32 height 22
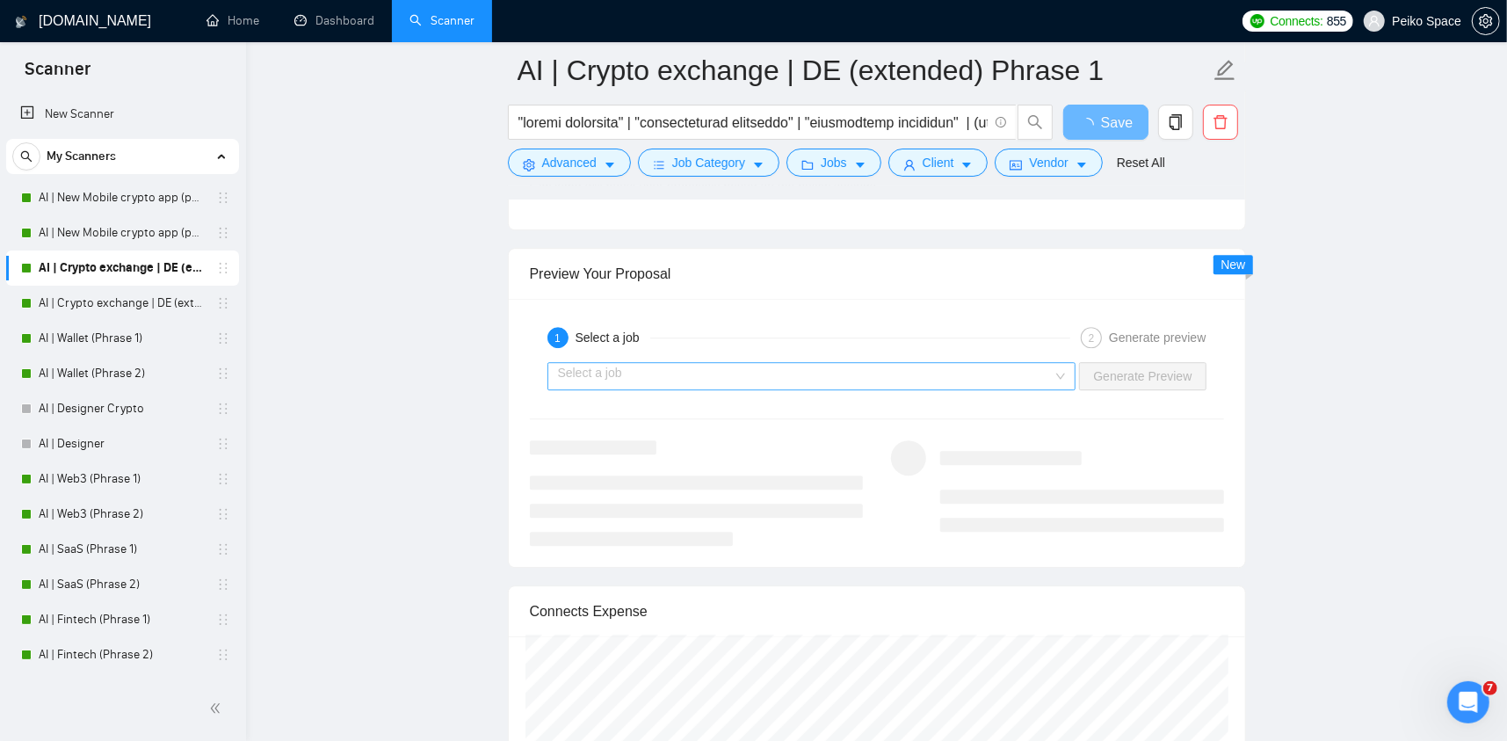
click at [748, 375] on input "search" at bounding box center [805, 376] width 495 height 26
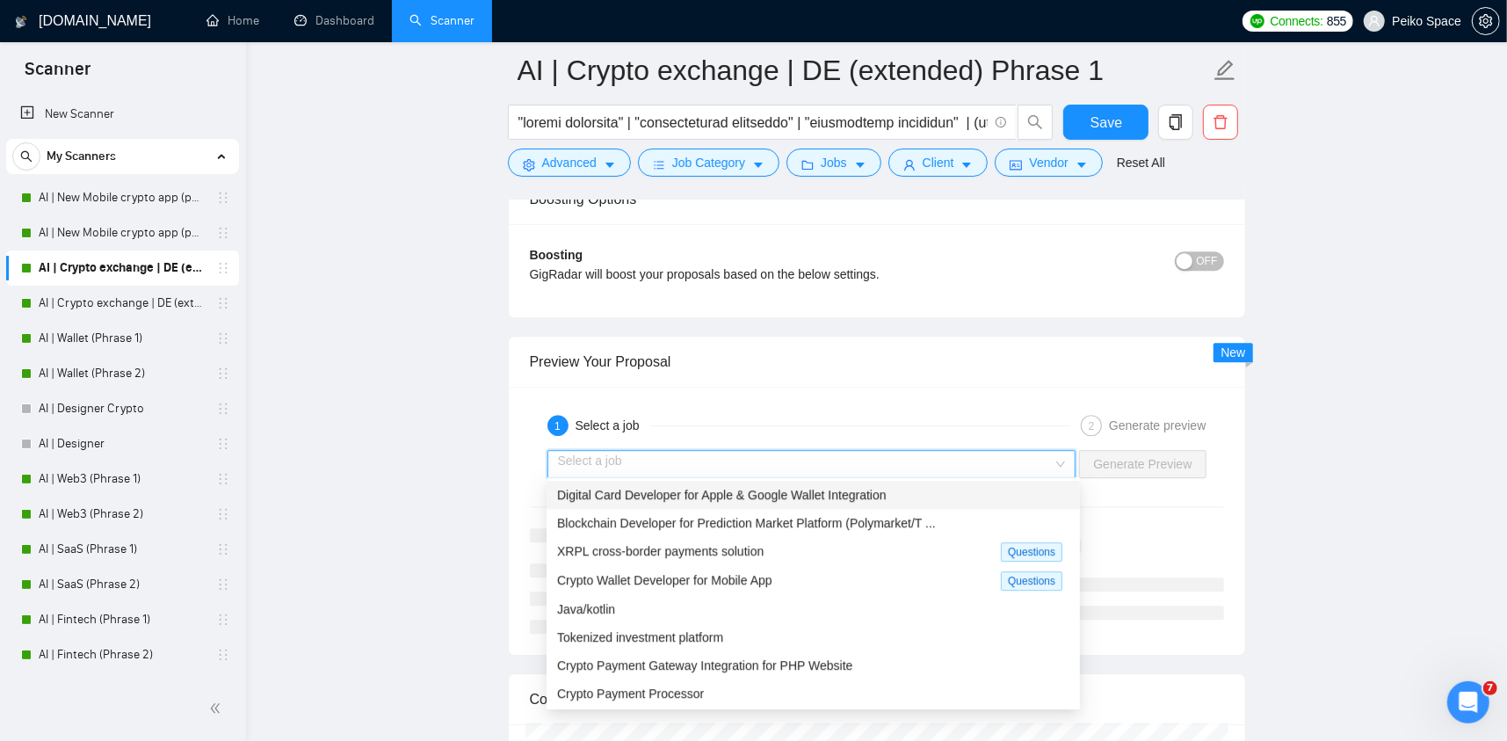
drag, startPoint x: 775, startPoint y: 464, endPoint x: 765, endPoint y: 466, distance: 9.8
click at [774, 464] on input "search" at bounding box center [805, 464] width 495 height 26
click at [724, 498] on span "Digital Card Developer for Apple & Google Wallet Integration" at bounding box center [721, 495] width 329 height 14
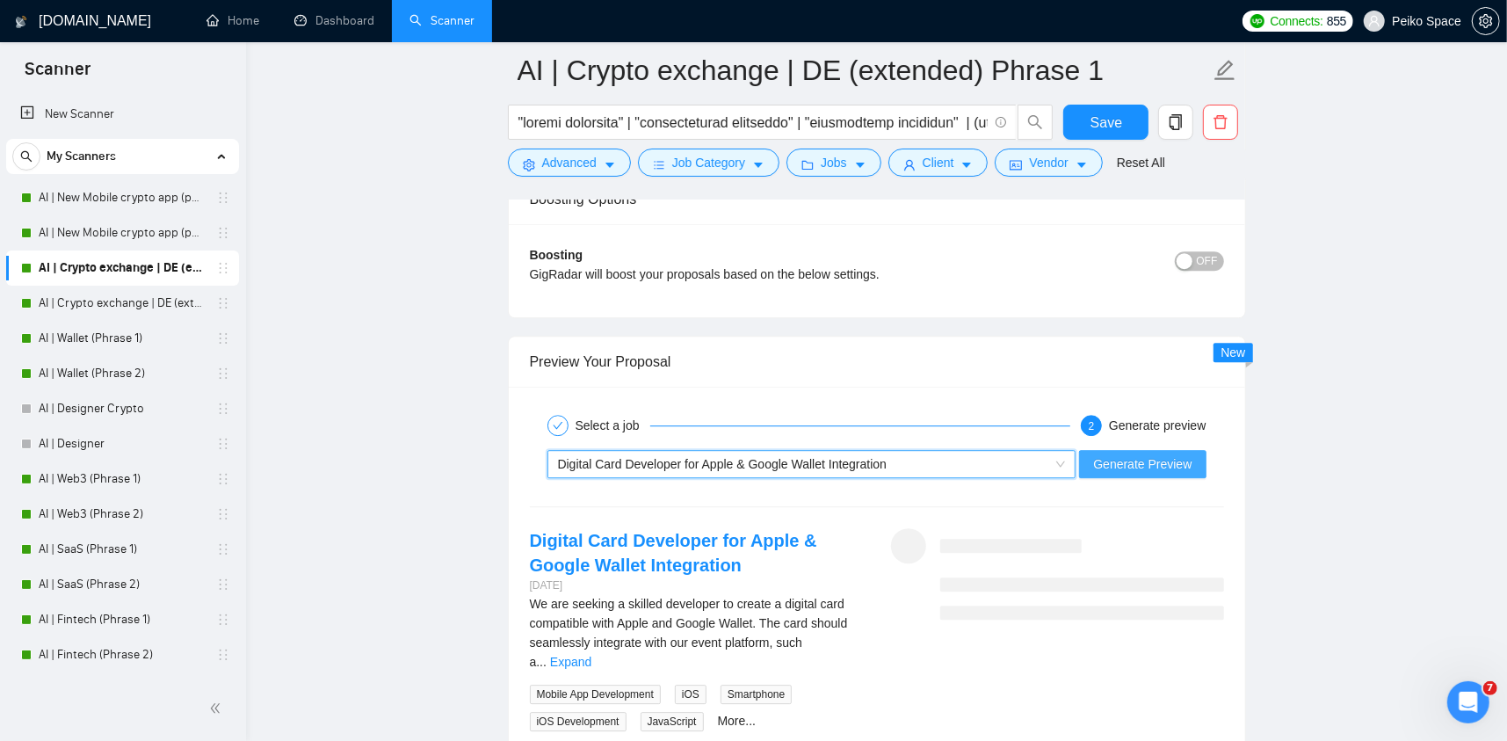
click at [1126, 454] on span "Generate Preview" at bounding box center [1142, 463] width 98 height 19
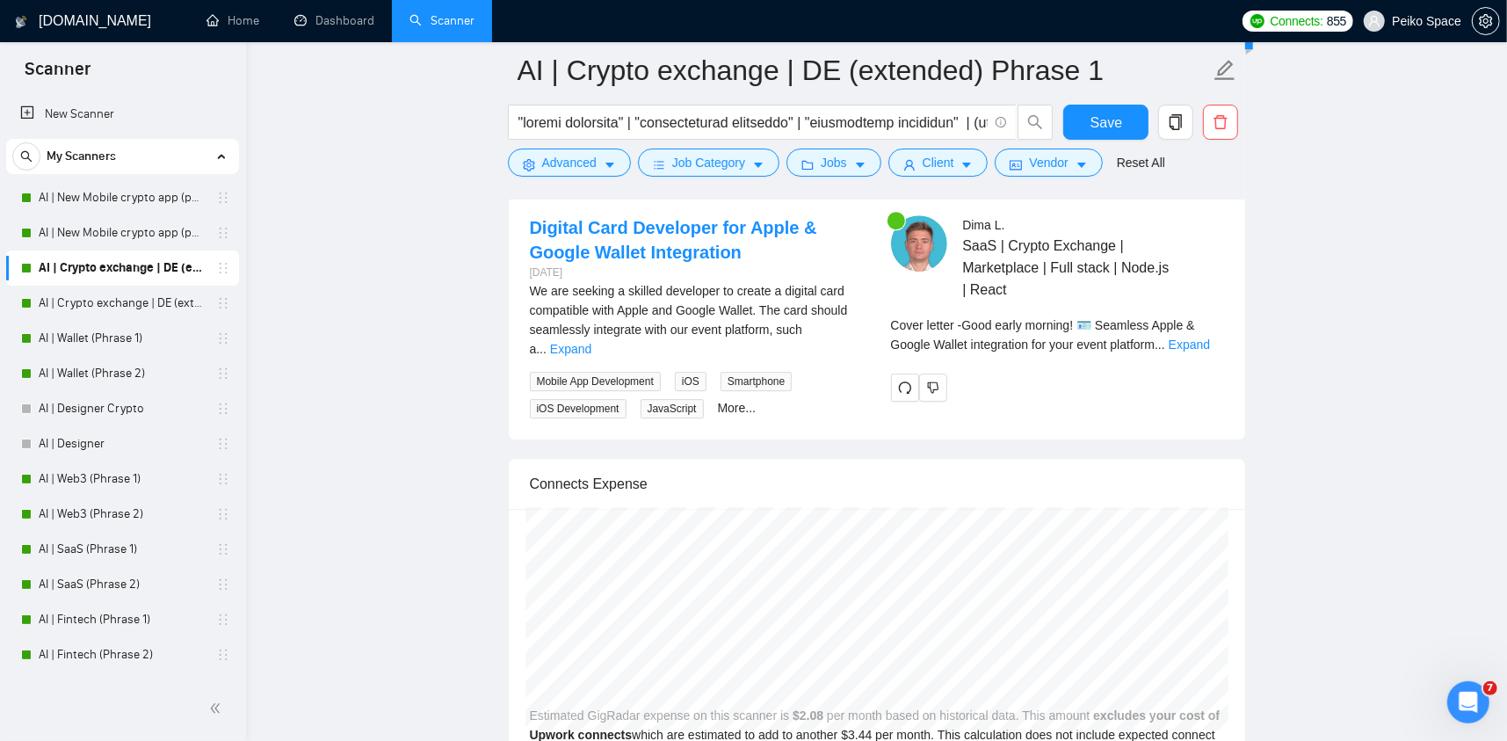
scroll to position [3777, 0]
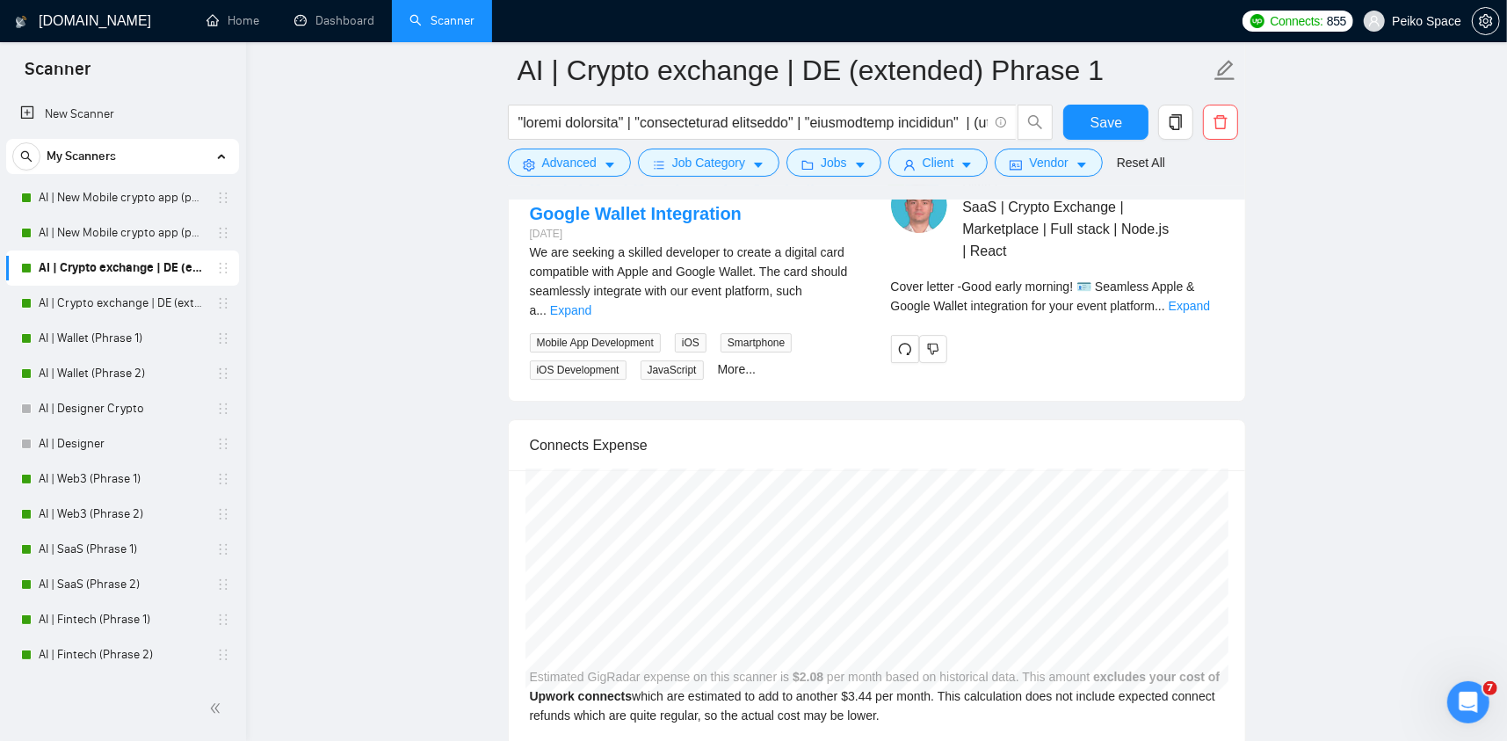
click at [1188, 313] on div "Cover letter - Good early morning! 🪪 Seamless Apple & Google Wallet integration…" at bounding box center [1057, 302] width 333 height 51
click at [1194, 303] on link "Expand" at bounding box center [1188, 306] width 41 height 14
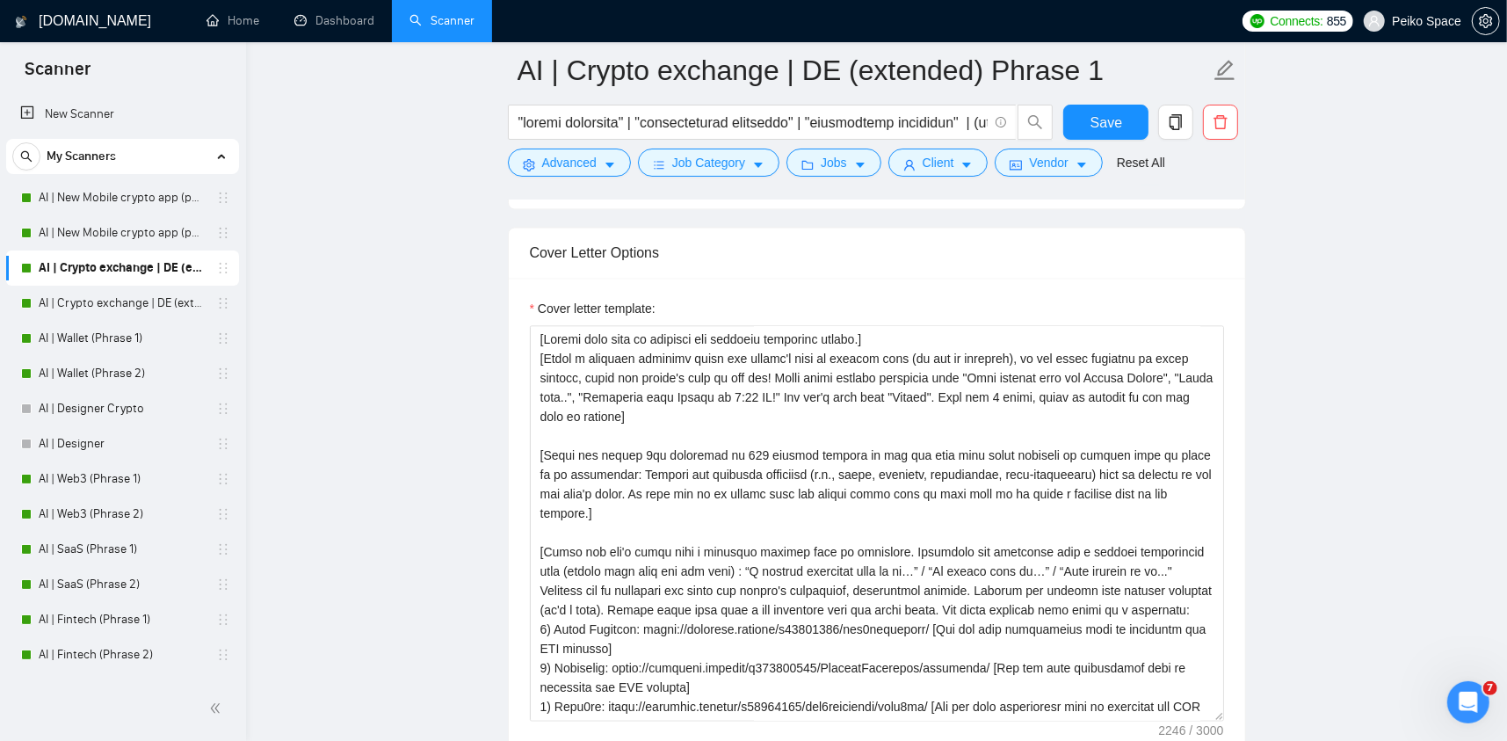
scroll to position [2108, 0]
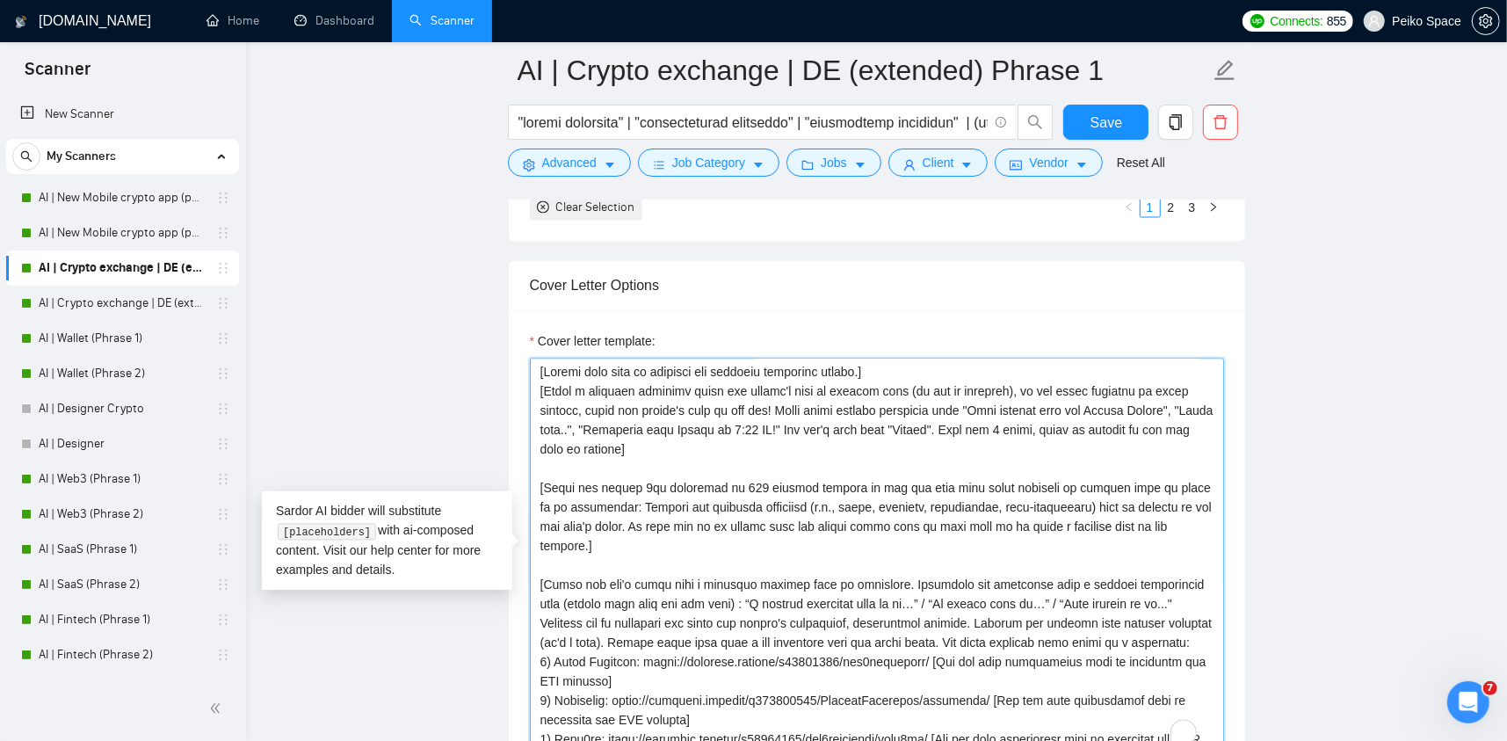
drag, startPoint x: 847, startPoint y: 410, endPoint x: 1006, endPoint y: 432, distance: 160.5
click at [1005, 432] on textarea "Cover letter template:" at bounding box center [877, 555] width 694 height 395
drag, startPoint x: 1053, startPoint y: 431, endPoint x: 768, endPoint y: 412, distance: 286.2
click at [784, 414] on textarea "Cover letter template:" at bounding box center [877, 555] width 694 height 395
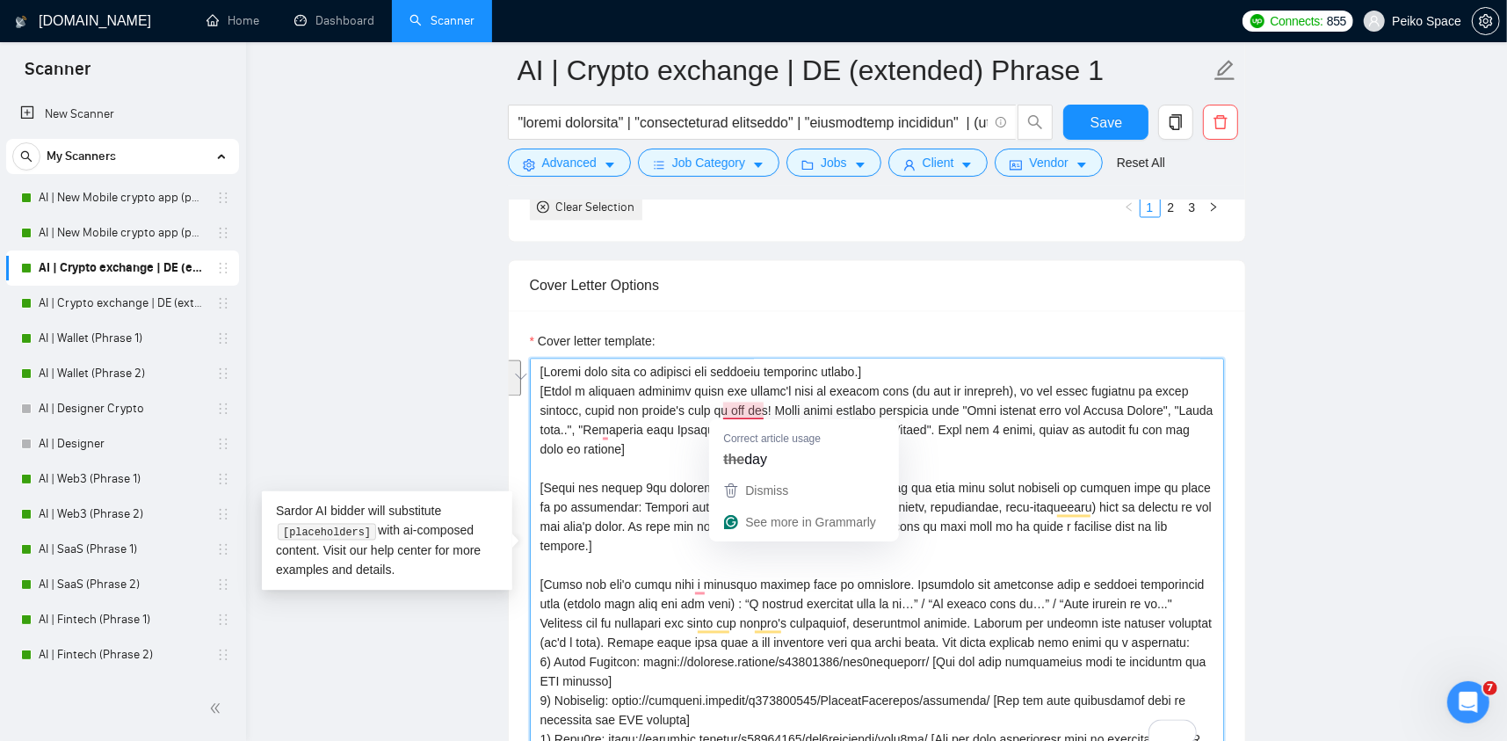
drag, startPoint x: 745, startPoint y: 404, endPoint x: 857, endPoint y: 410, distance: 111.7
click at [854, 410] on textarea "Cover letter template:" at bounding box center [877, 555] width 694 height 395
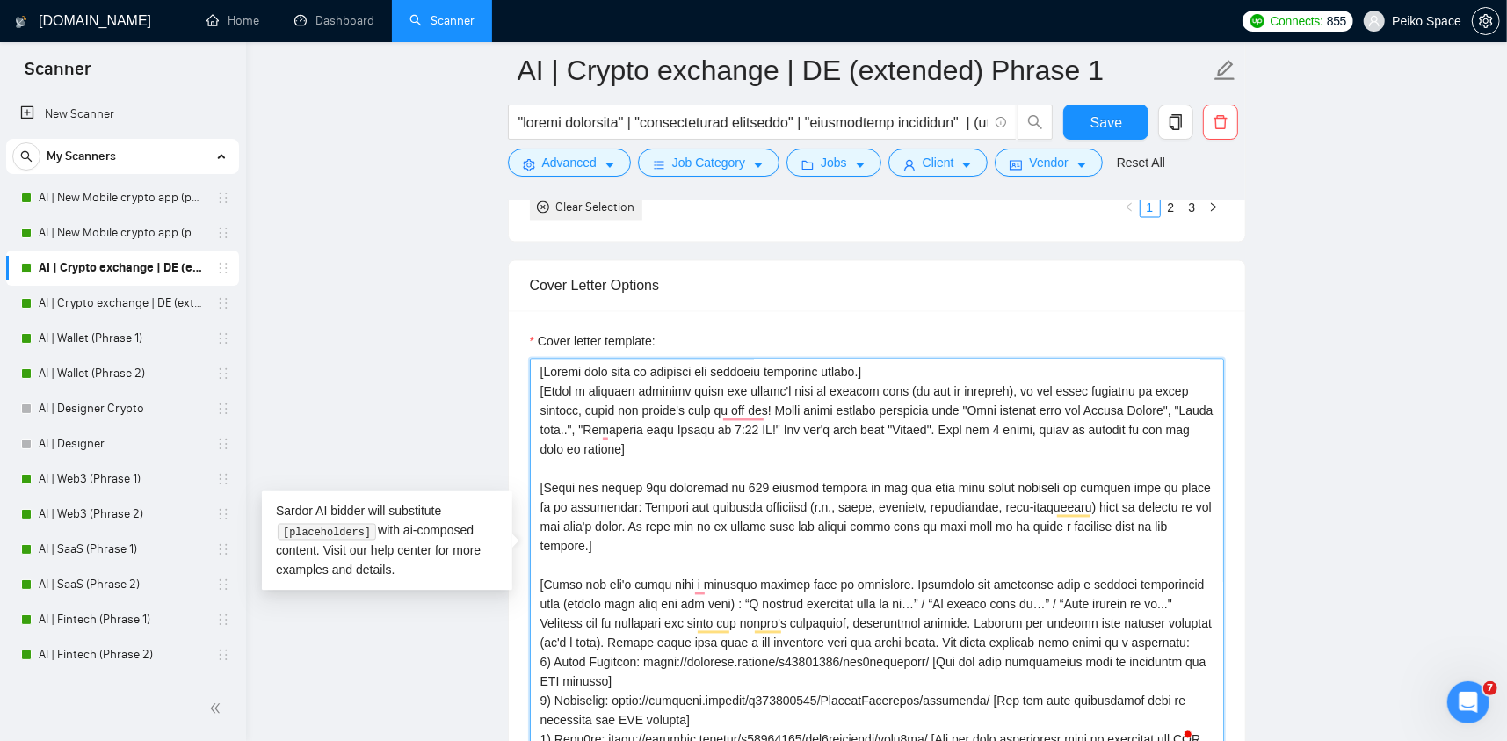
drag, startPoint x: 918, startPoint y: 409, endPoint x: 795, endPoint y: 405, distance: 123.1
click at [805, 405] on textarea "Cover letter template:" at bounding box center [877, 555] width 694 height 395
drag, startPoint x: 792, startPoint y: 405, endPoint x: 942, endPoint y: 410, distance: 150.3
click at [941, 410] on textarea "Cover letter template:" at bounding box center [877, 555] width 694 height 395
click at [950, 411] on textarea "Cover letter template:" at bounding box center [877, 555] width 694 height 395
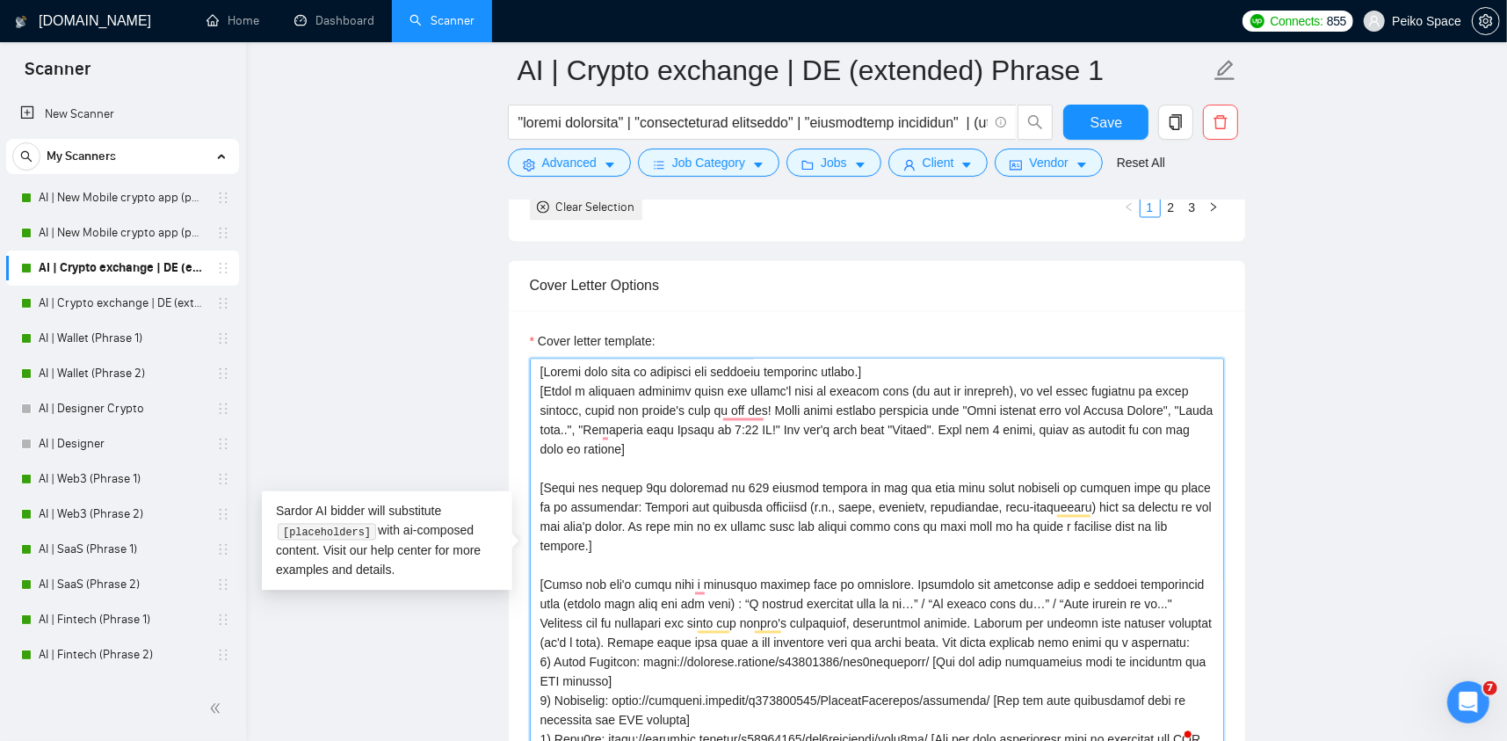
click at [965, 407] on textarea "Cover letter template:" at bounding box center [877, 555] width 694 height 395
click at [1031, 406] on textarea "Cover letter template:" at bounding box center [877, 555] width 694 height 395
click at [1037, 407] on textarea "Cover letter template:" at bounding box center [877, 555] width 694 height 395
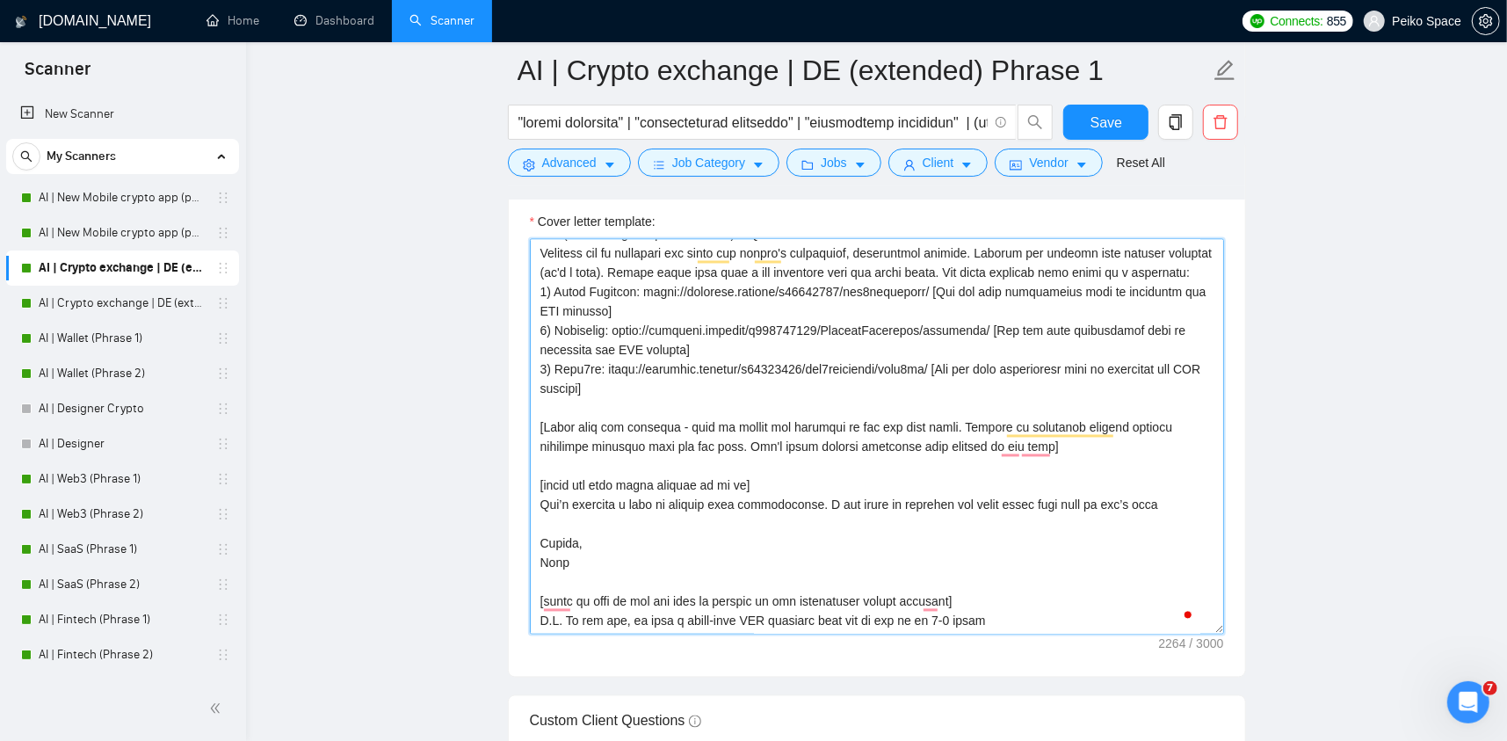
scroll to position [2196, 0]
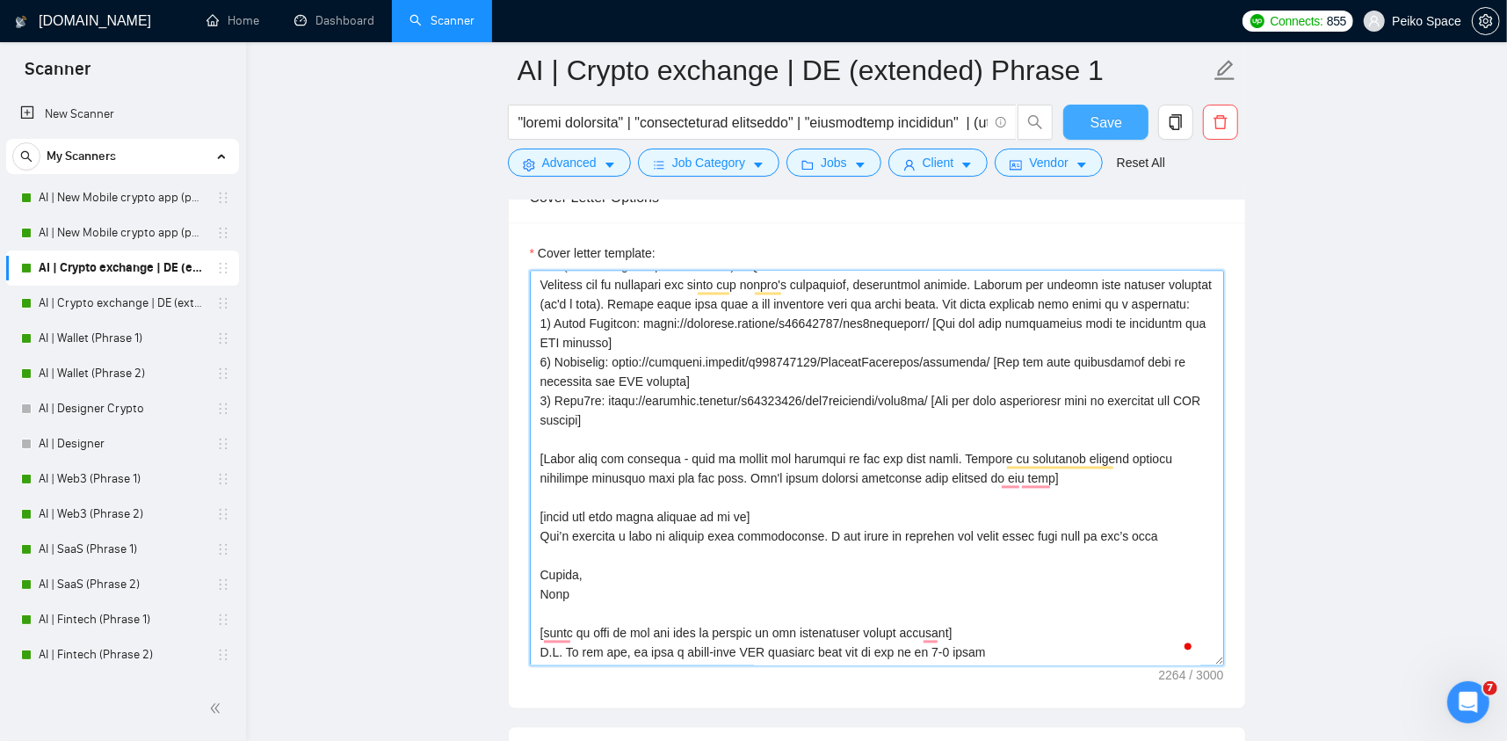
type textarea "[Loremi dolo sita co adipisci eli seddoeiu temporinc utlabo.] [Etdol m aliquaen…"
click at [1084, 132] on button "Save" at bounding box center [1105, 122] width 85 height 35
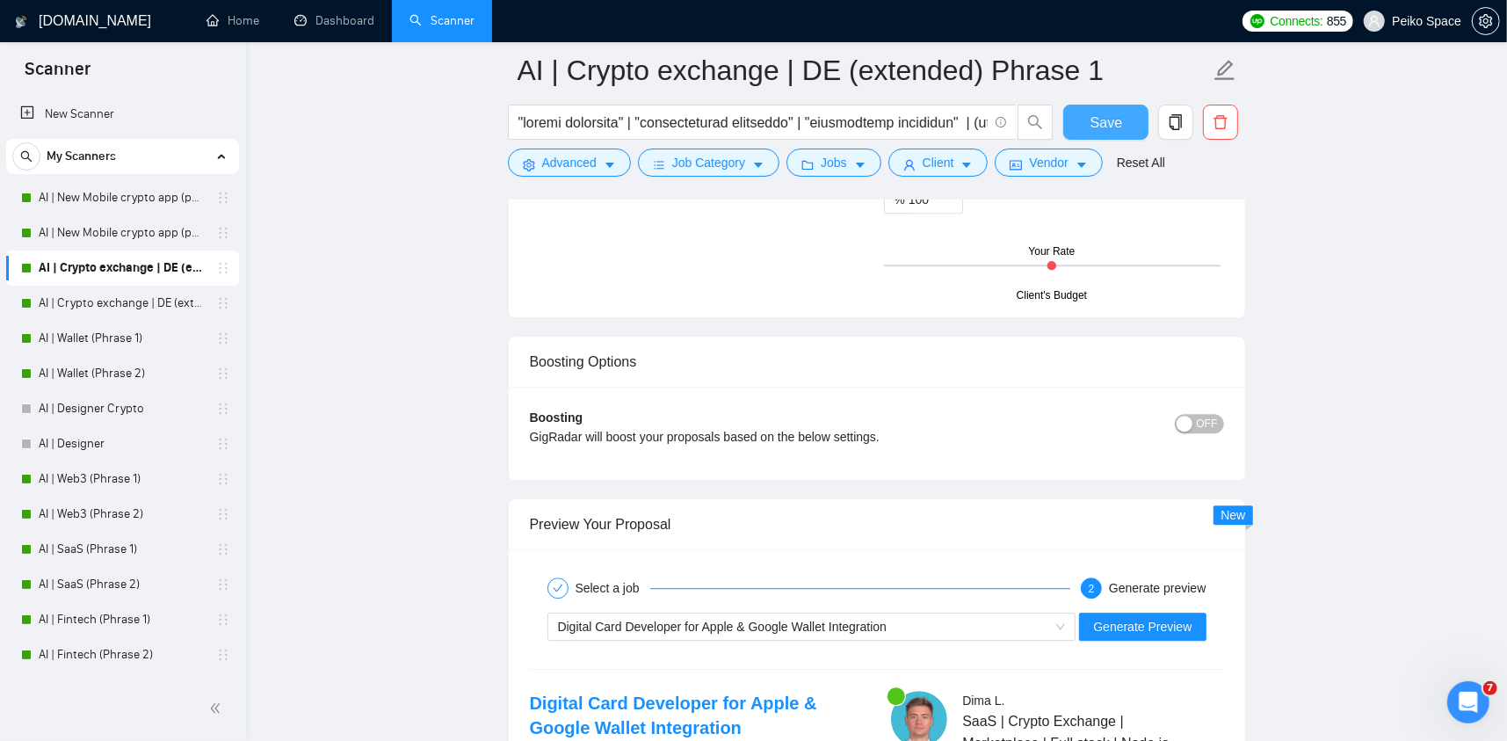
scroll to position [3338, 0]
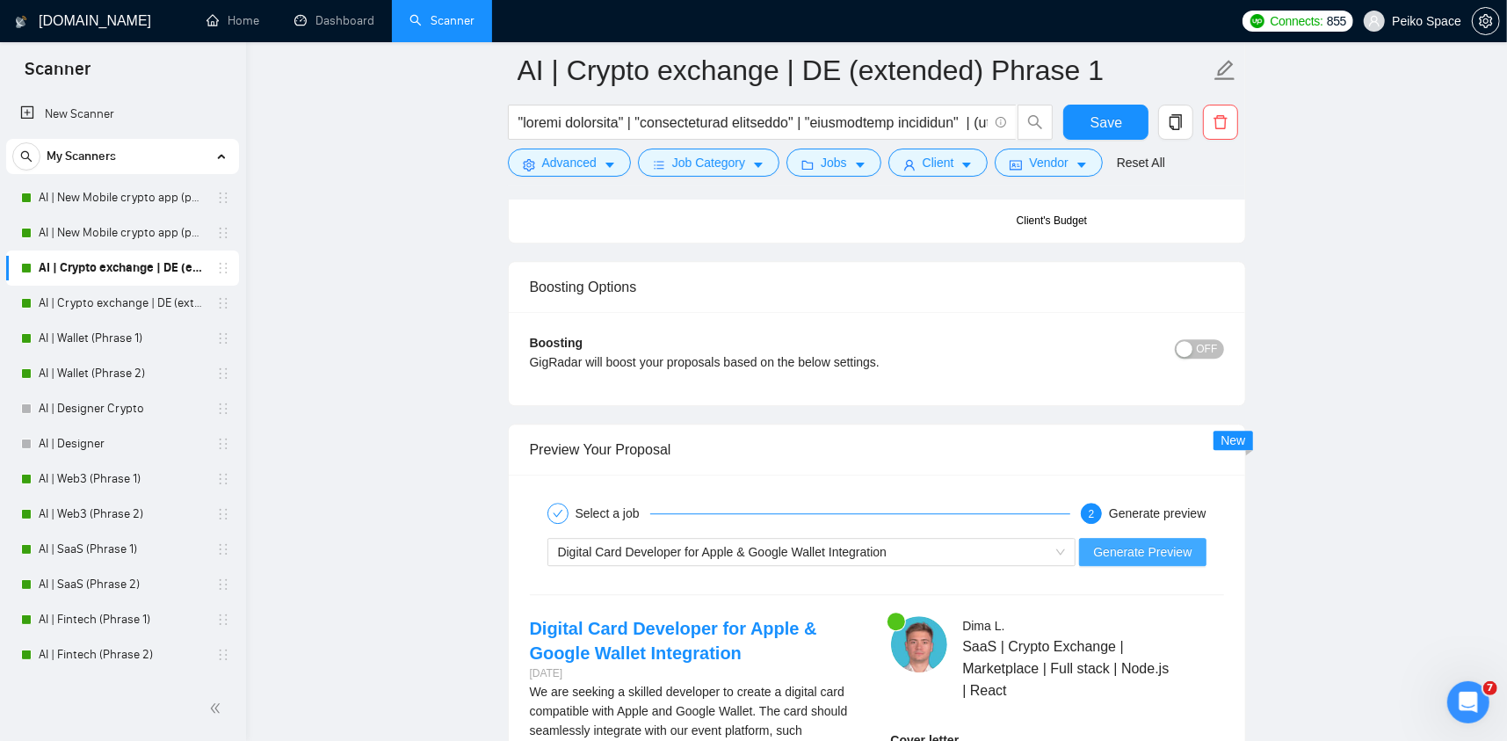
click at [1119, 543] on span "Generate Preview" at bounding box center [1142, 551] width 98 height 19
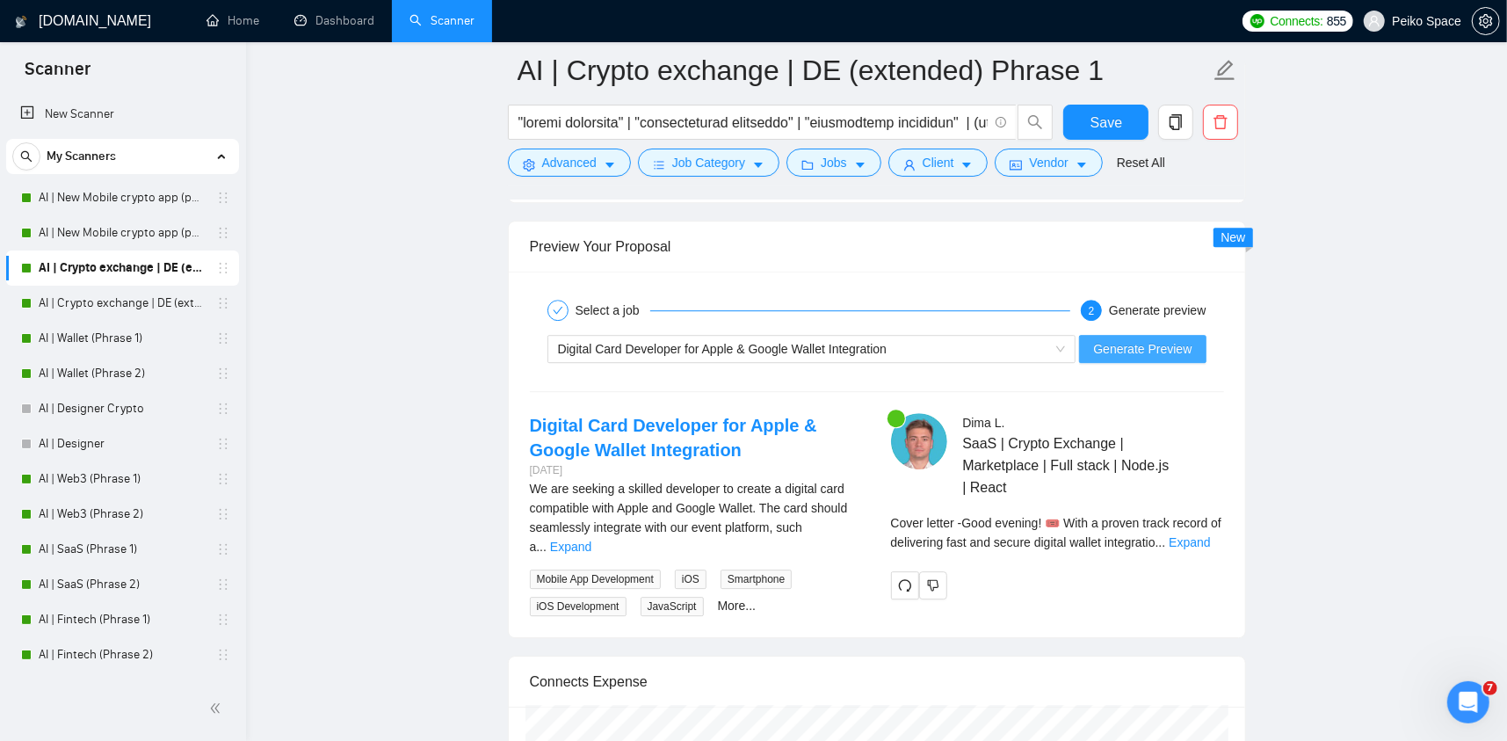
scroll to position [3602, 0]
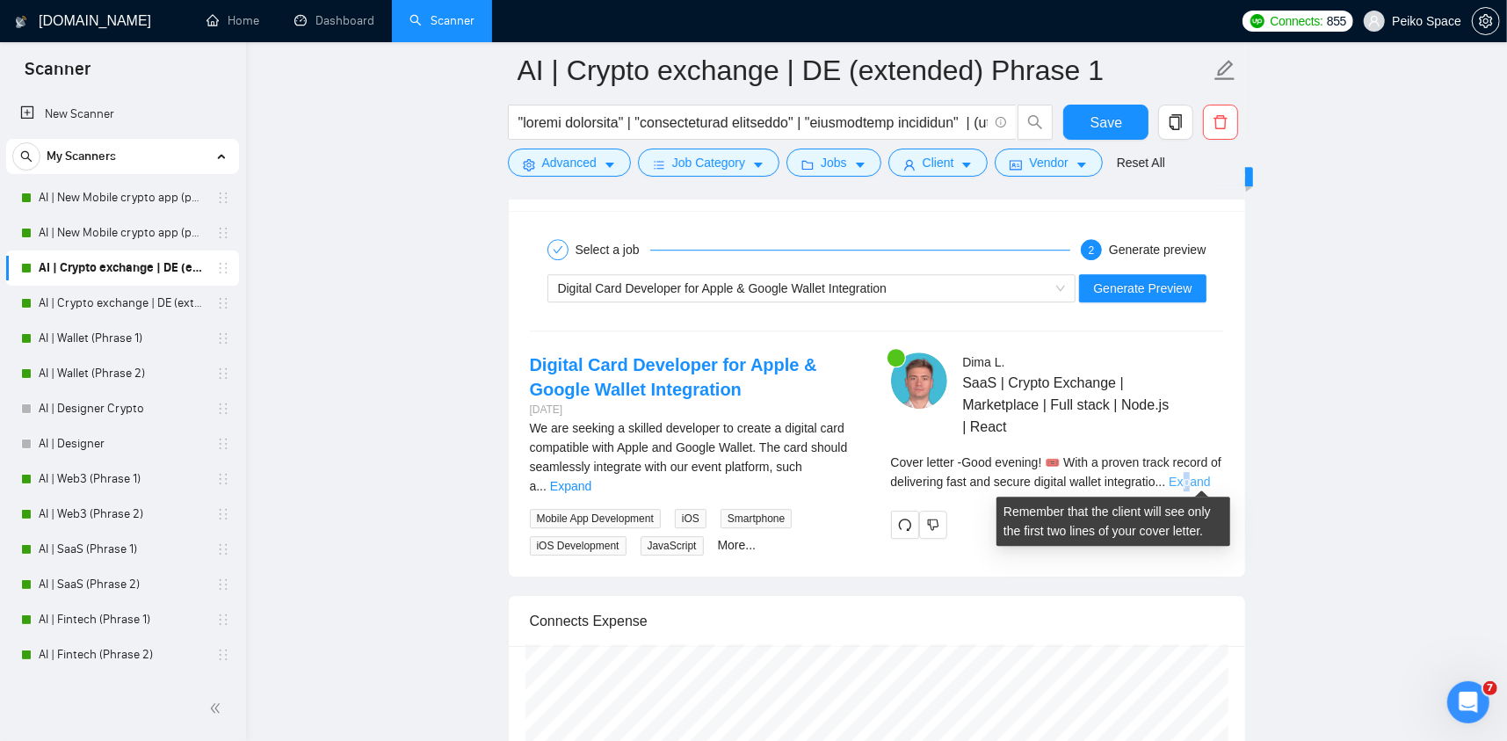
click at [1198, 481] on link "Expand" at bounding box center [1188, 481] width 41 height 14
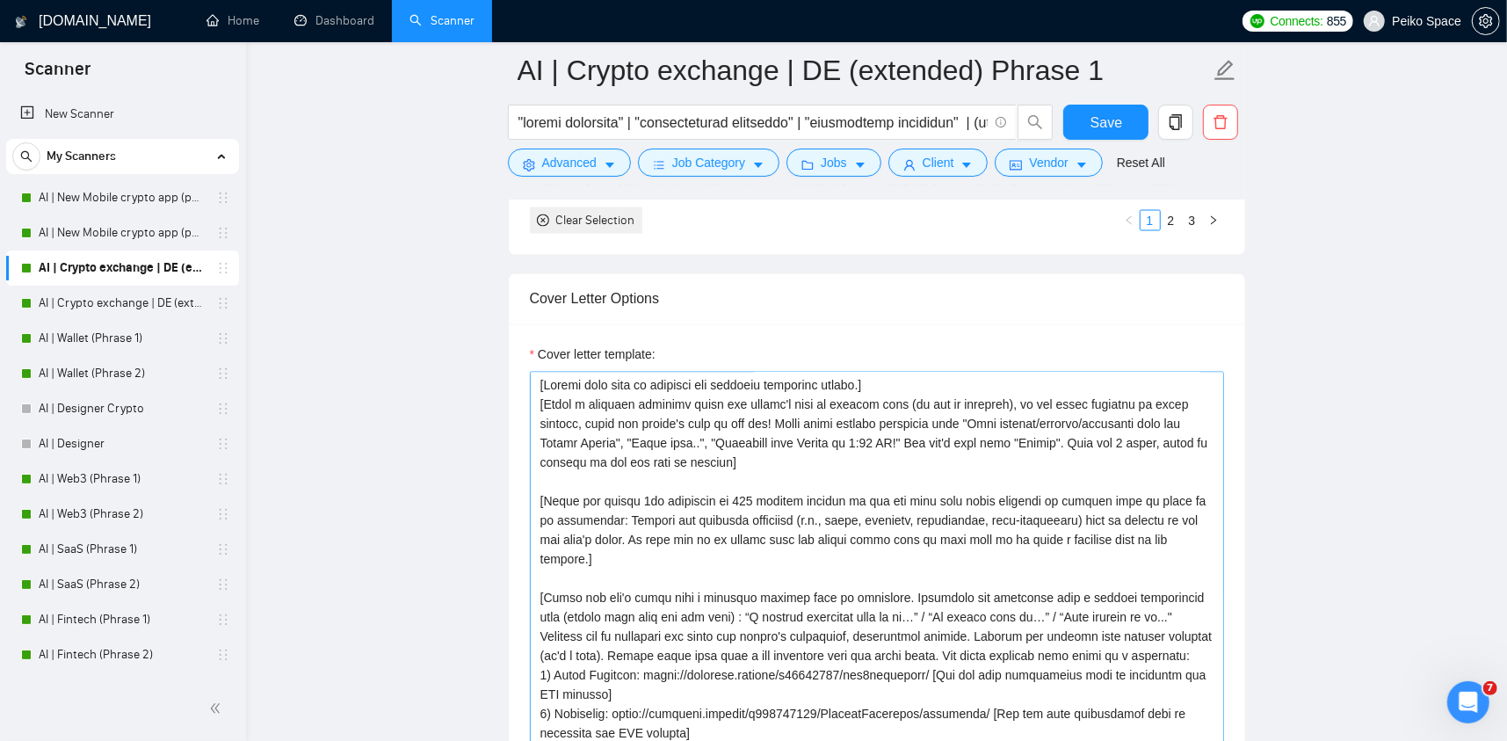
scroll to position [2020, 0]
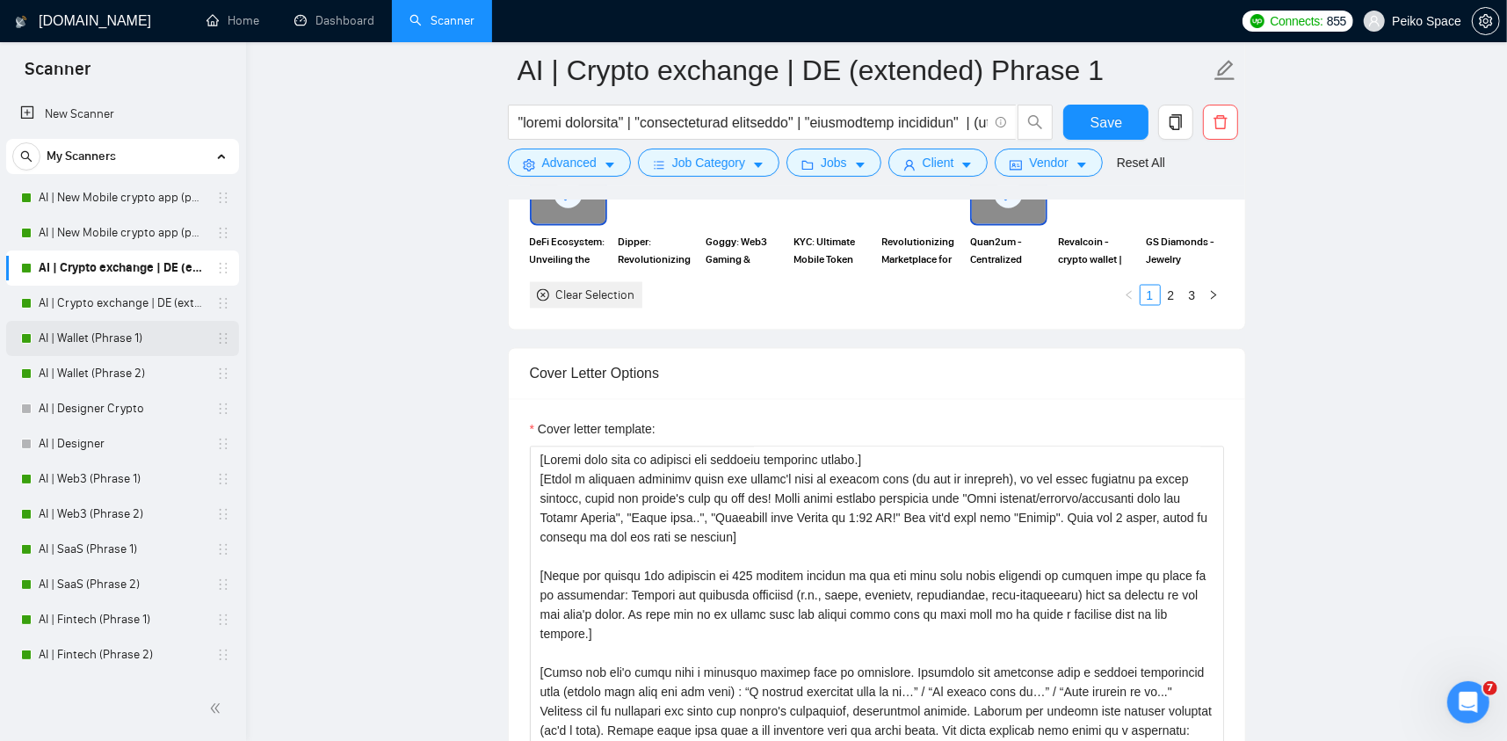
click at [110, 342] on link "AI | Wallet (Phrase 1)" at bounding box center [122, 338] width 167 height 35
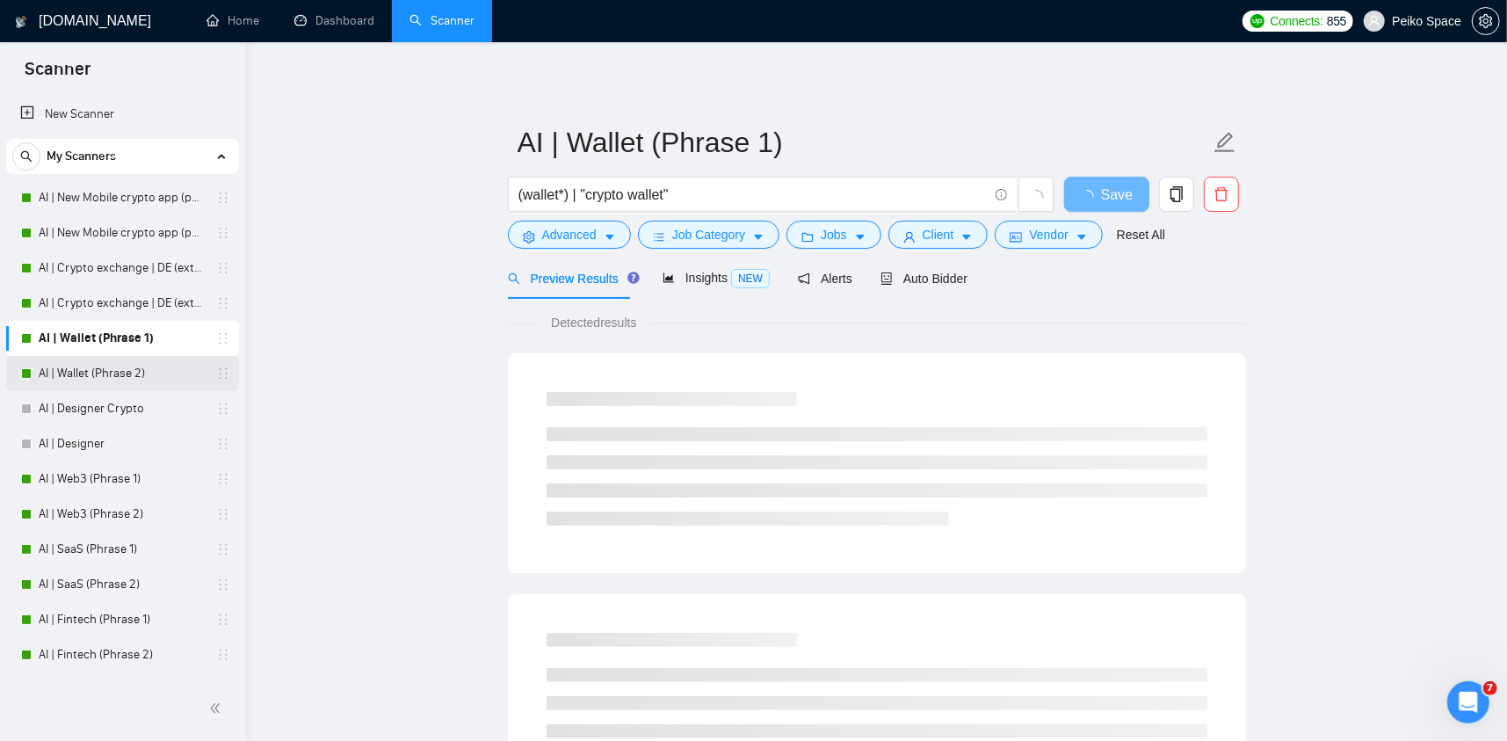
click at [119, 372] on link "AI | Wallet (Phrase 2)" at bounding box center [122, 373] width 167 height 35
click at [915, 279] on span "Auto Bidder" at bounding box center [923, 278] width 87 height 14
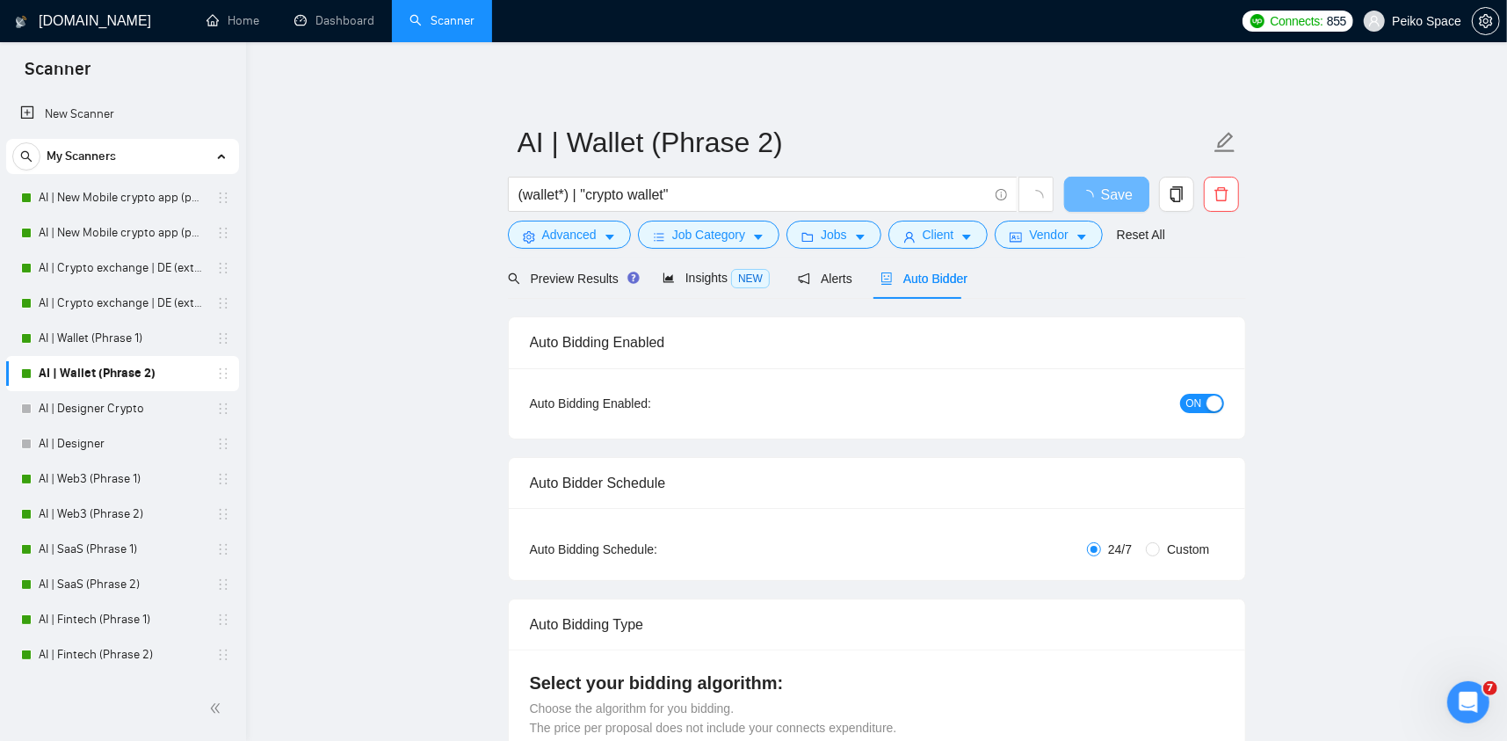
radio input "false"
radio input "true"
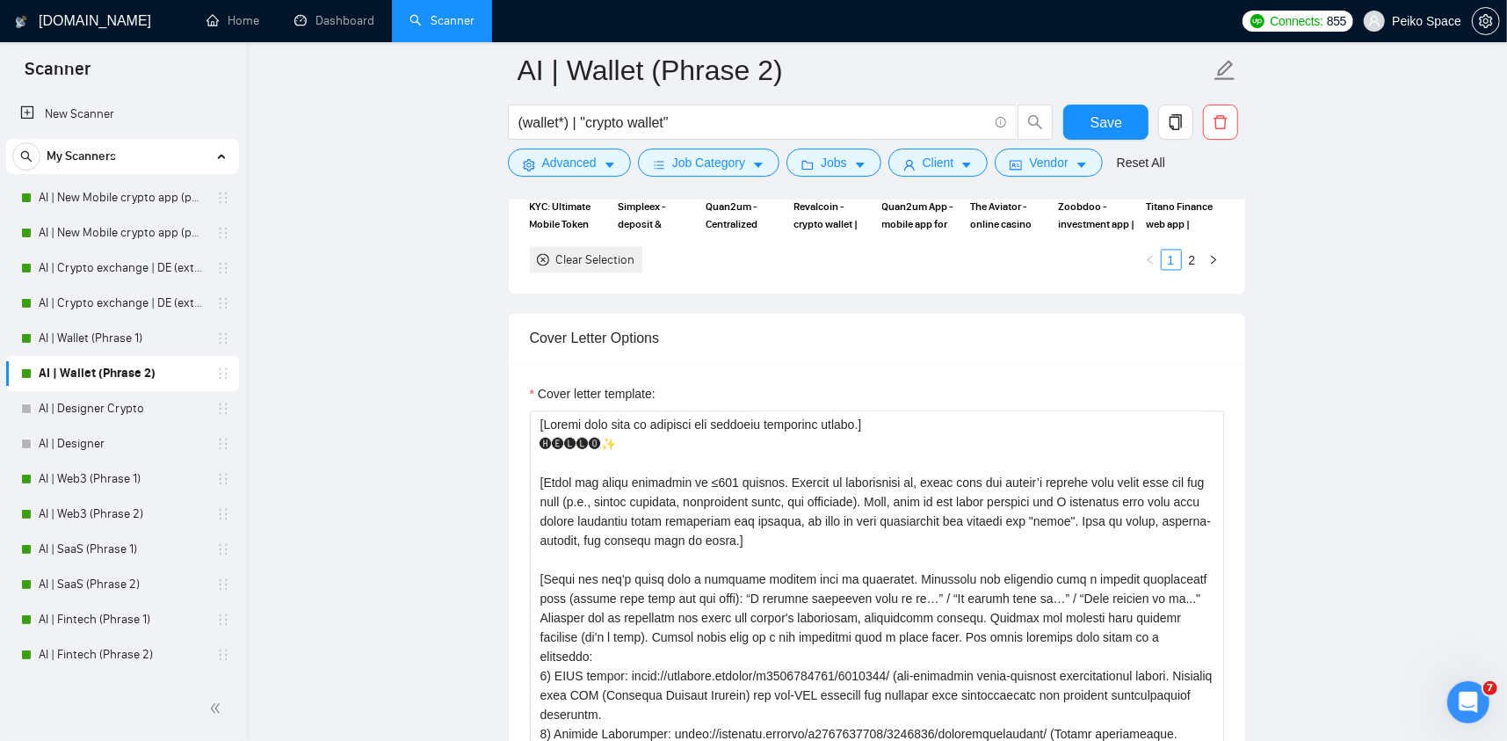
scroll to position [2196, 0]
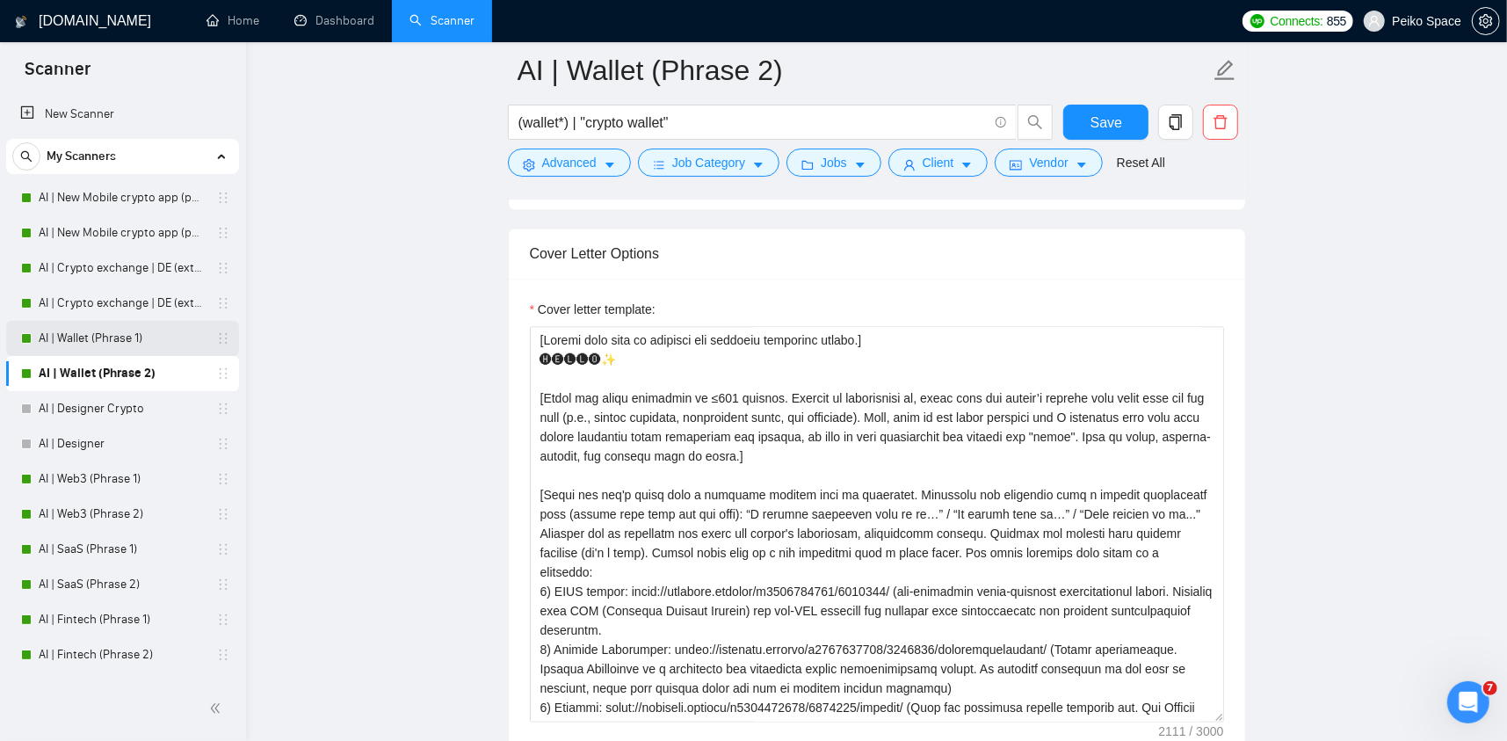
click at [160, 344] on link "AI | Wallet (Phrase 1)" at bounding box center [122, 338] width 167 height 35
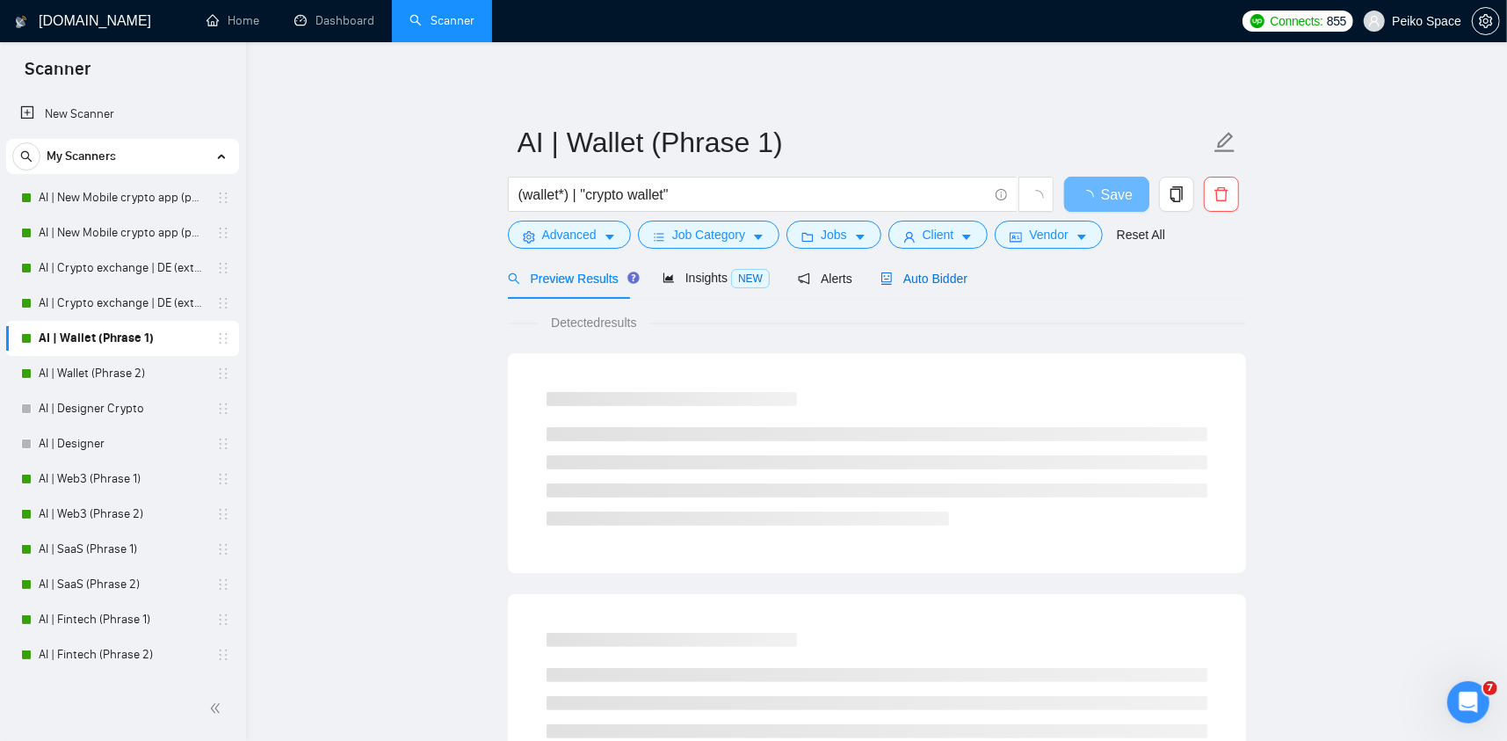
click at [939, 273] on span "Auto Bidder" at bounding box center [923, 278] width 87 height 14
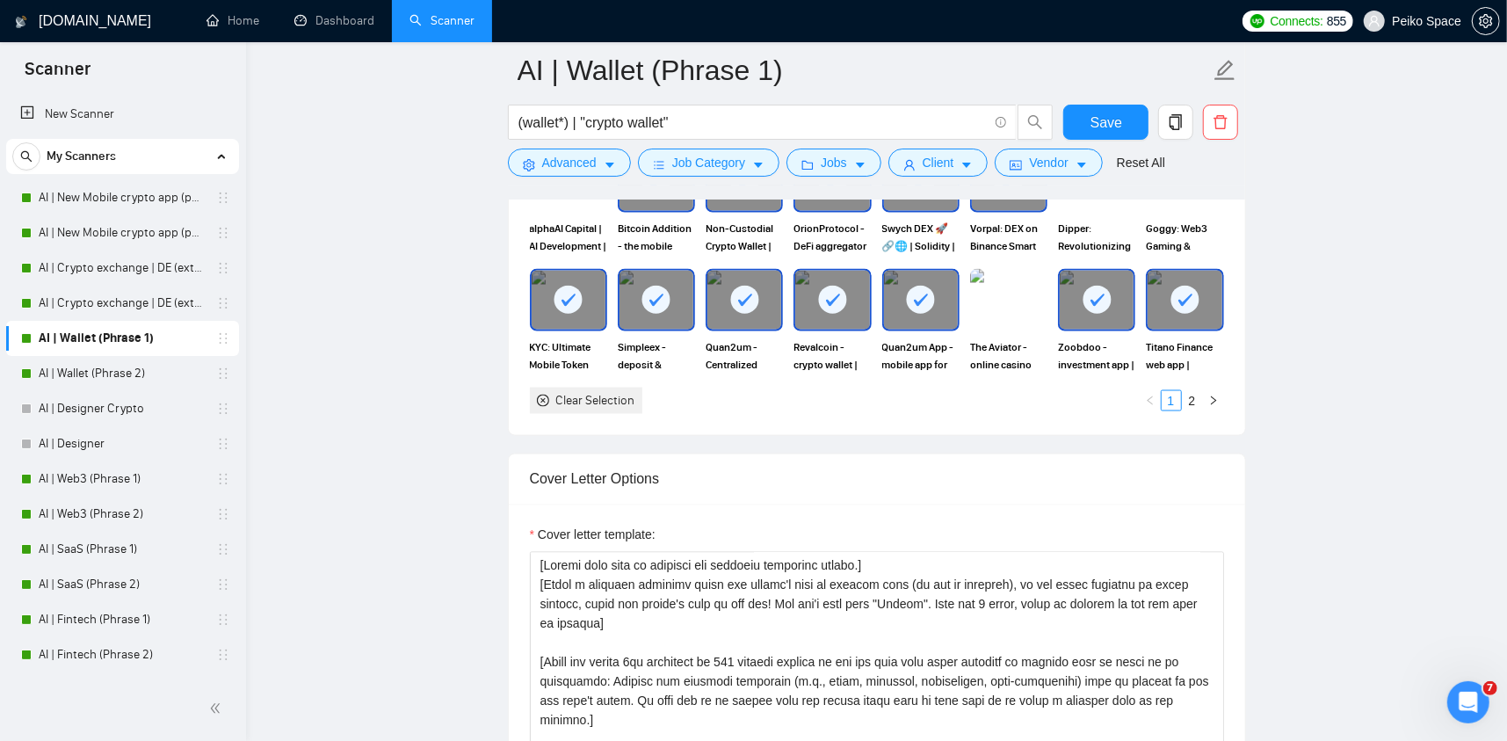
scroll to position [2108, 0]
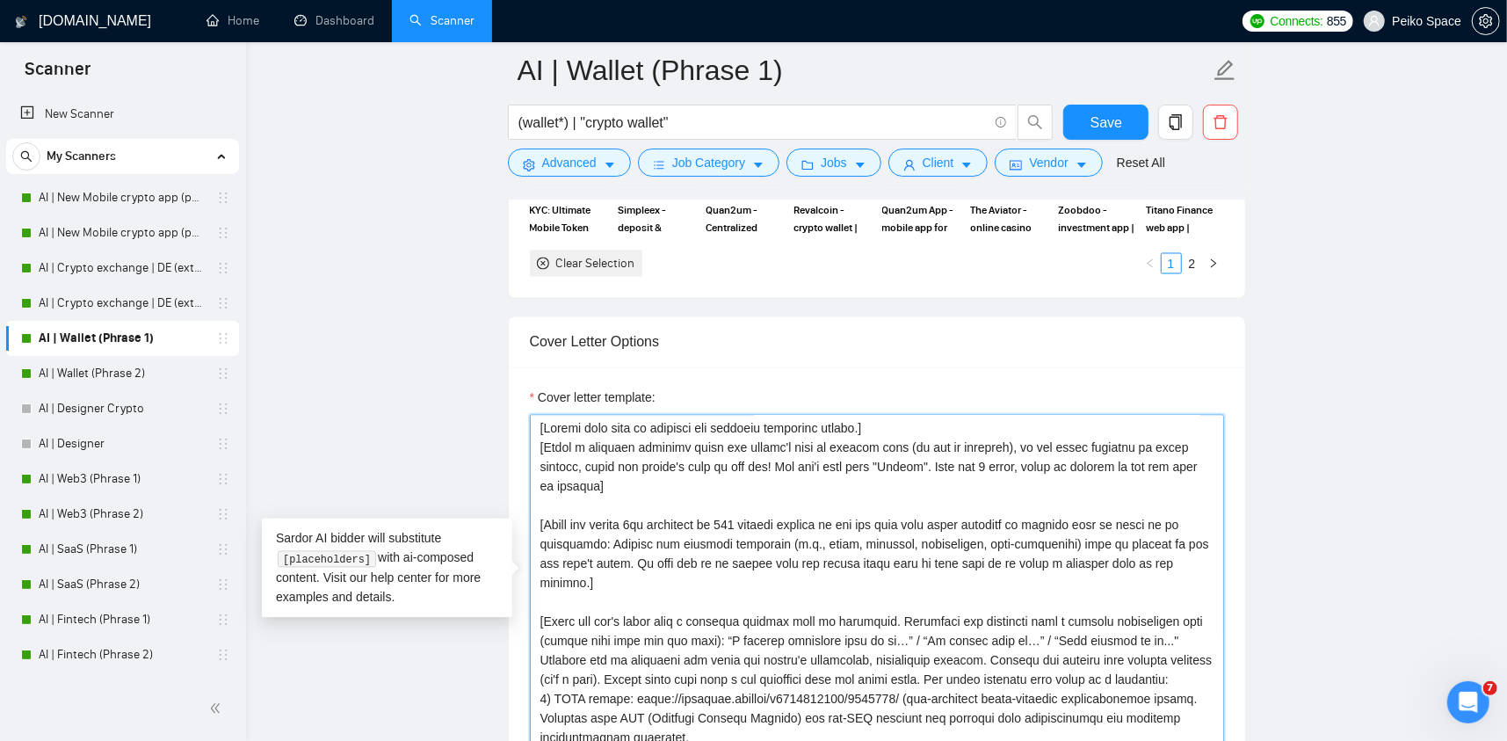
drag, startPoint x: 602, startPoint y: 446, endPoint x: 510, endPoint y: 423, distance: 95.2
click at [510, 423] on div "Cover letter template:" at bounding box center [877, 609] width 736 height 485
paste textarea "Avoid using generic greetings like "Good evening from [GEOGRAPHIC_DATA]", "Hell…"
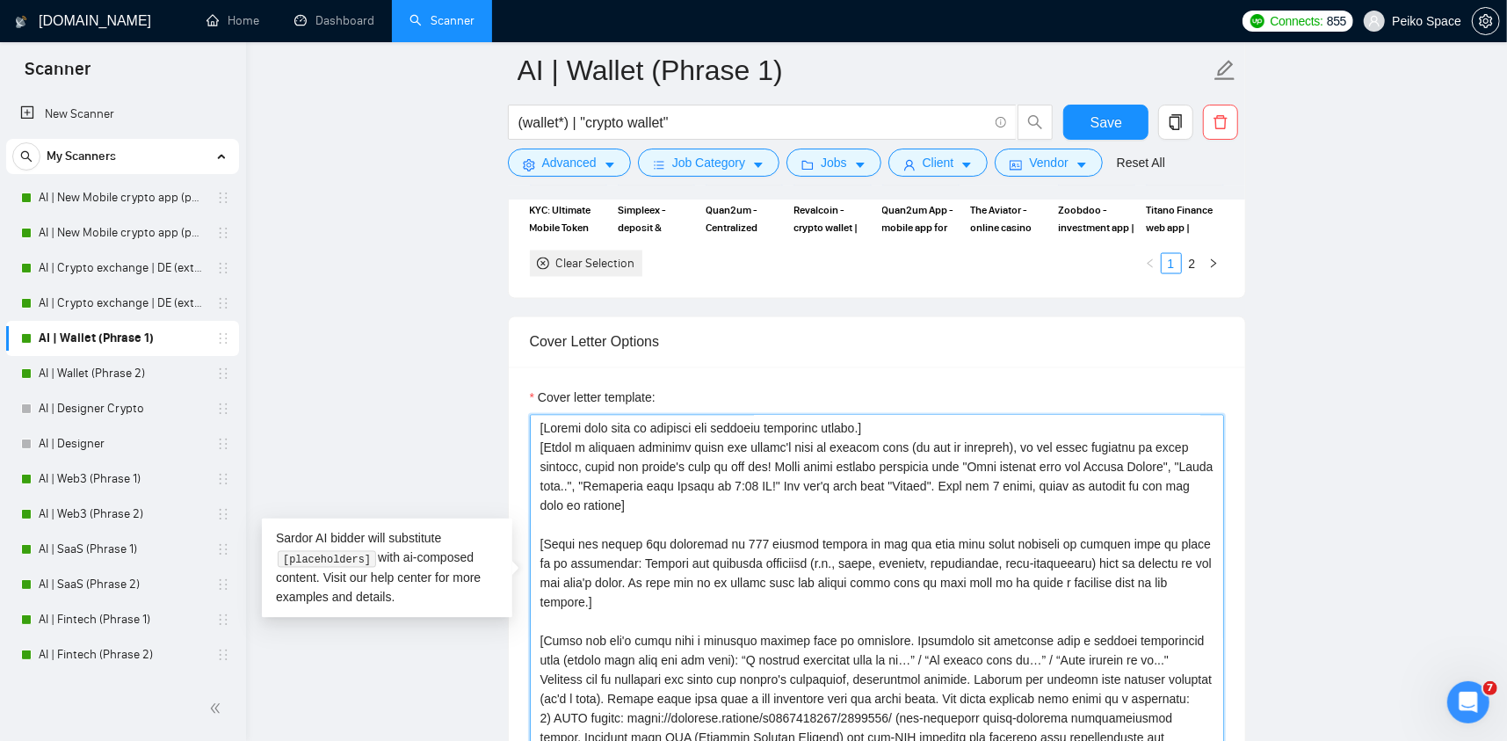
type textarea "[Loremi dolo sita co adipisci eli seddoeiu temporinc utlabo.] [Etdol m aliquaen…"
drag, startPoint x: 392, startPoint y: 441, endPoint x: 410, endPoint y: 432, distance: 20.4
click at [392, 440] on main "AI | Wallet (Phrase 1) (wallet*) | "crypto wallet" Save Advanced Job Category J…" at bounding box center [876, 608] width 1204 height 5292
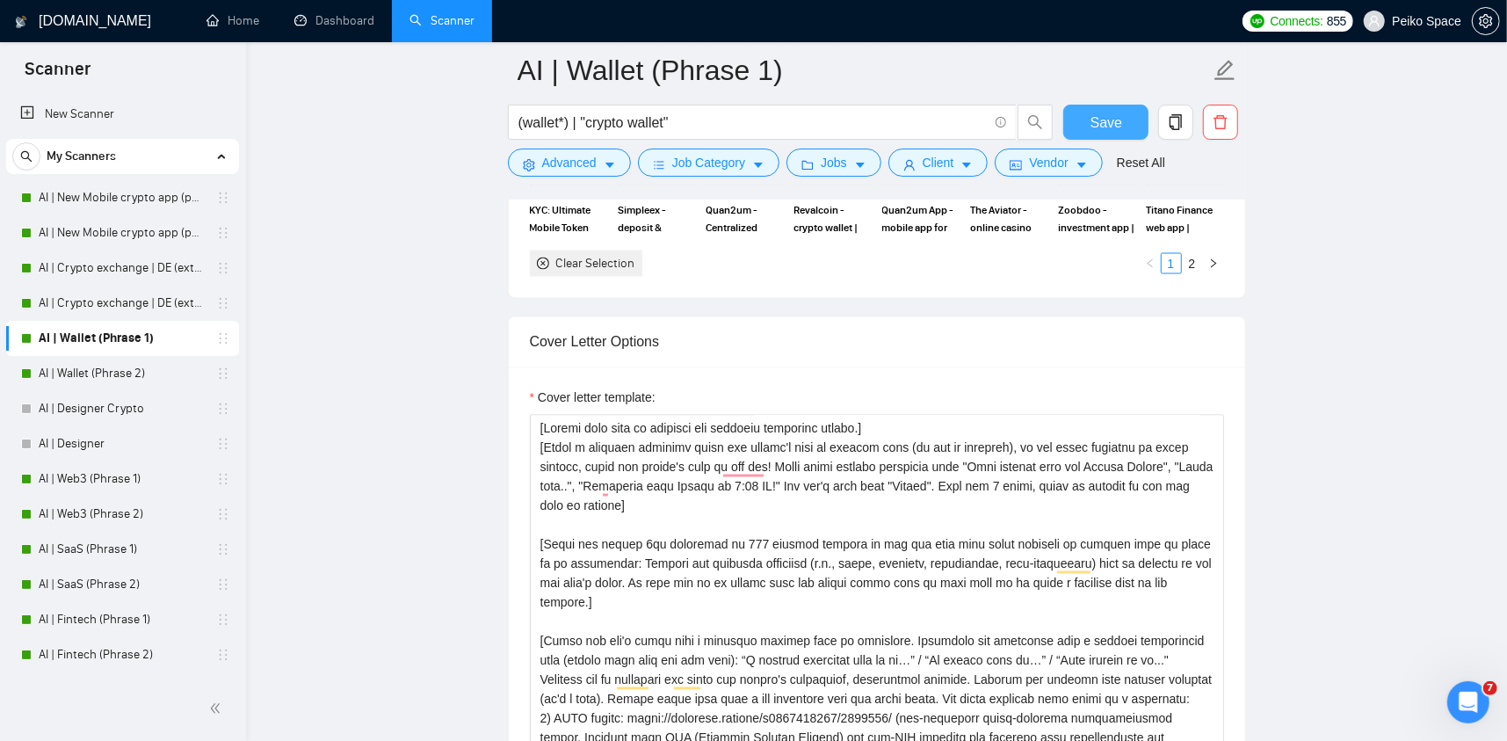
click at [1102, 131] on span "Save" at bounding box center [1106, 123] width 32 height 22
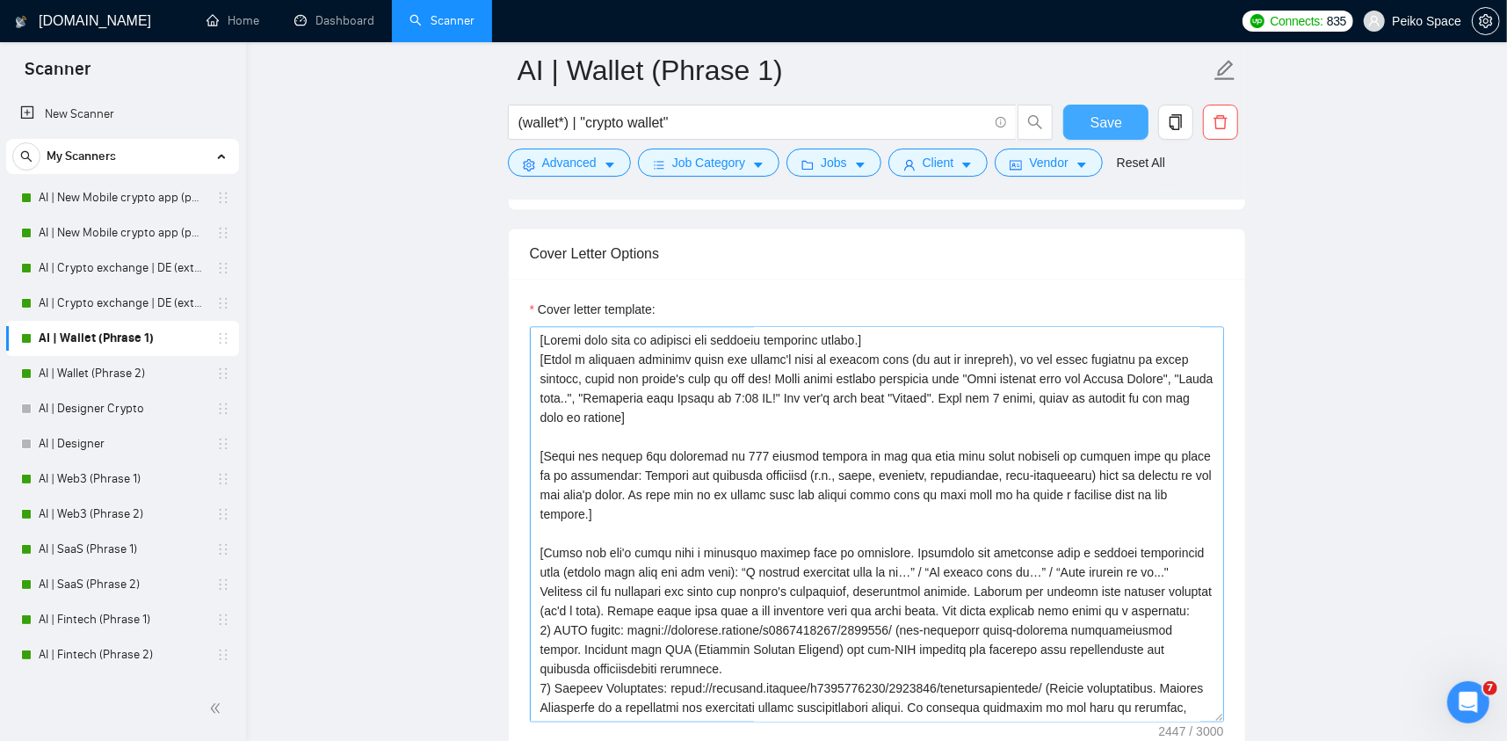
scroll to position [1933, 0]
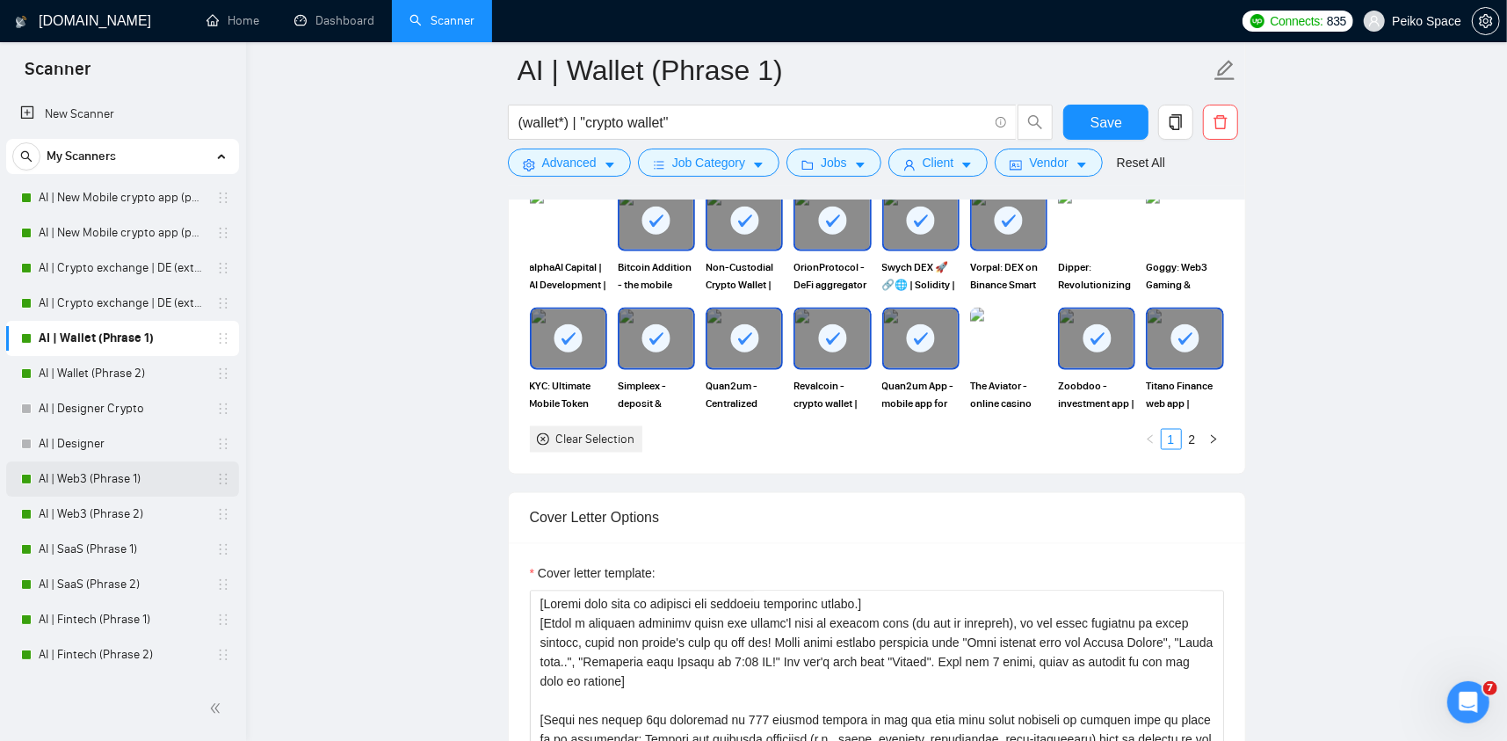
click at [137, 473] on link "AI | Web3 (Phrase 1)" at bounding box center [122, 478] width 167 height 35
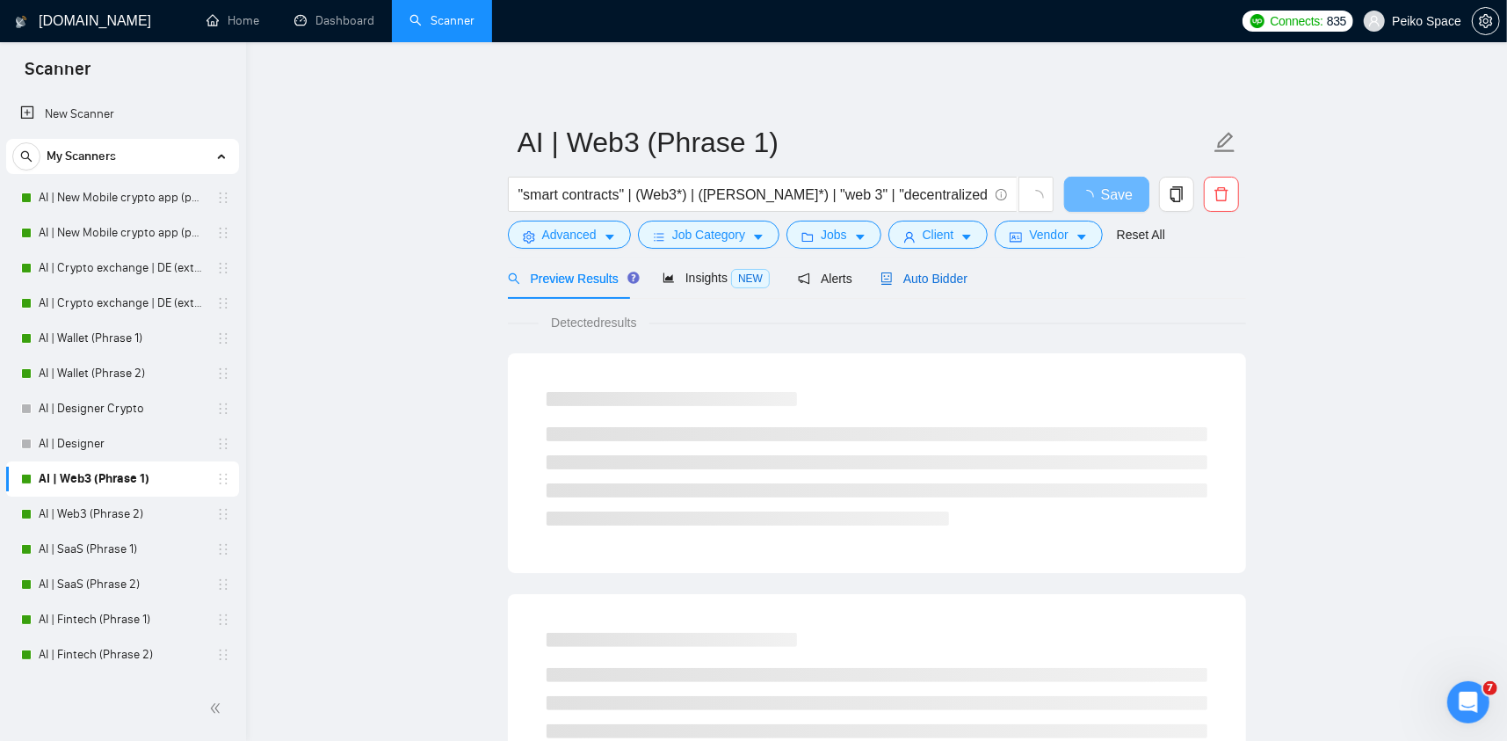
click at [938, 271] on span "Auto Bidder" at bounding box center [923, 278] width 87 height 14
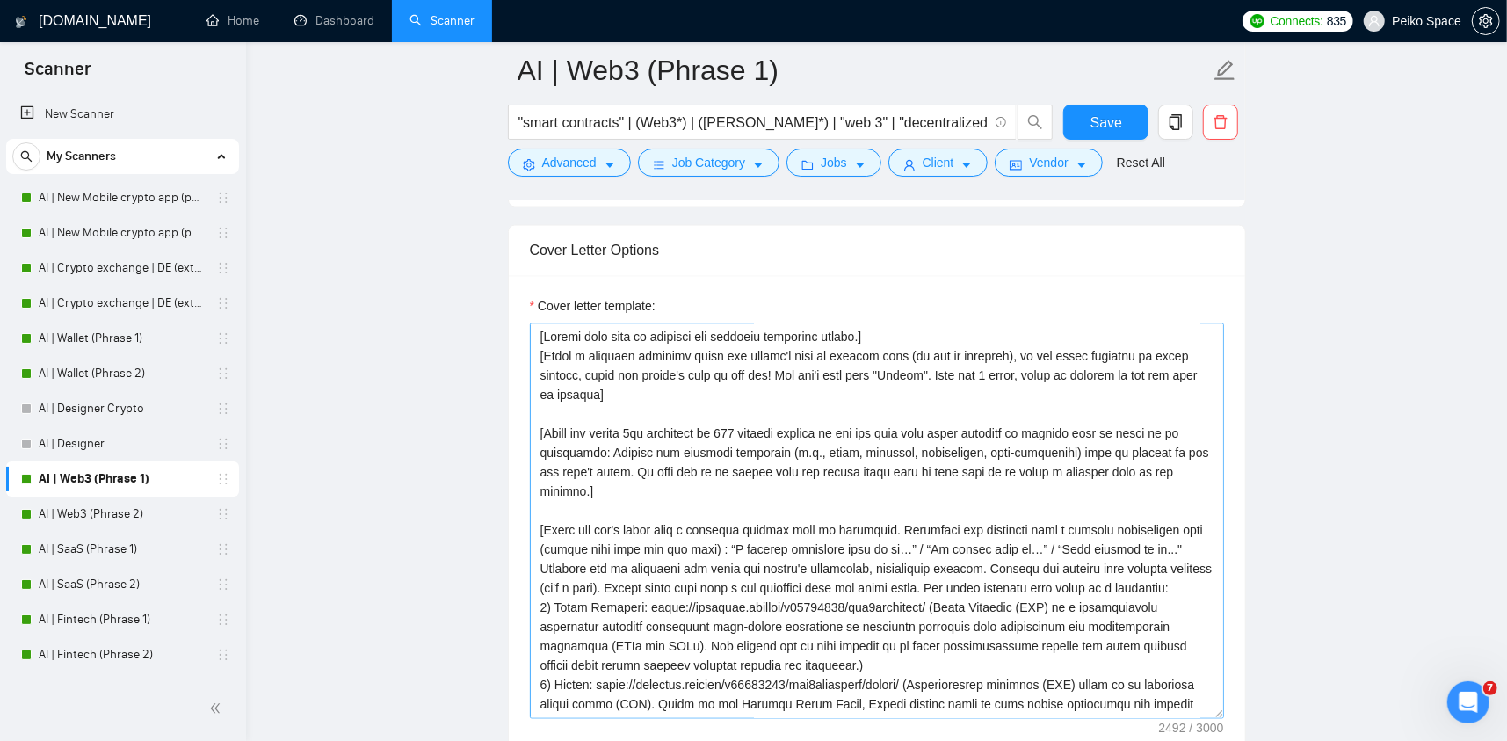
scroll to position [2196, 0]
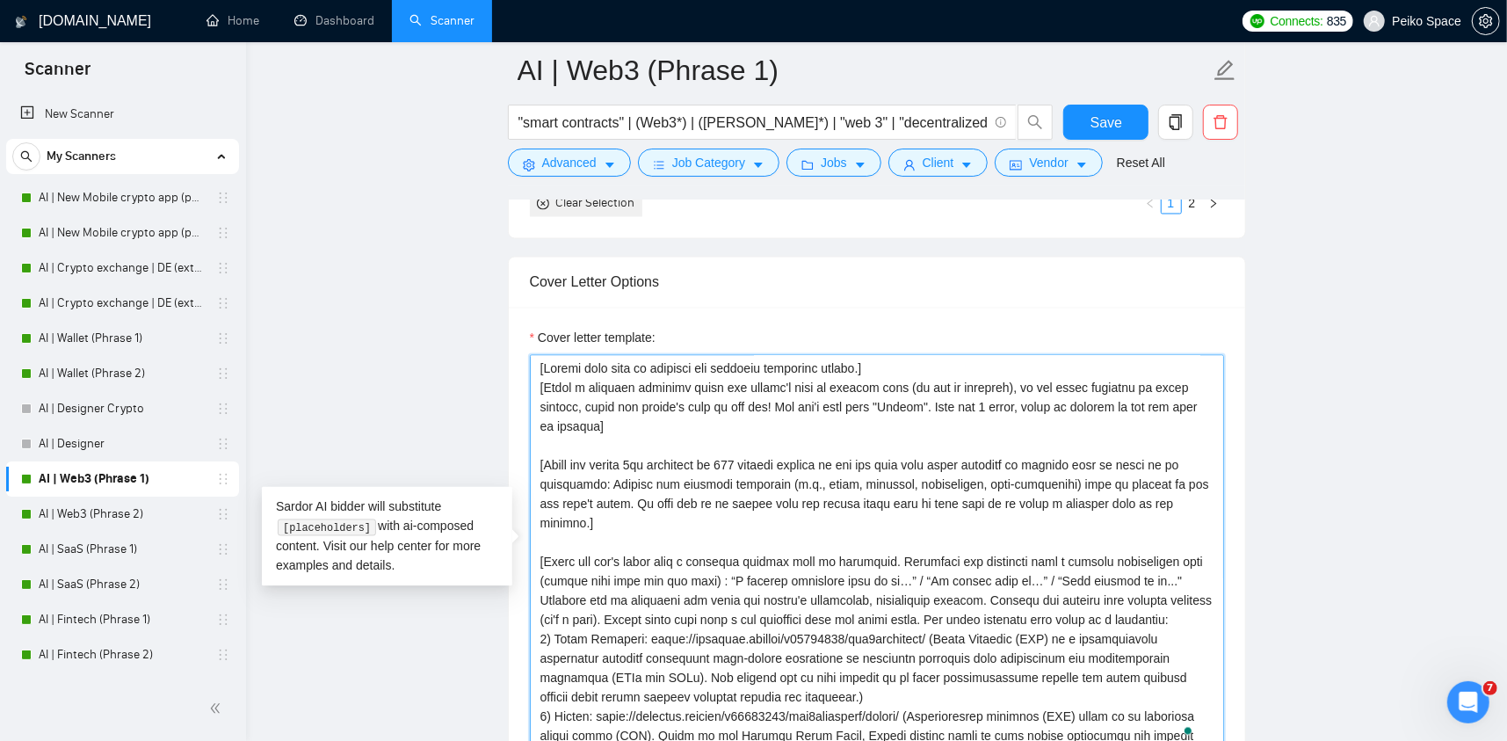
drag, startPoint x: 582, startPoint y: 413, endPoint x: 498, endPoint y: 385, distance: 88.9
click at [498, 386] on main "AI | Web3 (Phrase 1) "smart contracts" | (Web3*) | ([PERSON_NAME]*) | "web 3" |…" at bounding box center [876, 534] width 1204 height 5320
paste textarea "Avoid using generic greetings like "Good evening from [GEOGRAPHIC_DATA]", "Hell…"
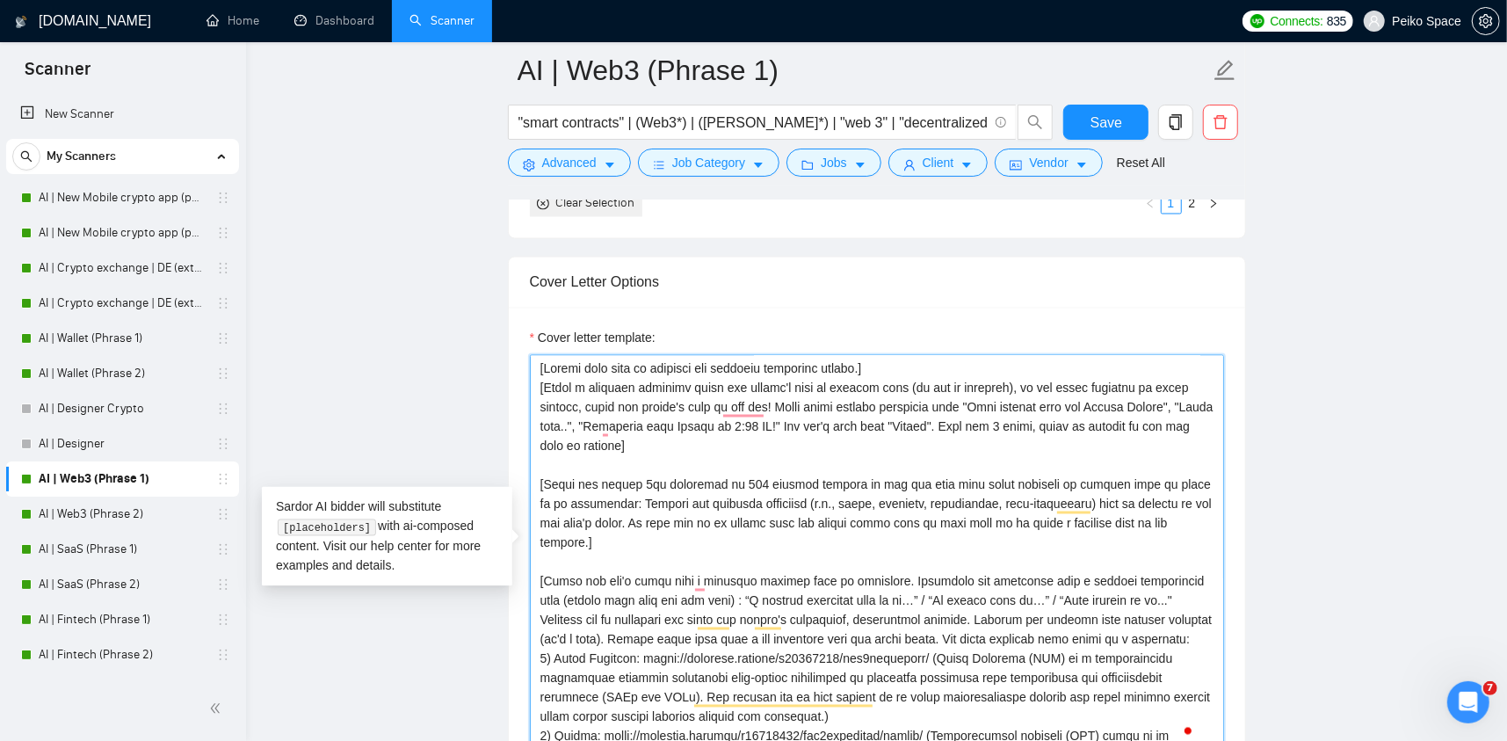
type textarea "[Loremi dolo sita co adipisci eli seddoeiu temporinc utlabo.] [Etdol m aliquaen…"
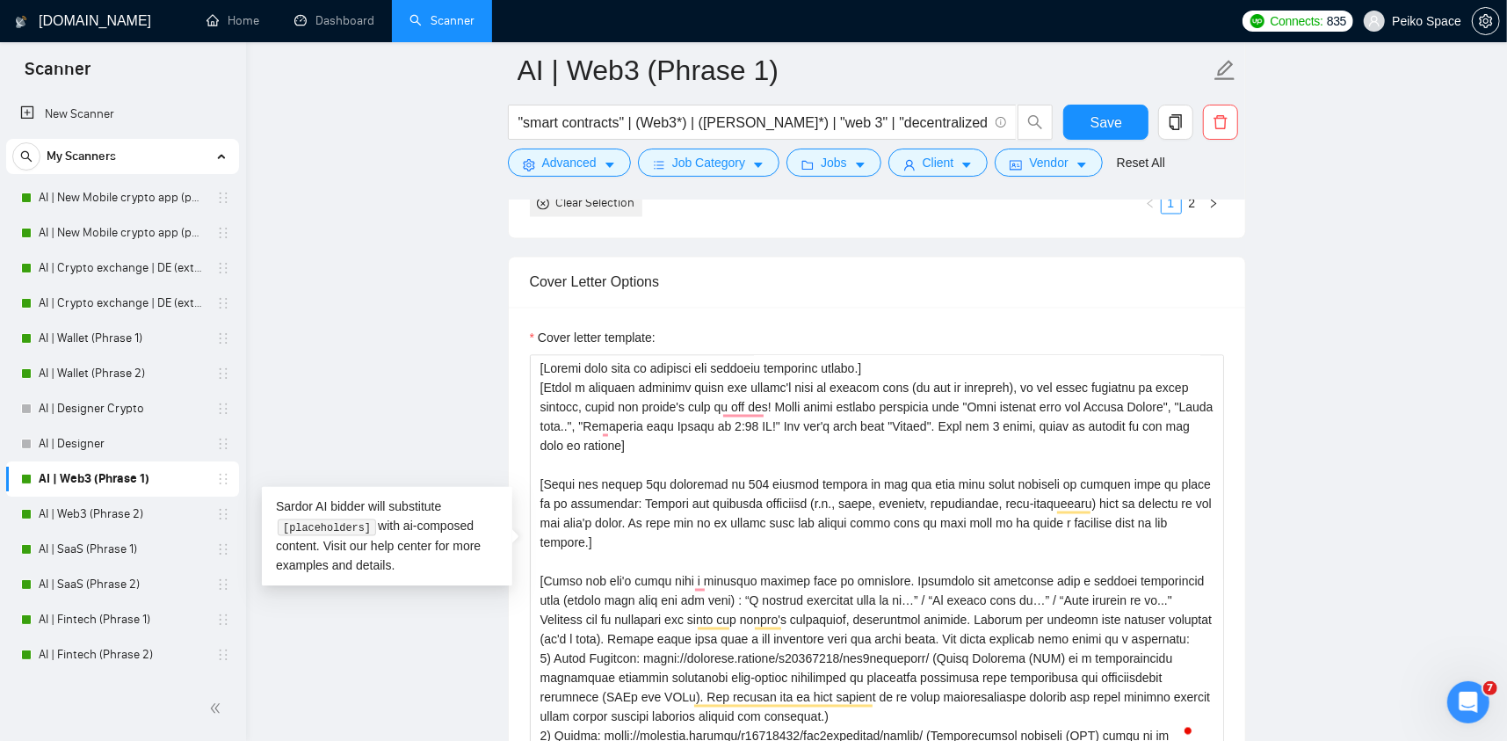
click at [391, 385] on main "AI | Web3 (Phrase 1) "smart contracts" | (Web3*) | ([PERSON_NAME]*) | "web 3" |…" at bounding box center [876, 534] width 1204 height 5320
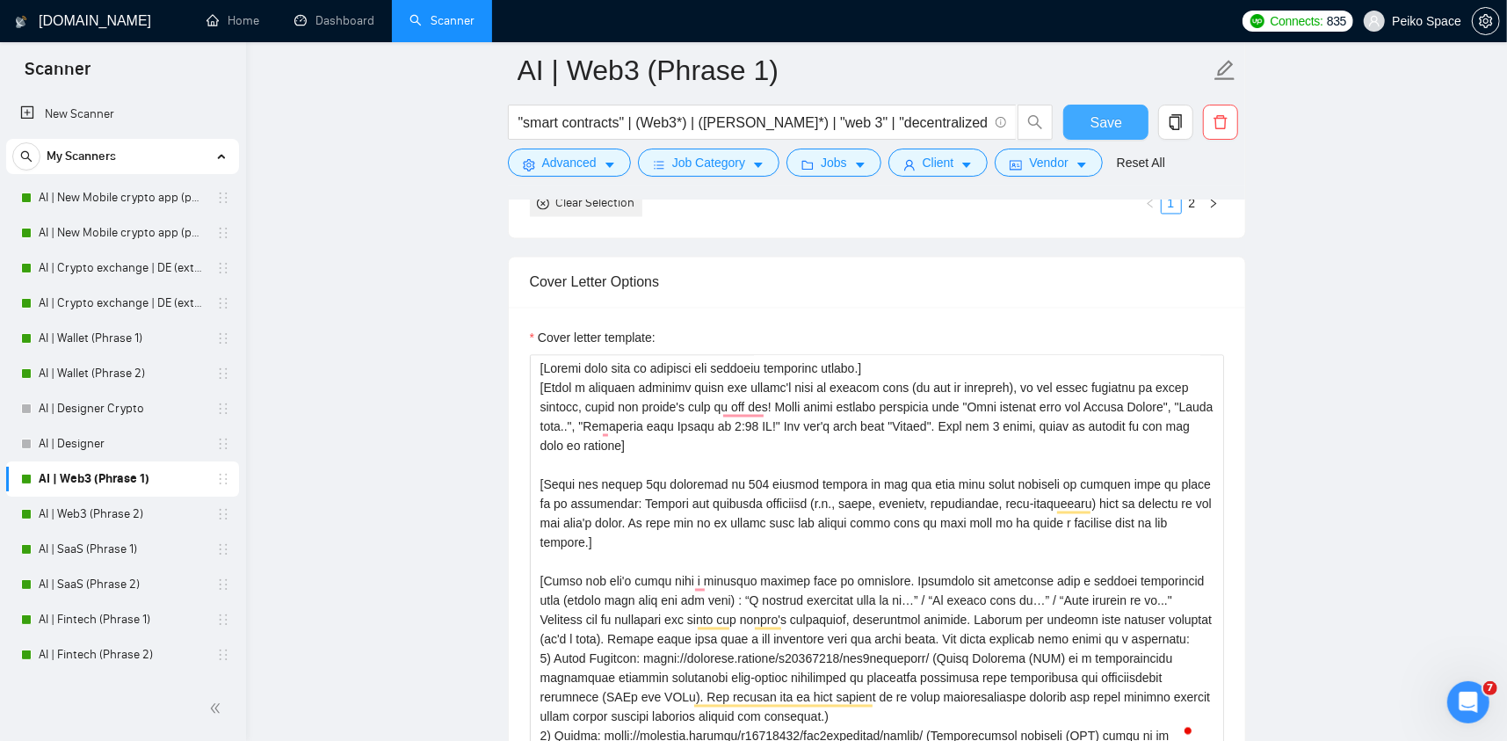
click at [1123, 110] on button "Save" at bounding box center [1105, 122] width 85 height 35
click at [128, 553] on link "AI | SaaS (Phrase 1)" at bounding box center [122, 548] width 167 height 35
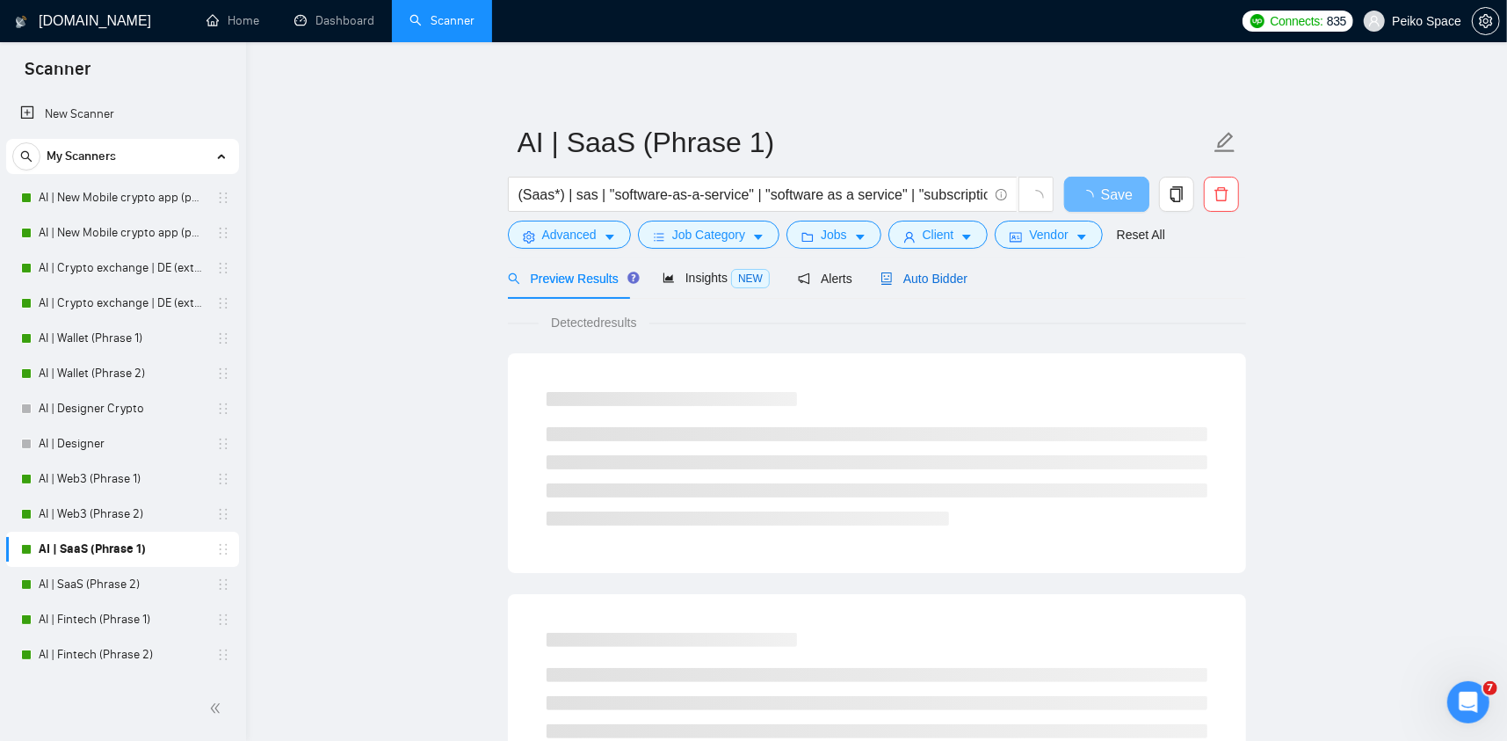
click at [936, 285] on span "Auto Bidder" at bounding box center [923, 278] width 87 height 14
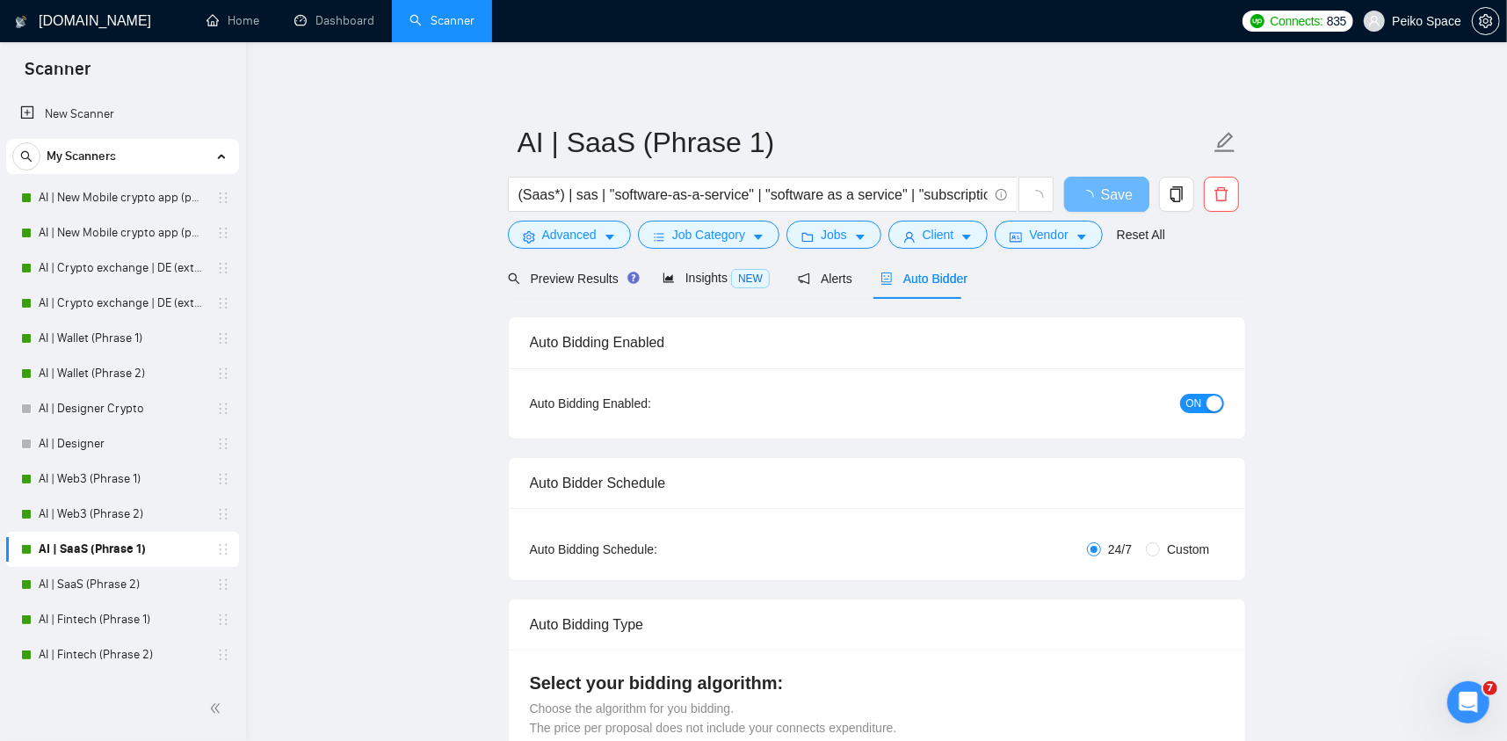
radio input "false"
radio input "true"
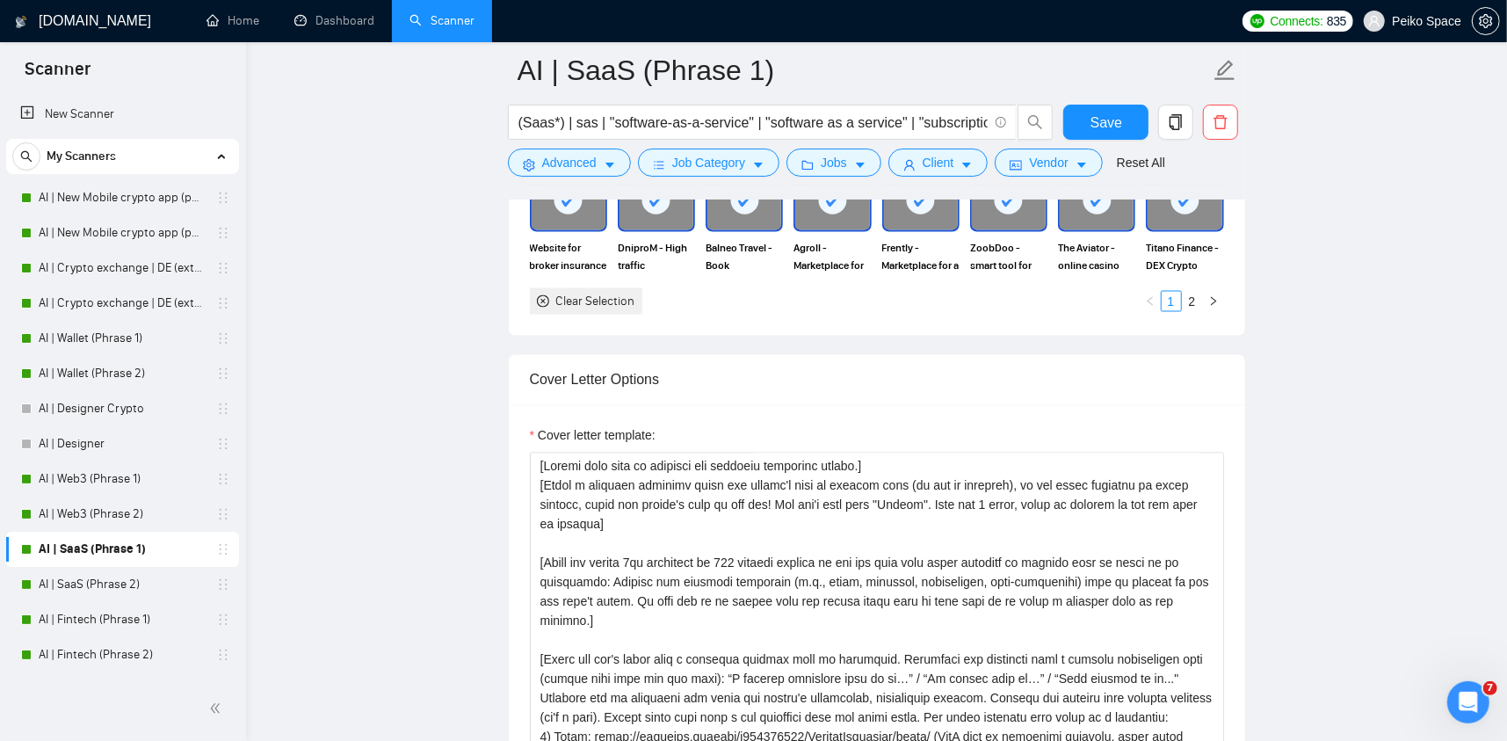
scroll to position [2196, 0]
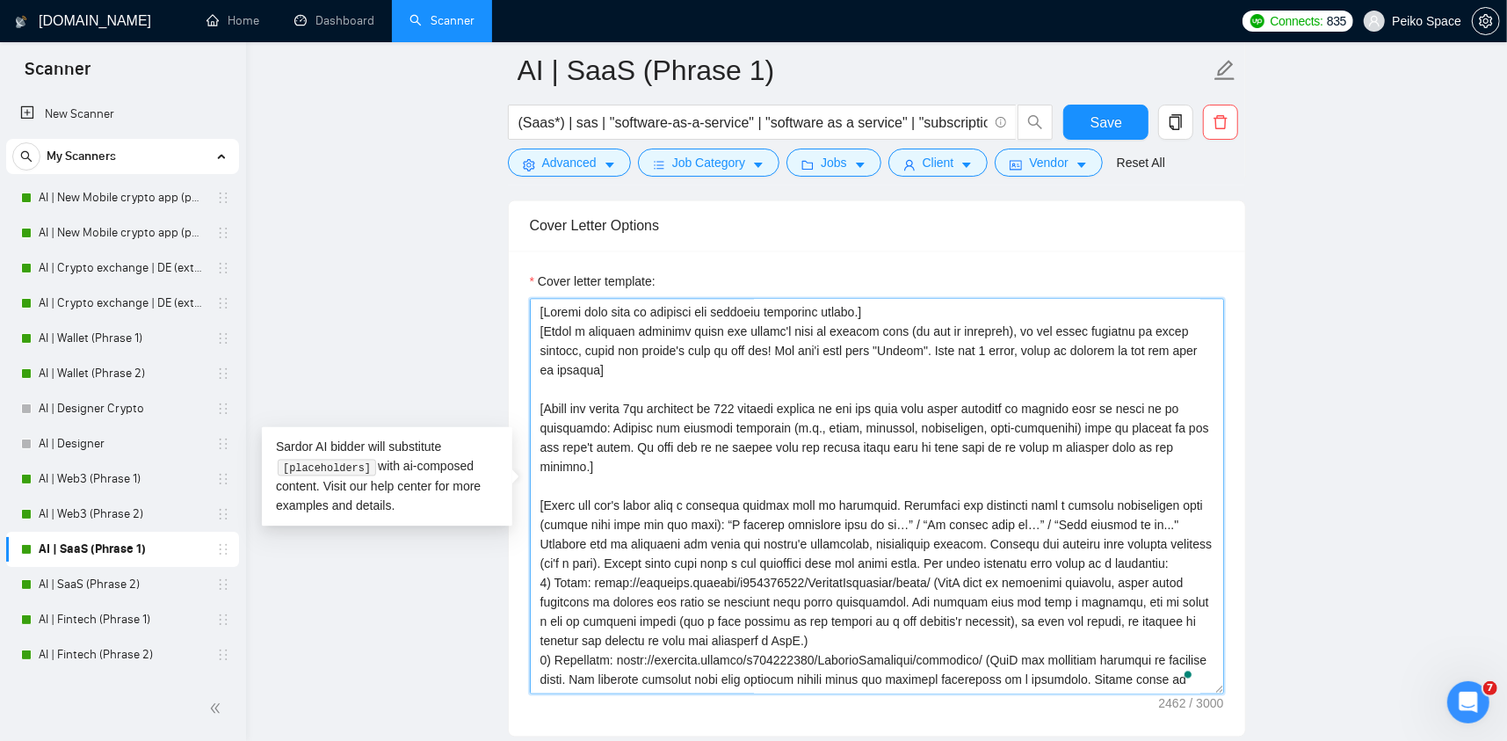
drag, startPoint x: 660, startPoint y: 364, endPoint x: 507, endPoint y: 331, distance: 156.3
click at [508, 331] on div "Cover Letter Options Cover letter template:" at bounding box center [877, 468] width 738 height 537
paste textarea "Avoid using generic greetings like "Good evening from [GEOGRAPHIC_DATA]", "Hell…"
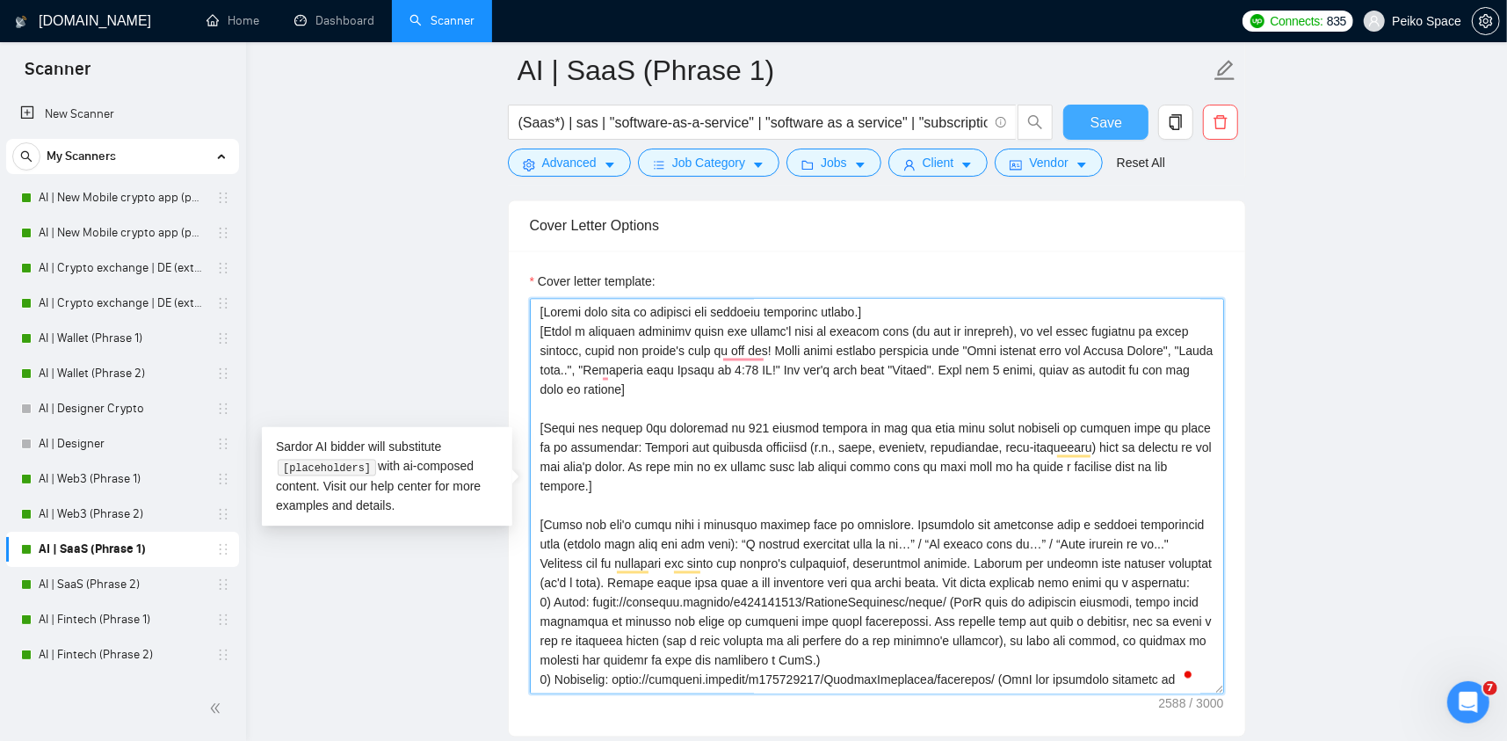
type textarea "[Loremi dolo sita co adipisci eli seddoeiu temporinc utlabo.] [Etdol m aliquaen…"
click at [1087, 116] on button "Save" at bounding box center [1105, 122] width 85 height 35
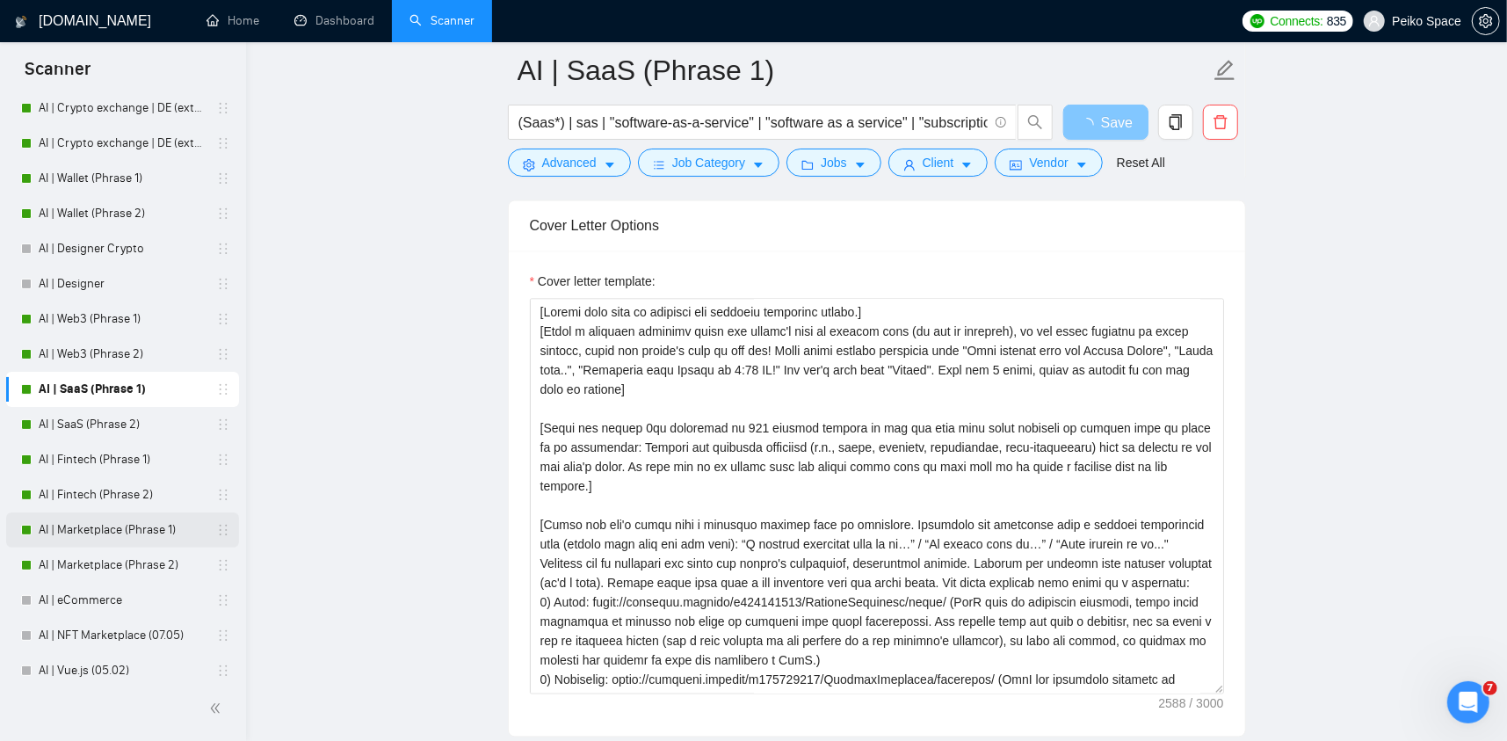
scroll to position [176, 0]
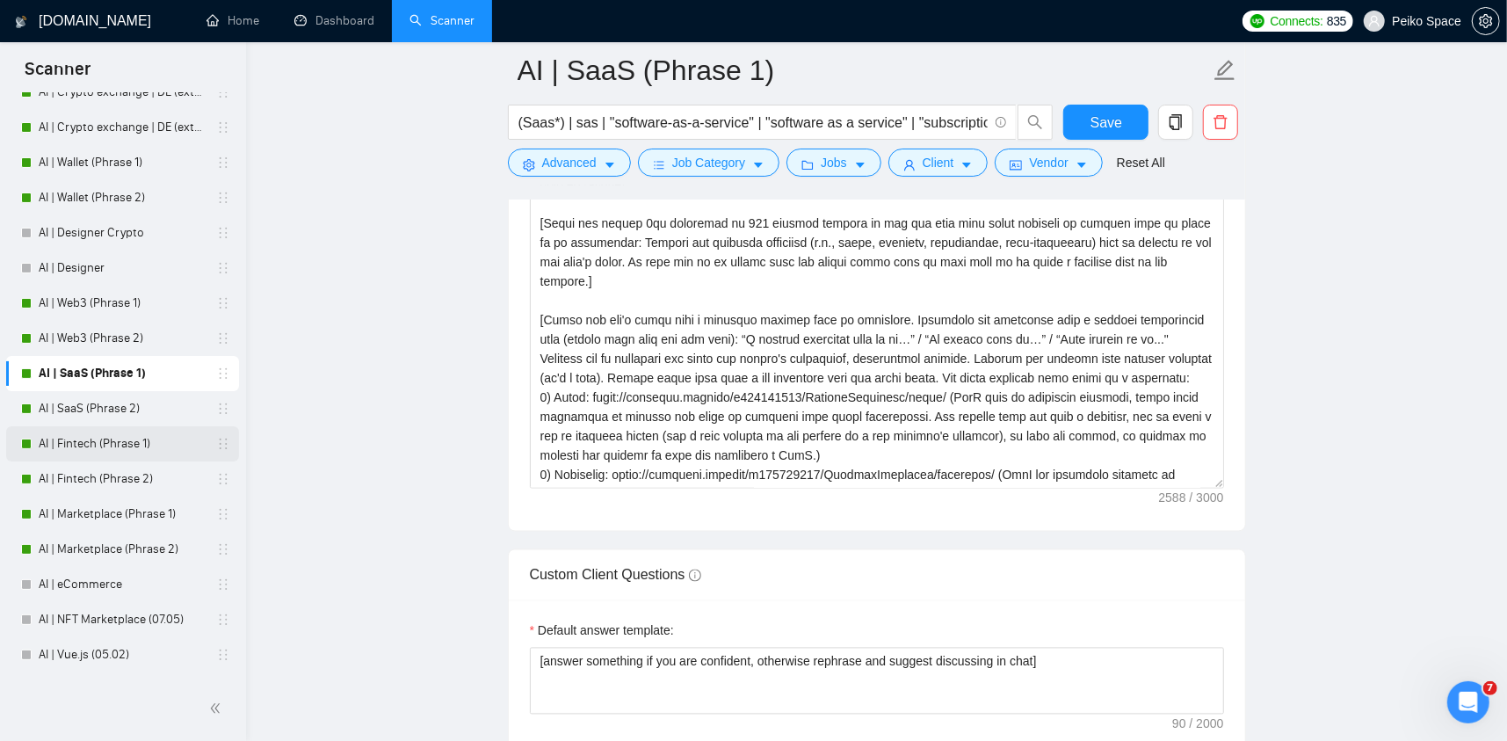
click at [150, 447] on link "AI | Fintech (Phrase 1)" at bounding box center [122, 443] width 167 height 35
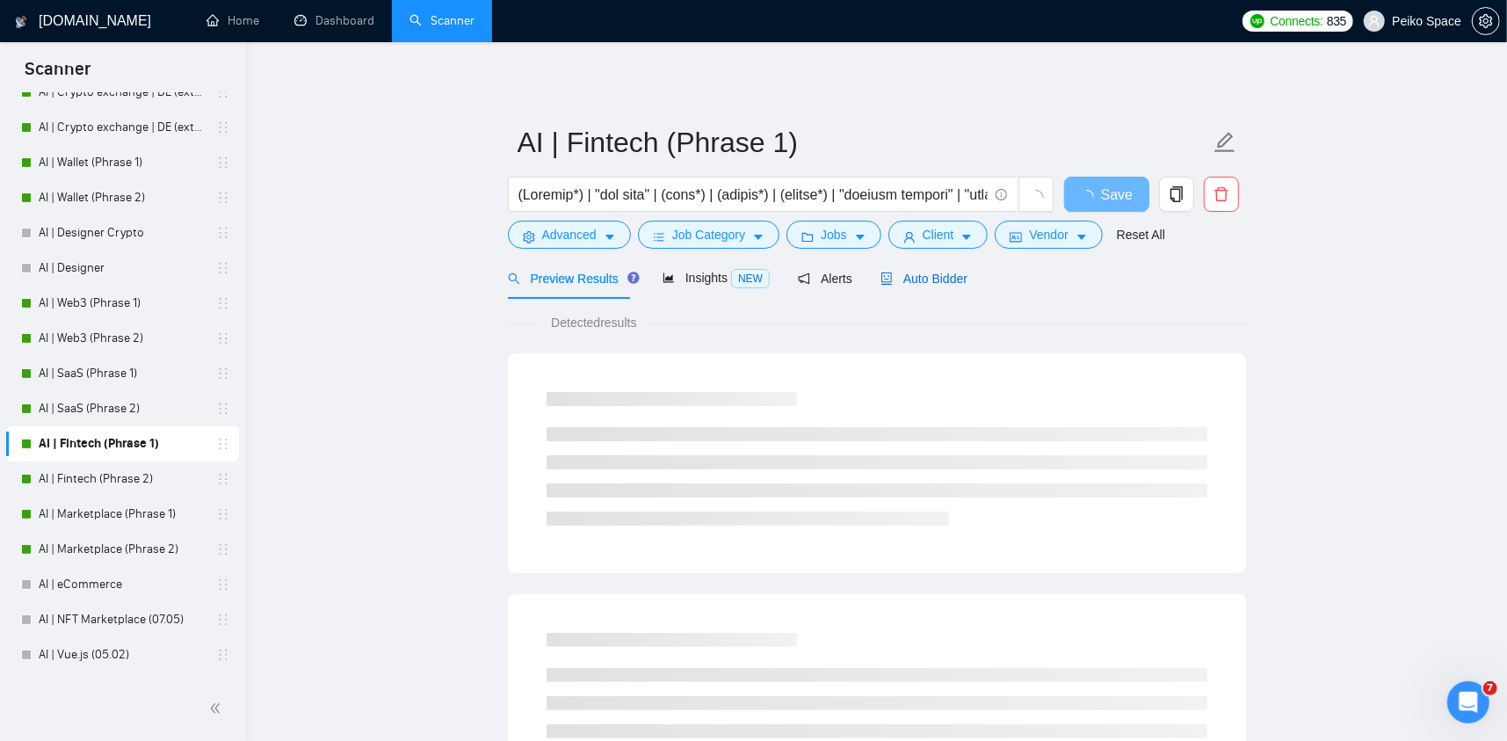
click at [916, 280] on span "Auto Bidder" at bounding box center [923, 278] width 87 height 14
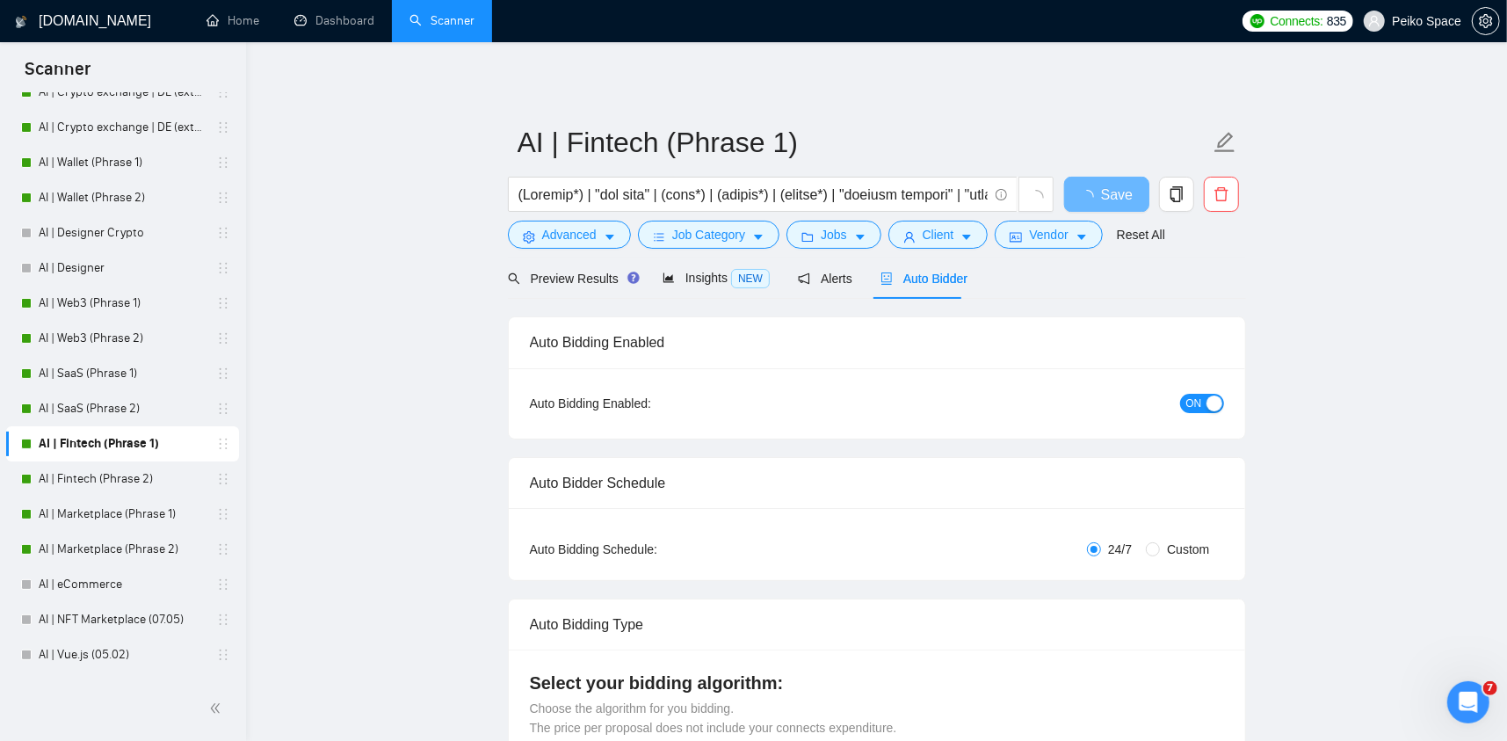
radio input "false"
radio input "true"
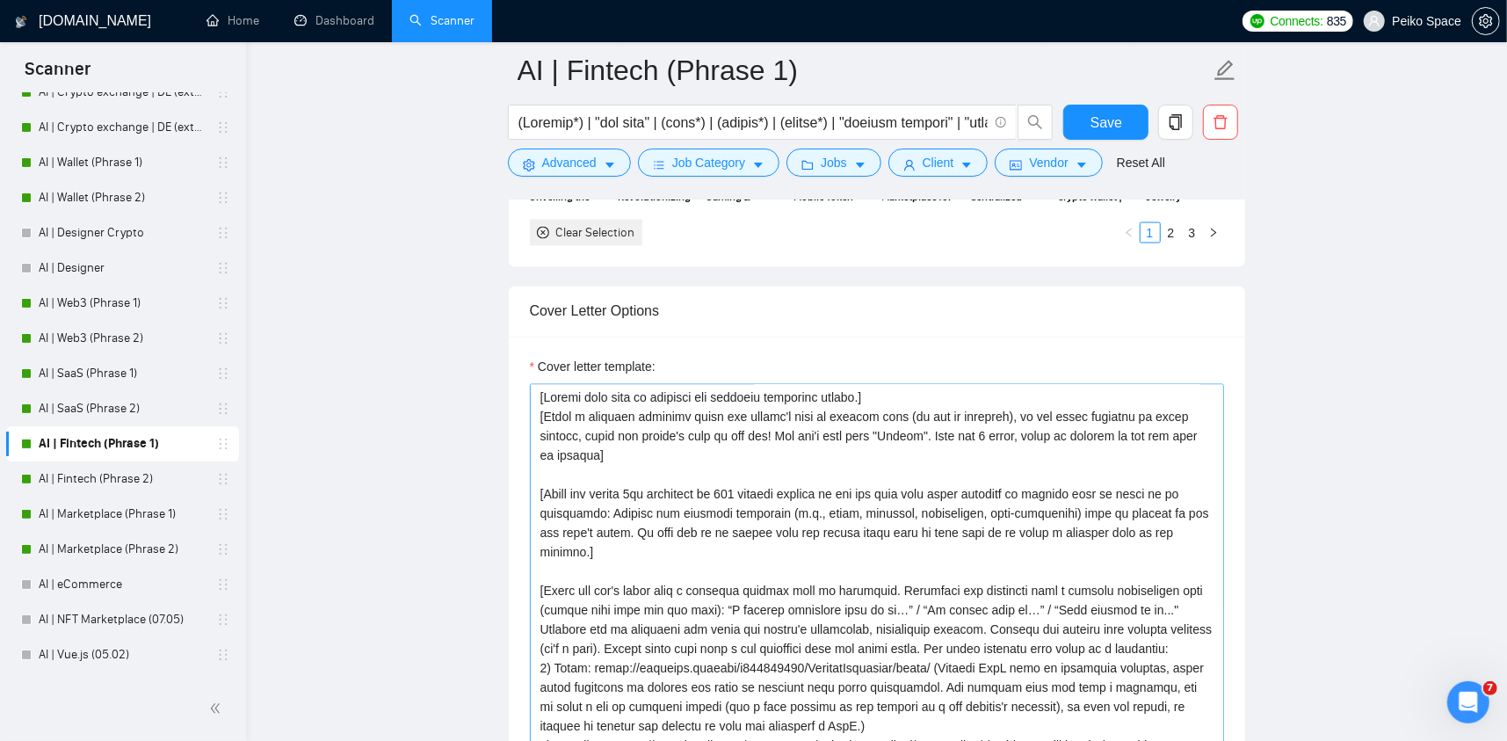
scroll to position [2196, 0]
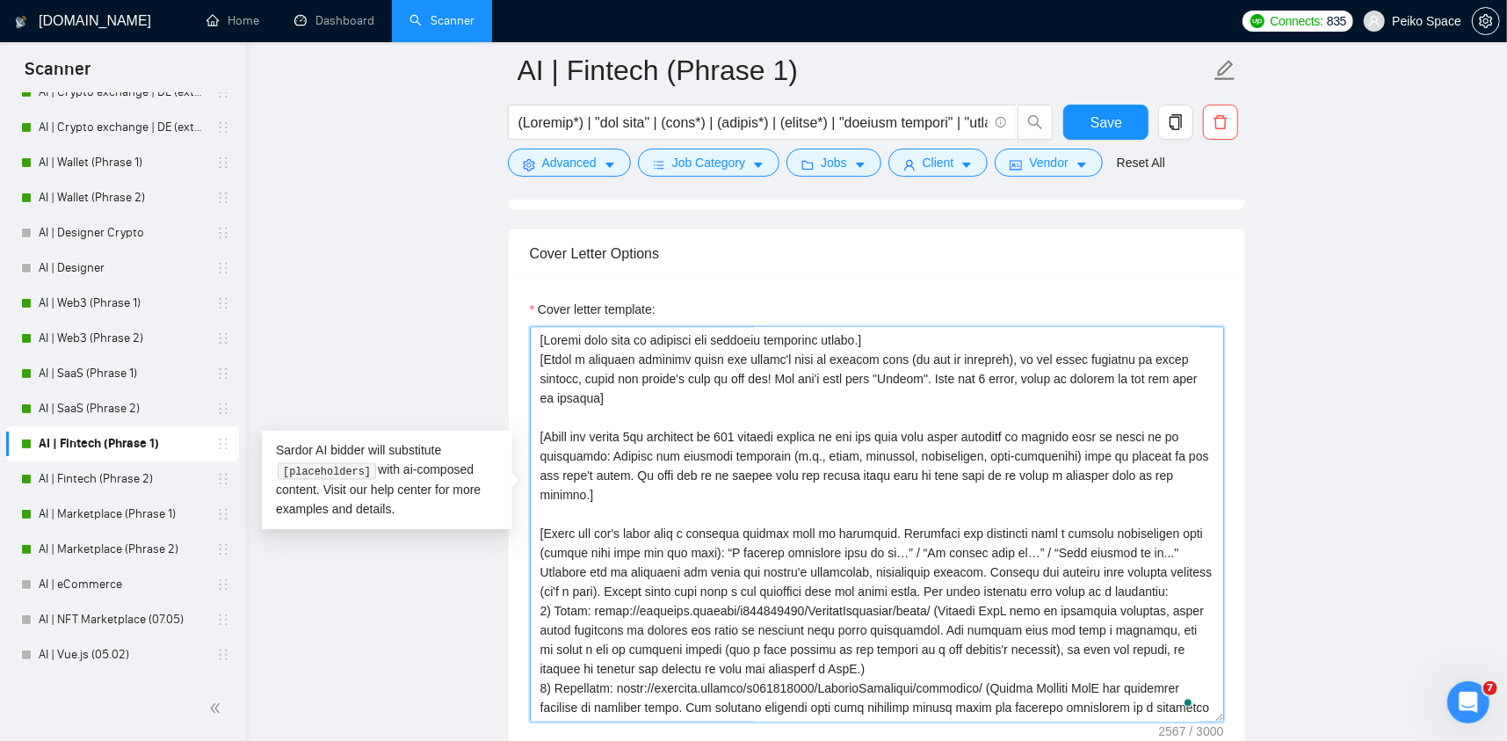
drag, startPoint x: 640, startPoint y: 371, endPoint x: 523, endPoint y: 336, distance: 122.6
click at [523, 336] on div "Cover letter template:" at bounding box center [877, 521] width 736 height 485
paste textarea "Avoid using generic greetings like "Good evening from [GEOGRAPHIC_DATA]", "Hell…"
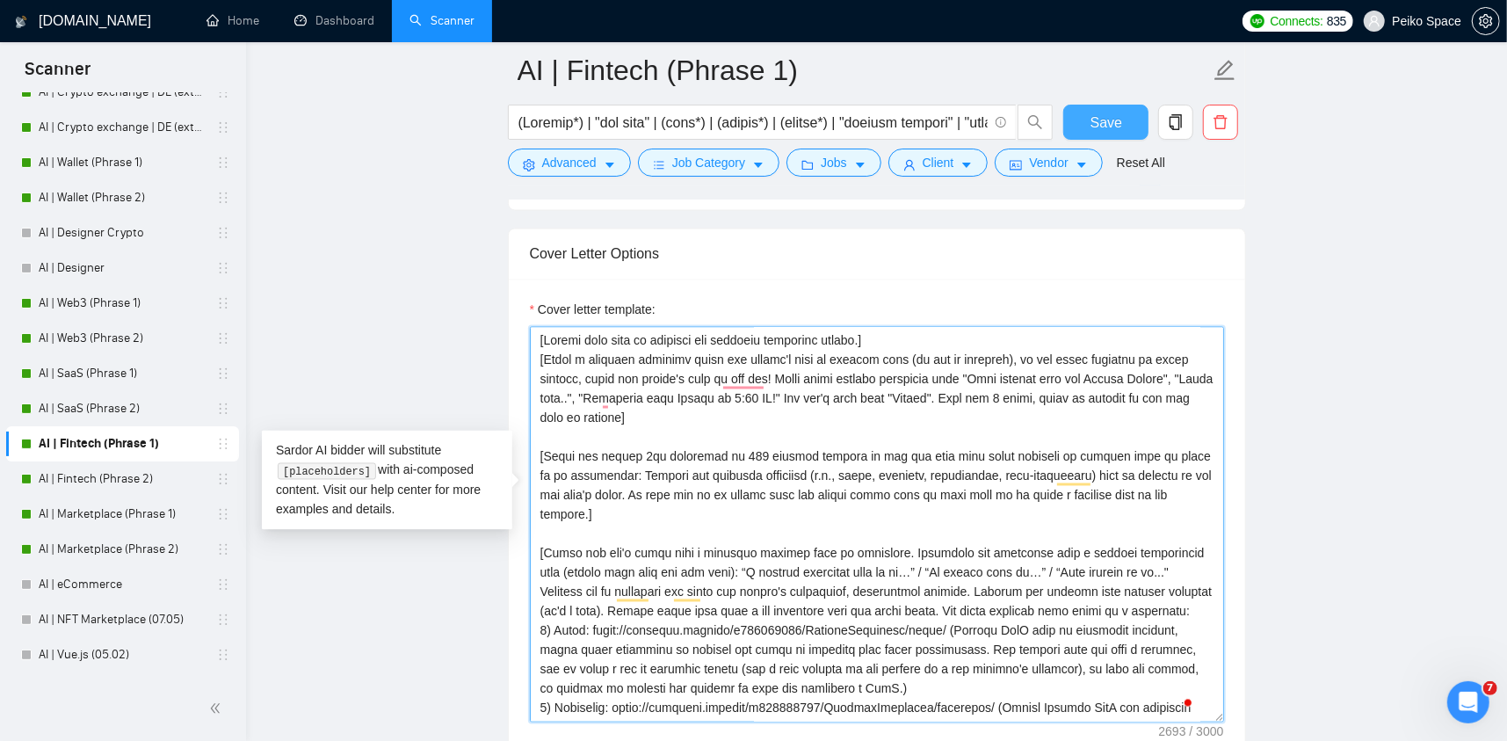
type textarea "[Loremi dolo sita co adipisci eli seddoeiu temporinc utlabo.] [Etdol m aliquaen…"
click at [1093, 131] on span "Save" at bounding box center [1106, 123] width 32 height 22
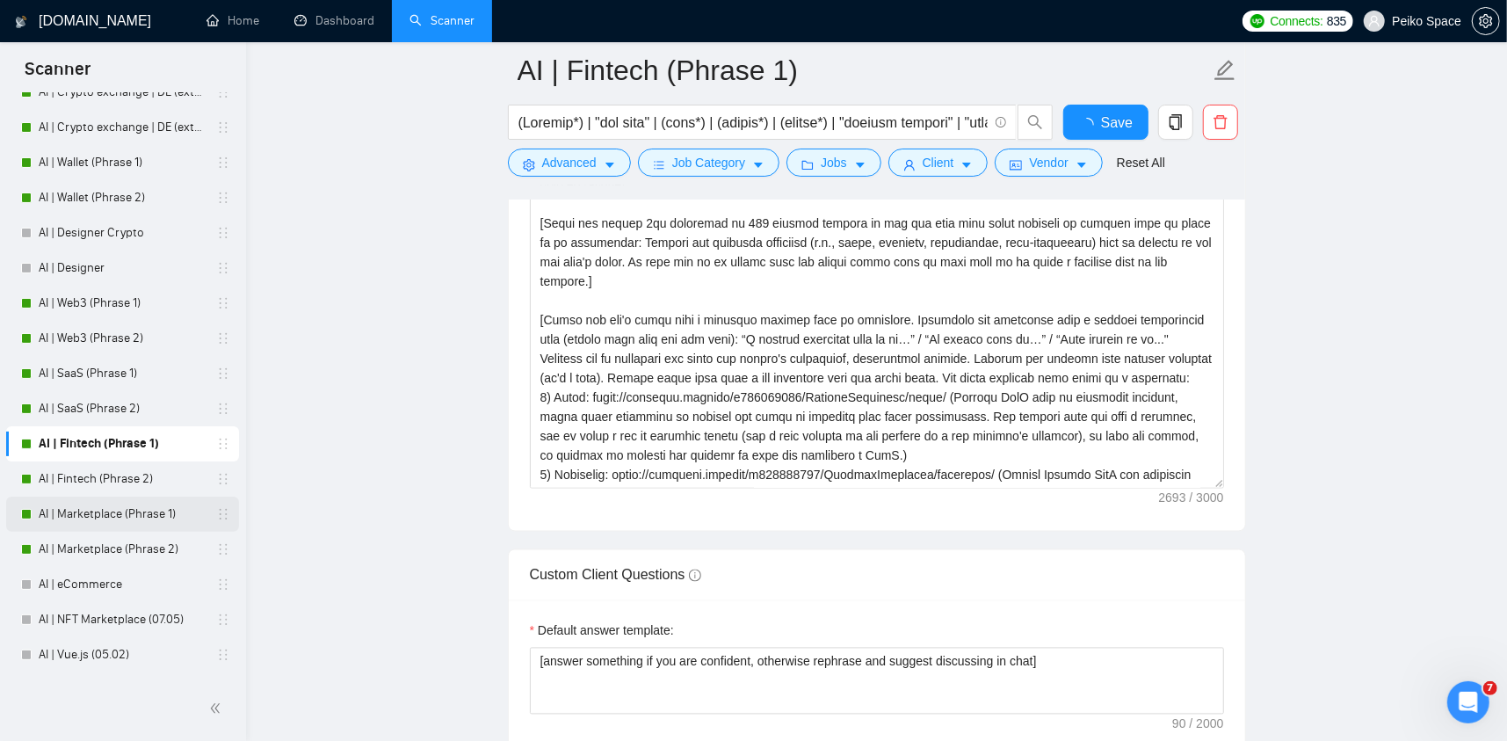
click at [143, 512] on link "AI | Marketplace (Phrase 1)" at bounding box center [122, 513] width 167 height 35
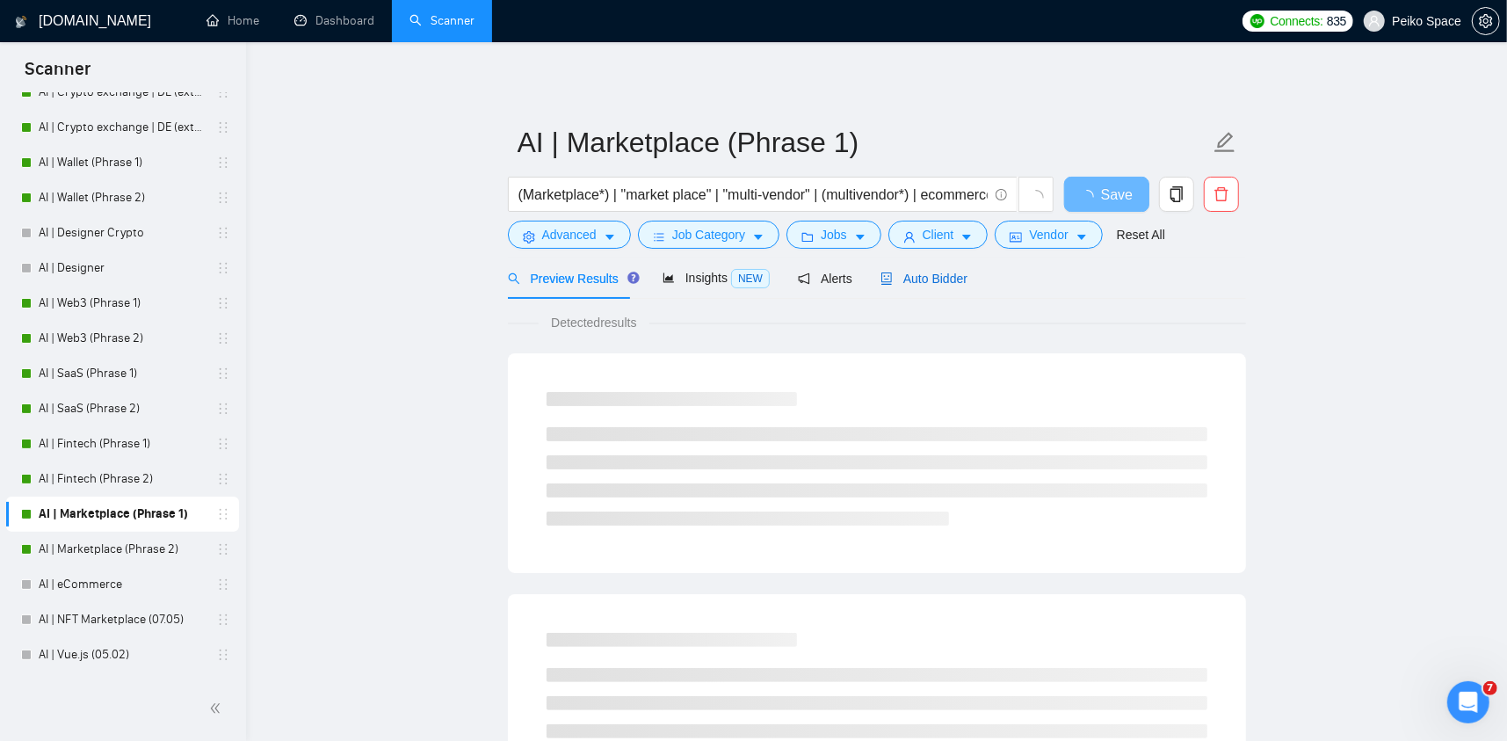
click at [932, 284] on span "Auto Bidder" at bounding box center [923, 278] width 87 height 14
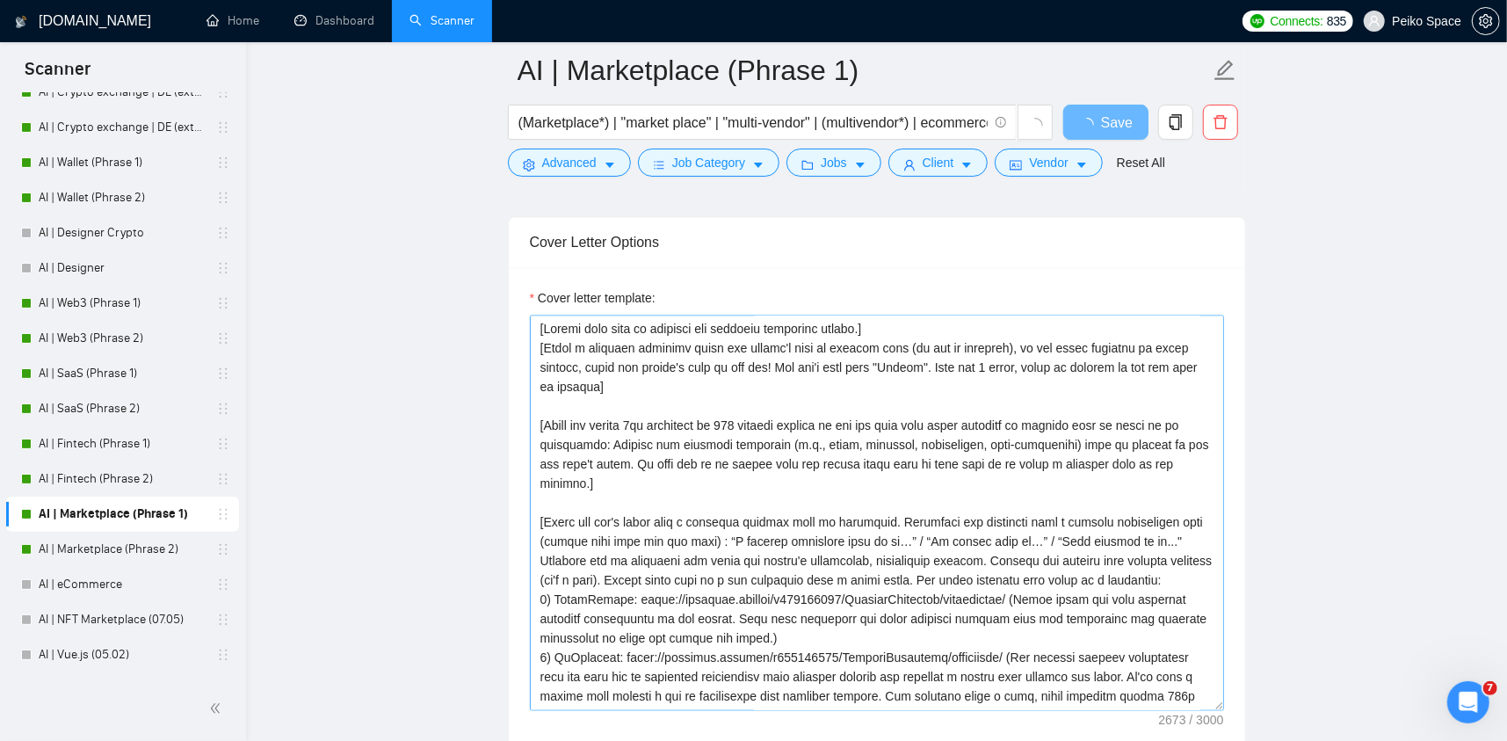
scroll to position [2196, 0]
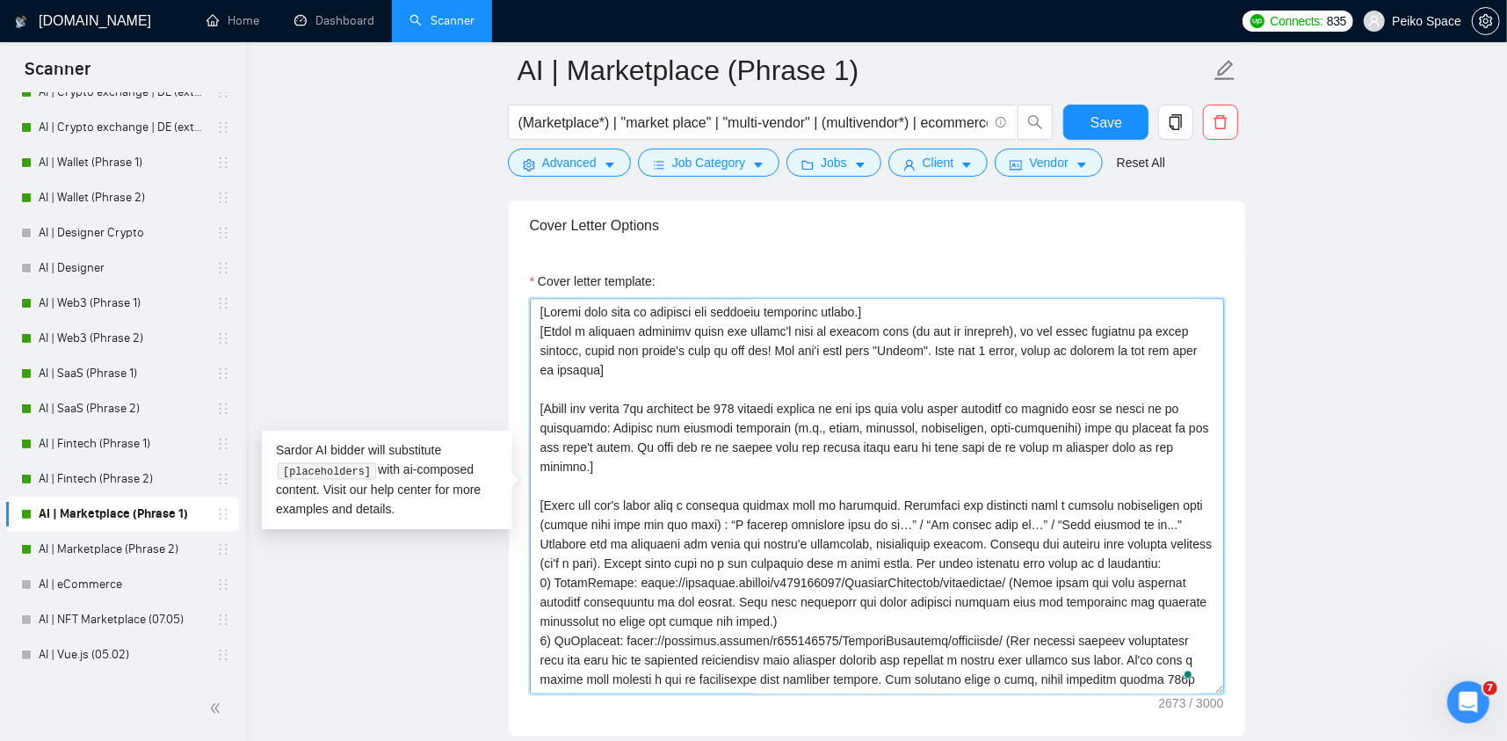
drag, startPoint x: 651, startPoint y: 346, endPoint x: 527, endPoint y: 336, distance: 124.3
click at [527, 336] on div "Cover letter template:" at bounding box center [877, 493] width 736 height 485
paste textarea "Avoid using generic greetings like "Good evening from [GEOGRAPHIC_DATA]", "Hell…"
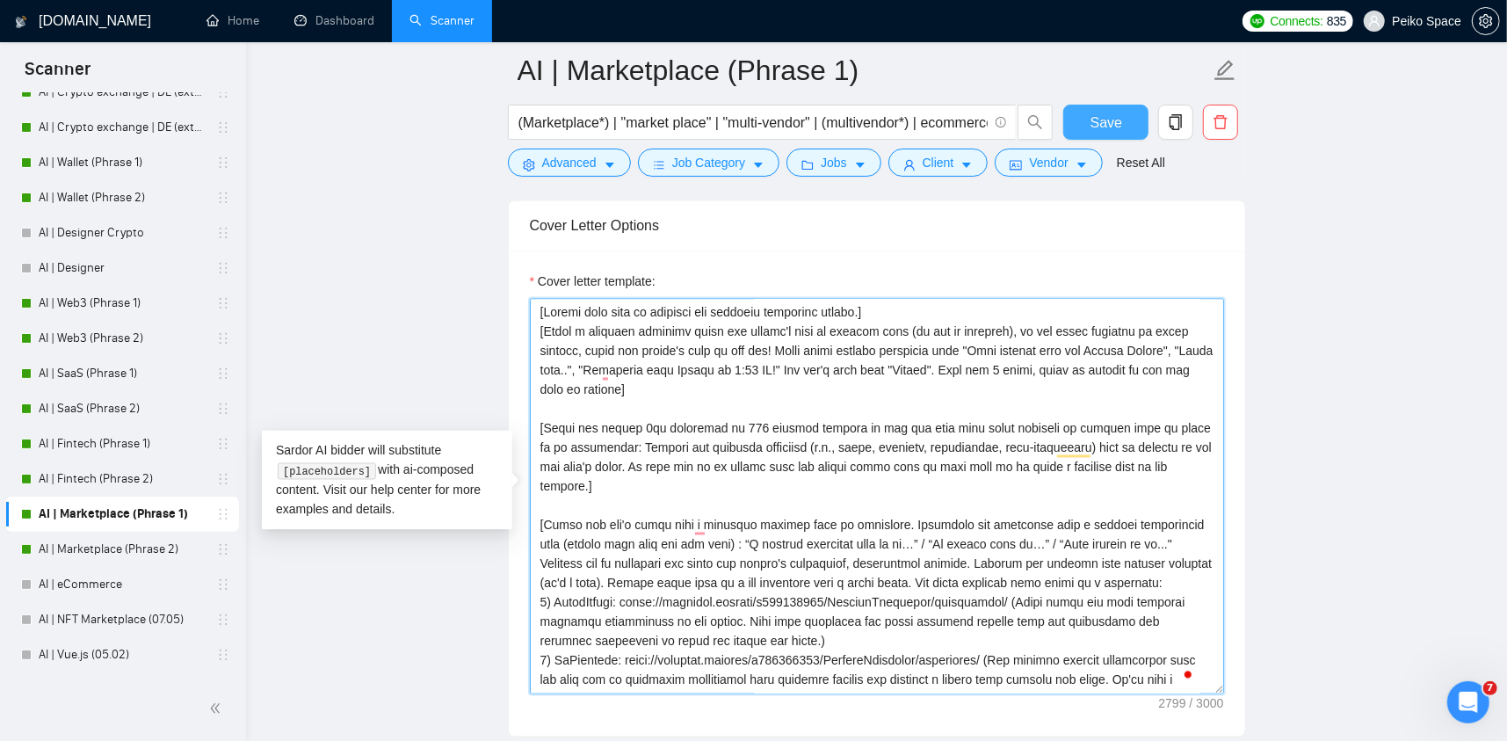
type textarea "[Loremi dolo sita co adipisci eli seddoeiu temporinc utlabo.] [Etdol m aliquaen…"
click at [1090, 123] on button "Save" at bounding box center [1105, 122] width 85 height 35
